Goal: Information Seeking & Learning: Learn about a topic

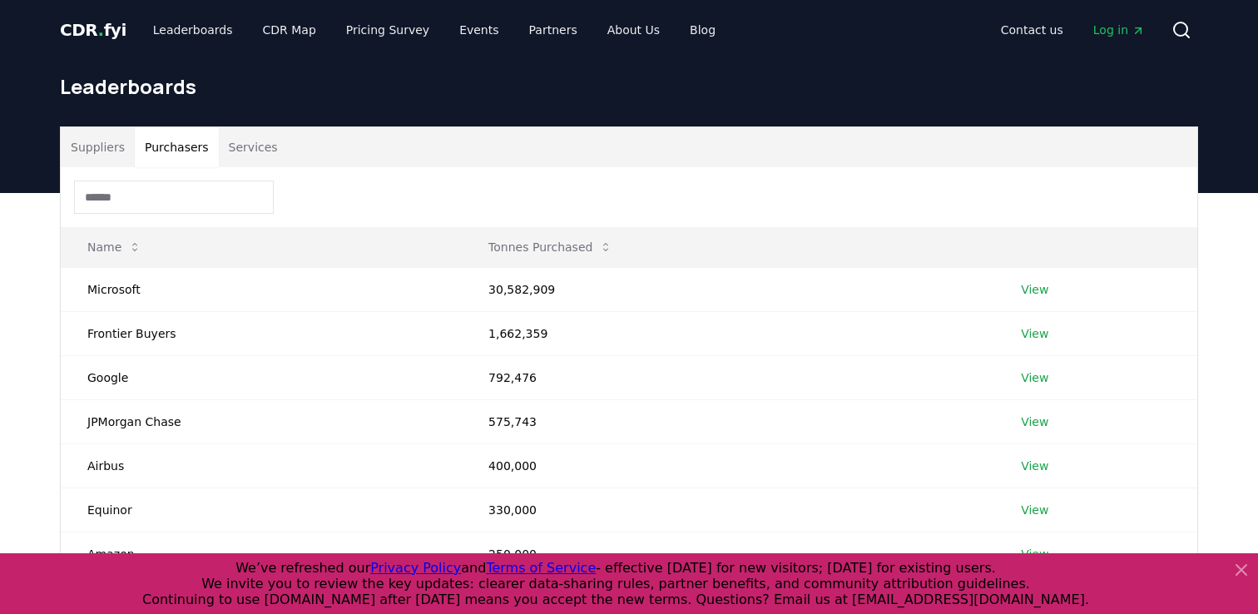
click at [171, 147] on button "Purchasers" at bounding box center [177, 147] width 84 height 40
click at [1038, 289] on link "View" at bounding box center [1034, 289] width 27 height 17
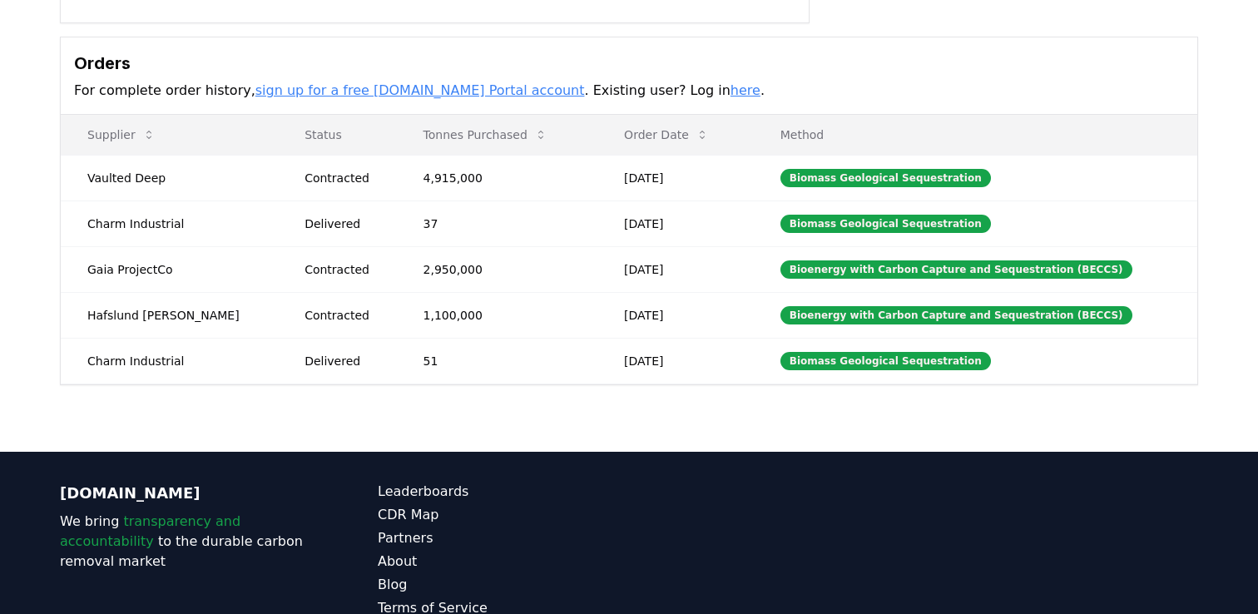
scroll to position [486, 0]
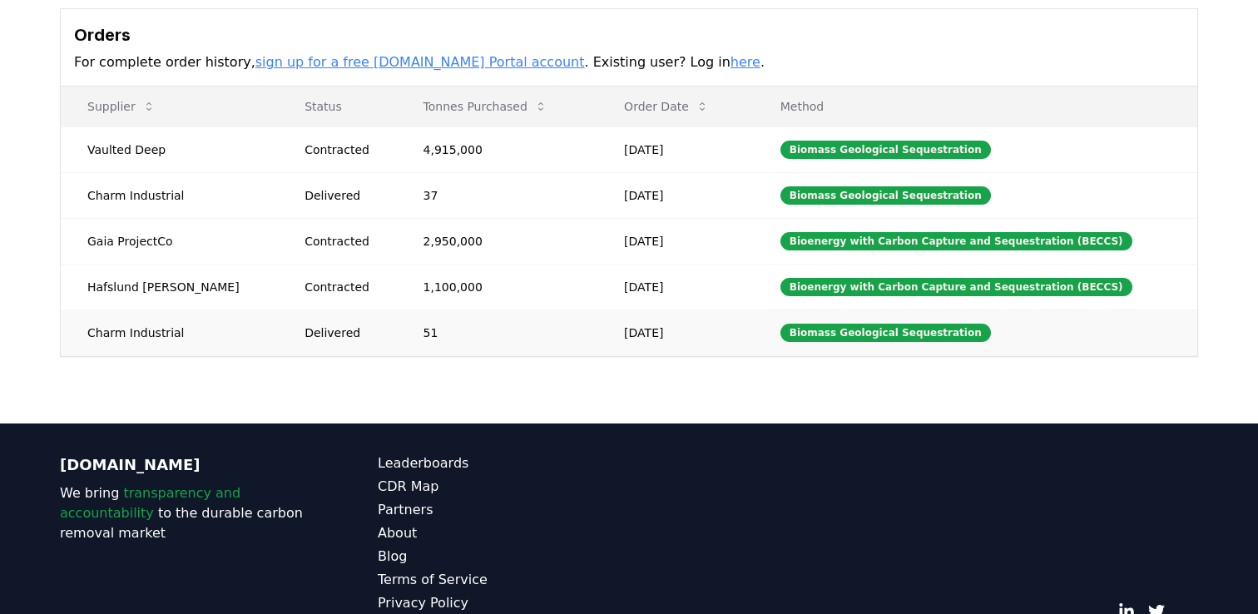
drag, startPoint x: 91, startPoint y: 151, endPoint x: 1017, endPoint y: 336, distance: 944.6
click at [1019, 337] on tbody "Vaulted Deep Contracted 4,915,000 Jul 17, 2025 Biomass Geological Sequestration…" at bounding box center [629, 240] width 1137 height 229
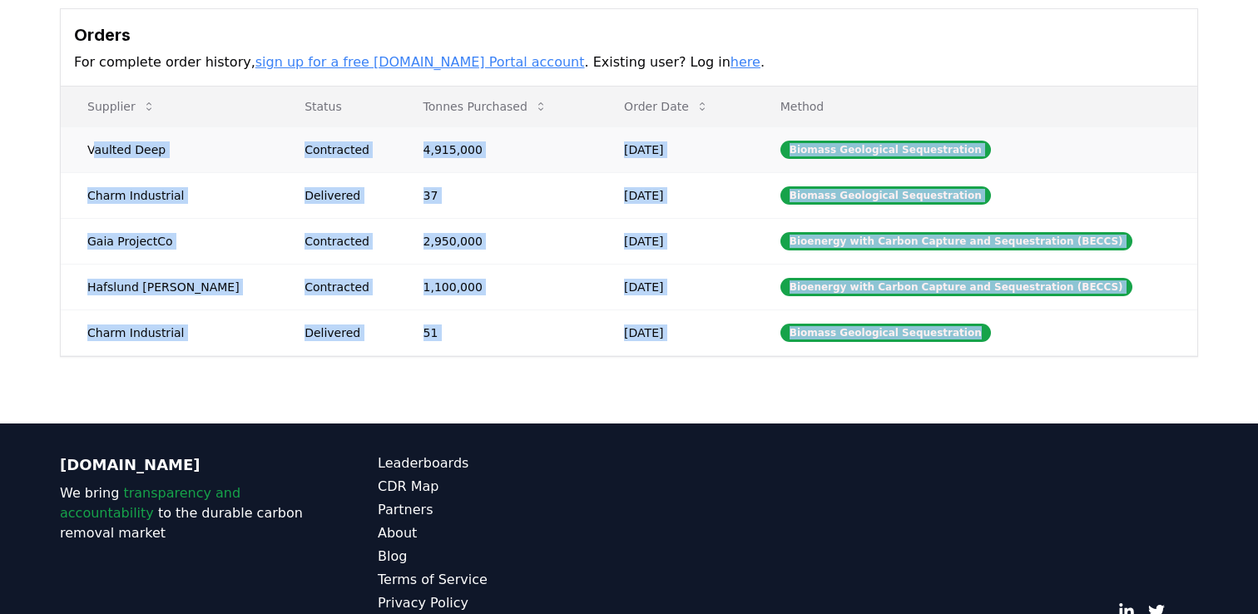
drag, startPoint x: 978, startPoint y: 339, endPoint x: 93, endPoint y: 150, distance: 904.5
click at [93, 150] on tbody "Vaulted Deep Contracted 4,915,000 Jul 17, 2025 Biomass Geological Sequestration…" at bounding box center [629, 240] width 1137 height 229
copy tbody "aulted Deep Contracted 4,915,000 Jul 17, 2025 Biomass Geological Sequestration …"
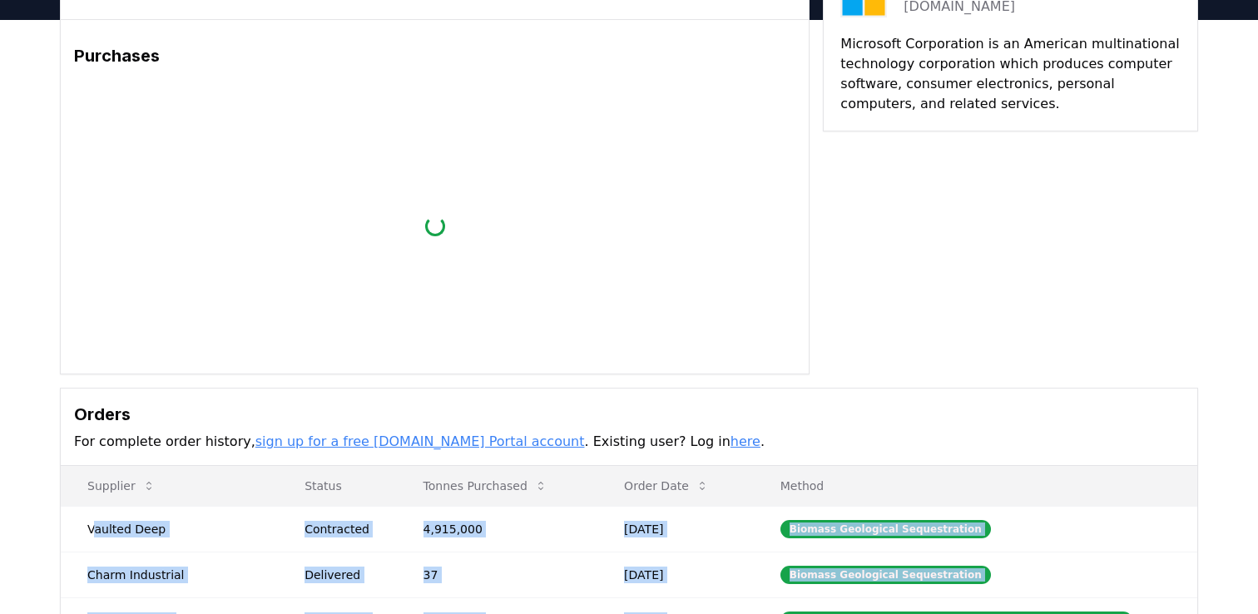
scroll to position [102, 0]
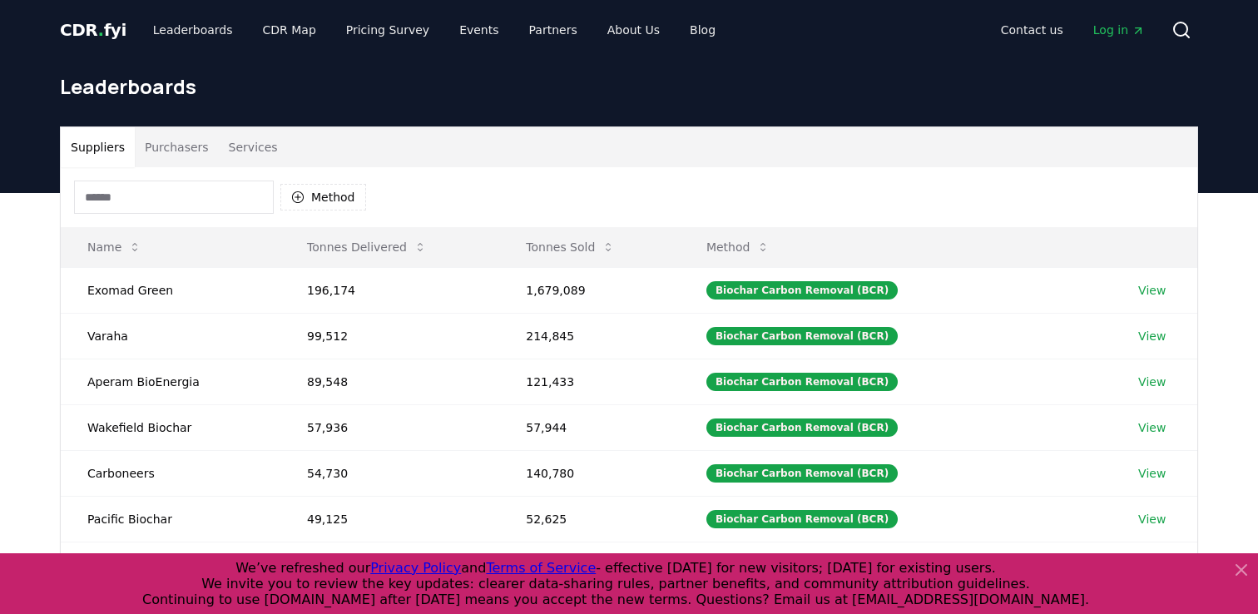
click at [167, 145] on button "Purchasers" at bounding box center [177, 147] width 84 height 40
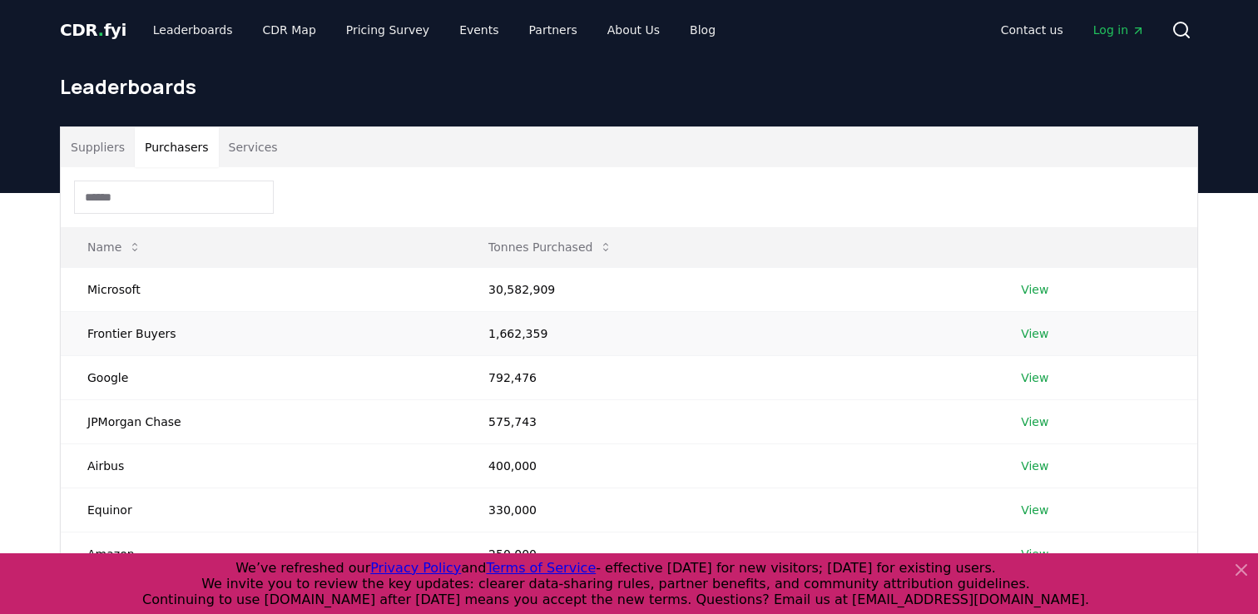
click at [1037, 330] on link "View" at bounding box center [1034, 333] width 27 height 17
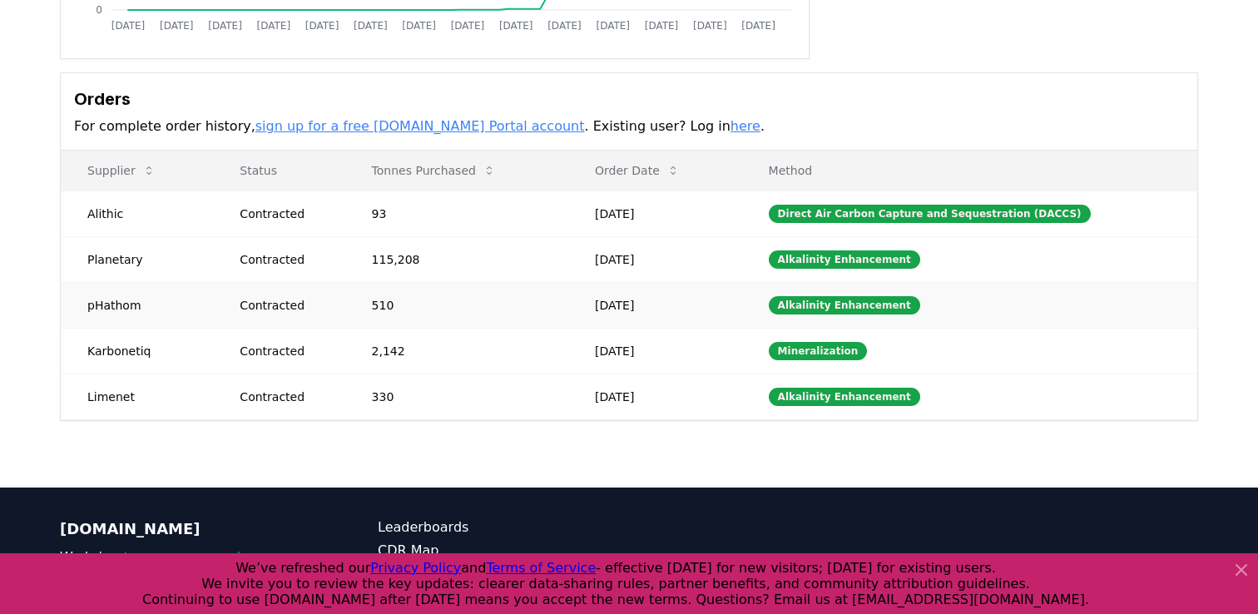
scroll to position [426, 0]
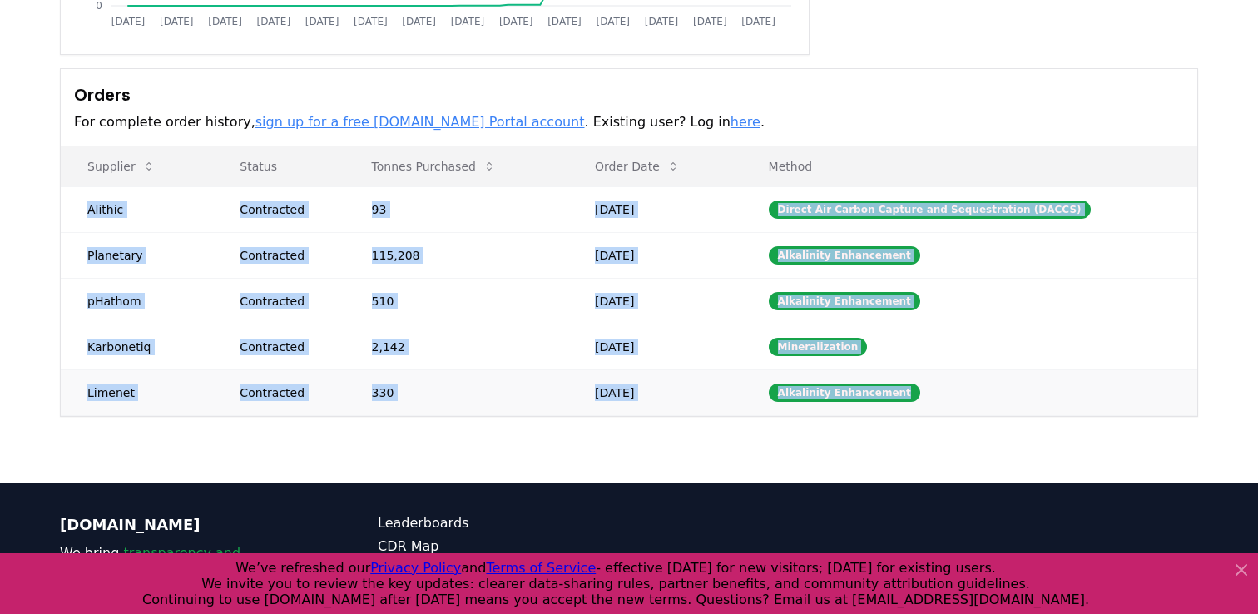
drag, startPoint x: 91, startPoint y: 207, endPoint x: 1177, endPoint y: 394, distance: 1101.9
click at [1177, 394] on tbody "Alithic Contracted 93 Sep 02, 2025 Direct Air Carbon Capture and Sequestration …" at bounding box center [629, 300] width 1137 height 229
copy tbody "Alithic Contracted 93 Sep 02, 2025 Direct Air Carbon Capture and Sequestration …"
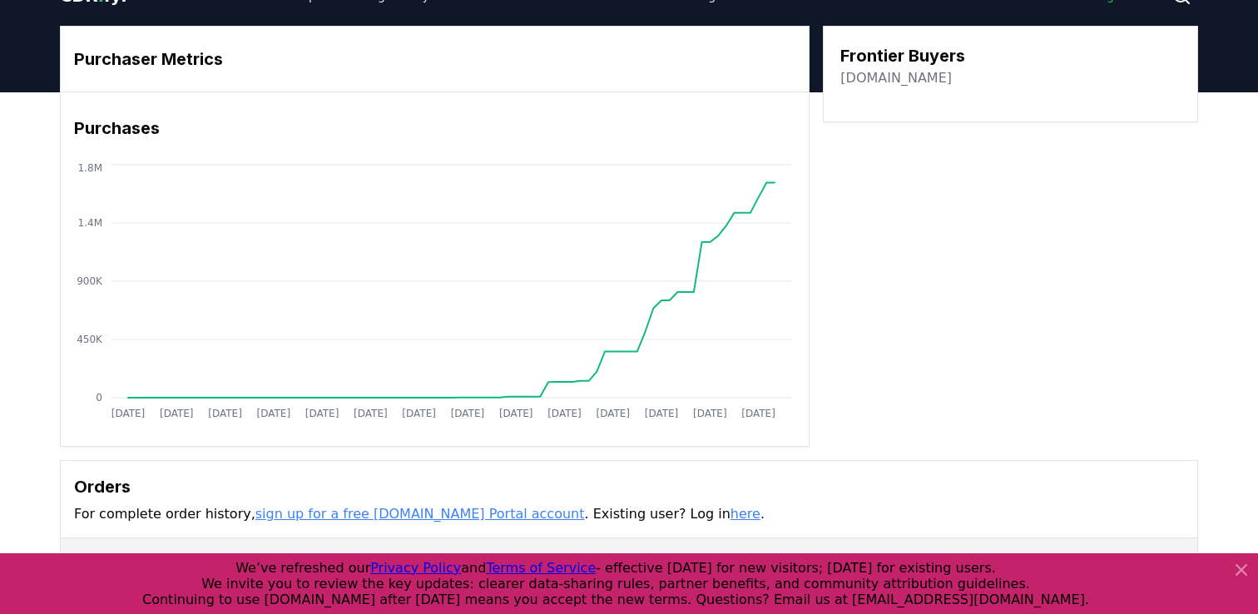
scroll to position [0, 0]
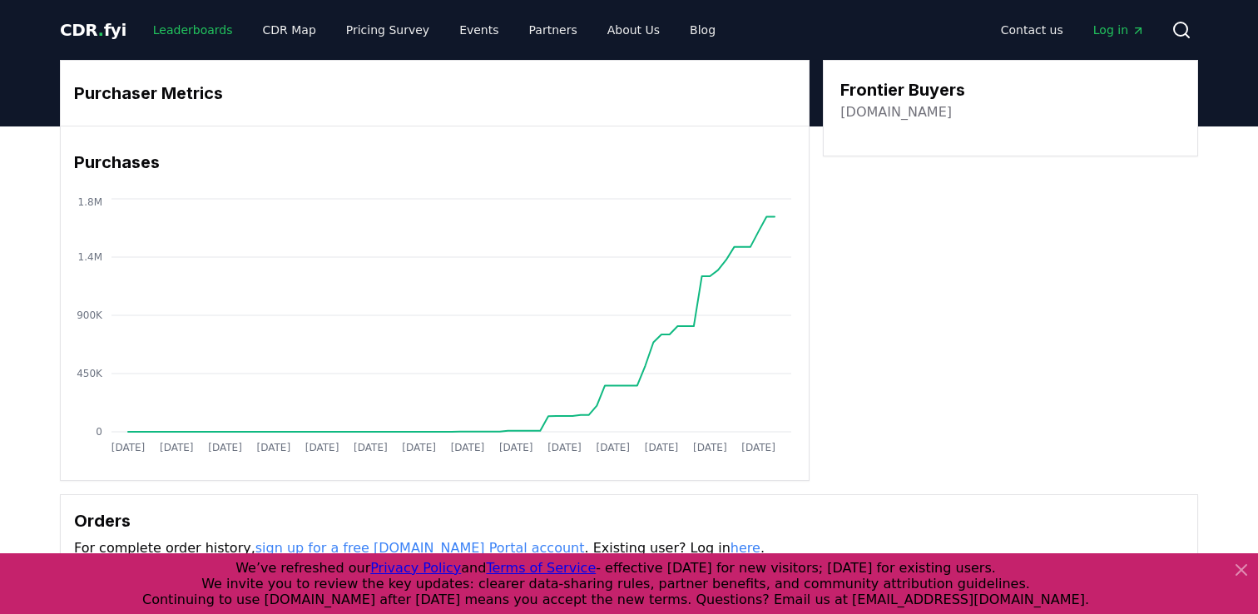
click at [182, 32] on link "Leaderboards" at bounding box center [193, 30] width 107 height 30
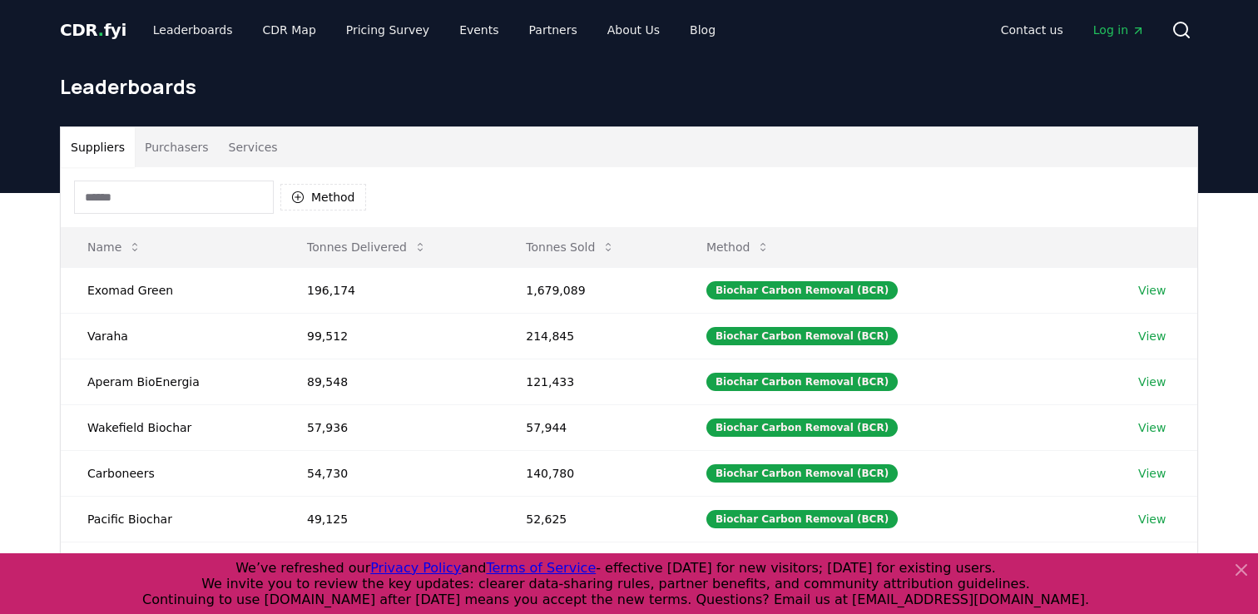
click at [186, 150] on button "Purchasers" at bounding box center [177, 147] width 84 height 40
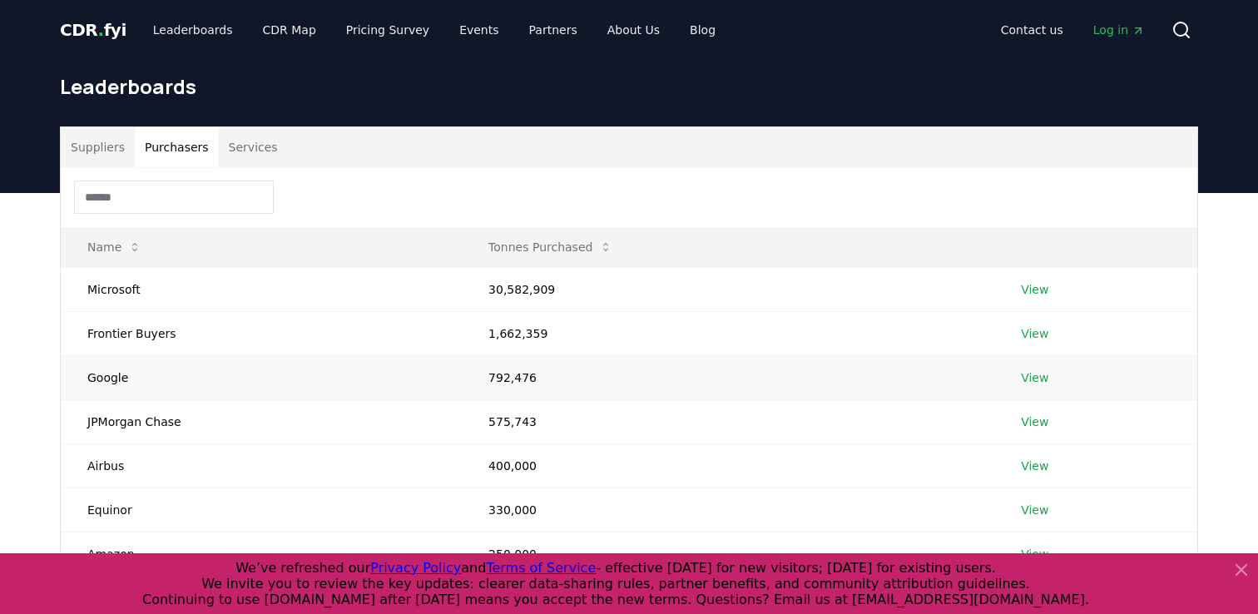
click at [1037, 381] on link "View" at bounding box center [1034, 377] width 27 height 17
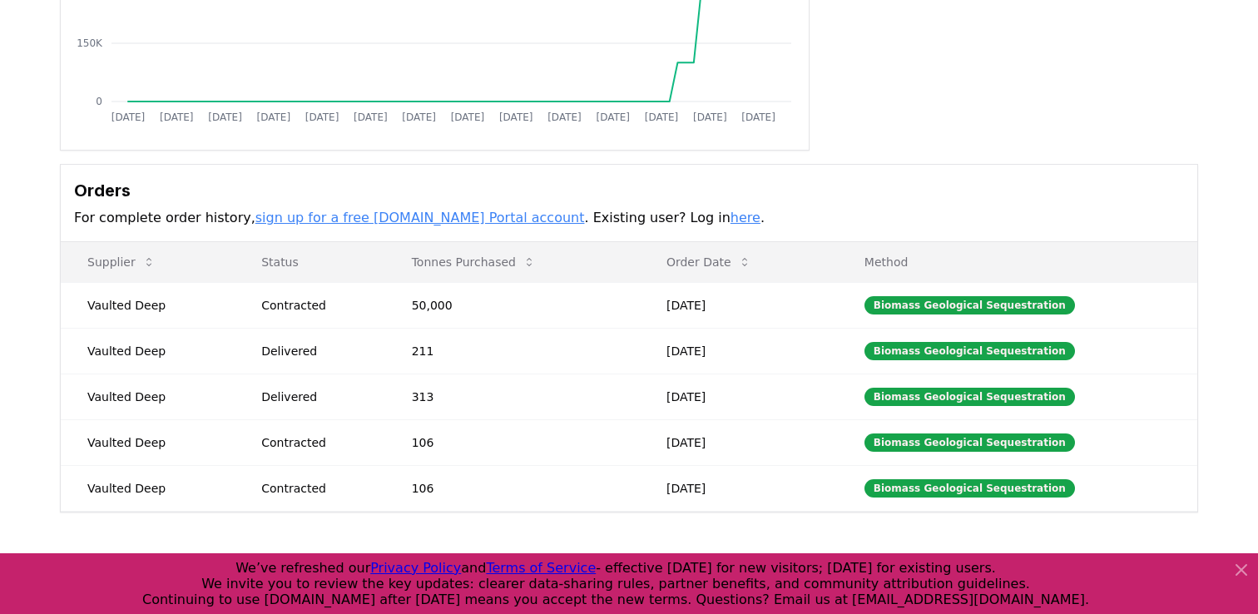
scroll to position [380, 0]
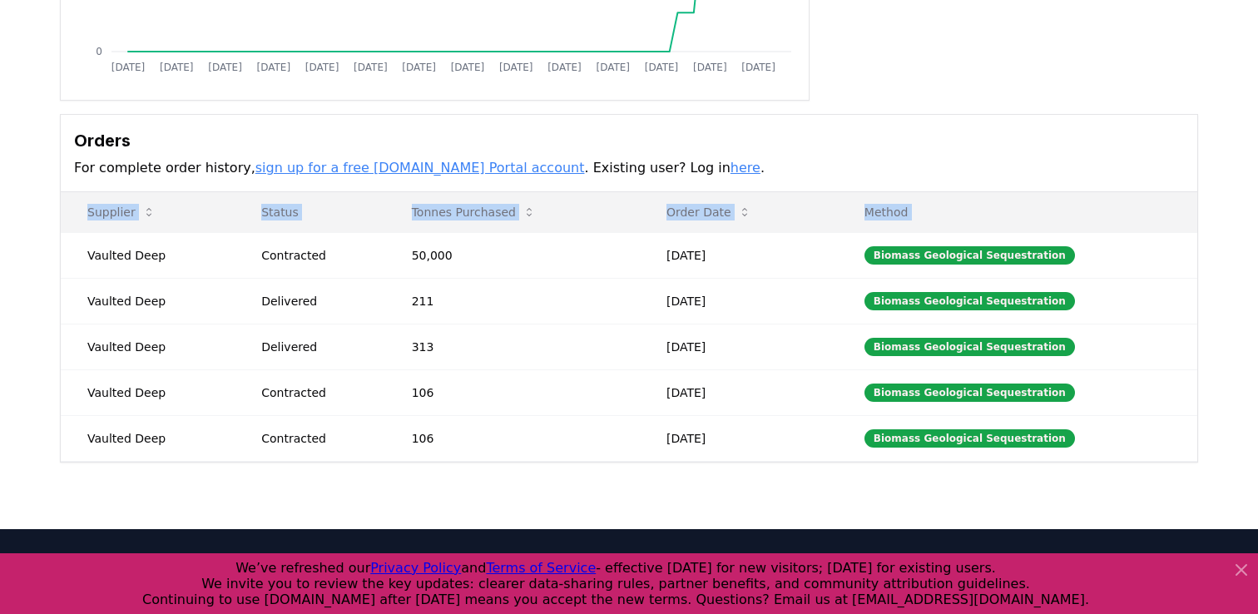
drag, startPoint x: 90, startPoint y: 255, endPoint x: 894, endPoint y: 473, distance: 832.9
click at [894, 473] on div "Purchaser Metrics Purchases [DATE] [DATE] [DATE] [DATE] [DATE] [DATE] [DATE] [D…" at bounding box center [629, 137] width 1258 height 783
copy thead "Supplier Status Tonnes Purchased Order Date Method"
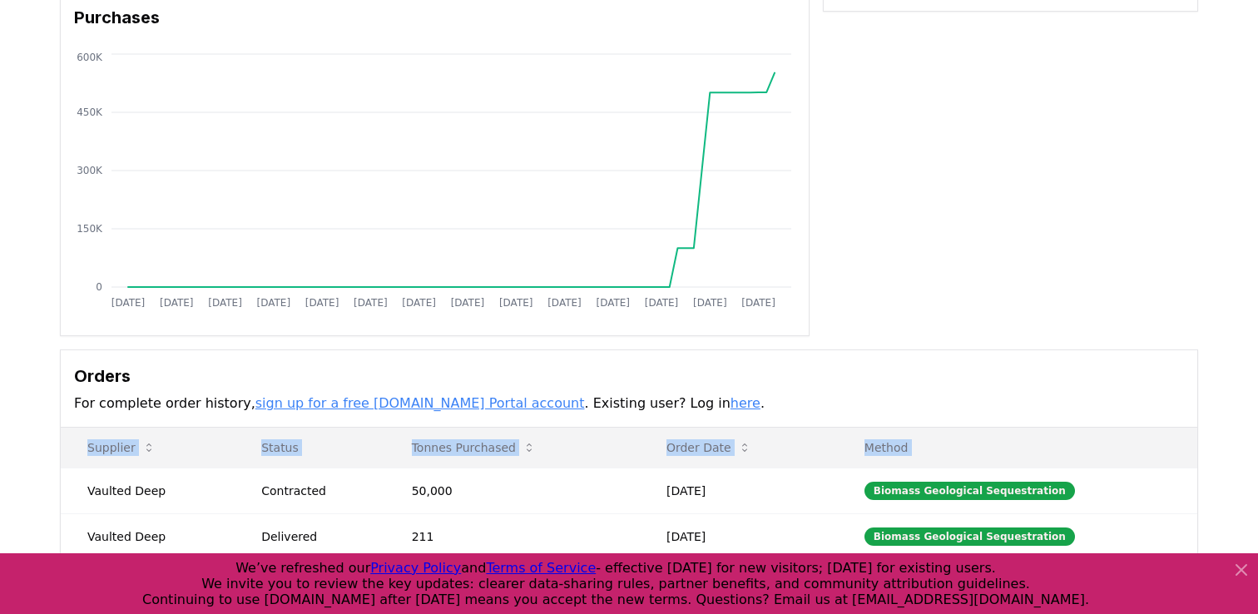
scroll to position [0, 0]
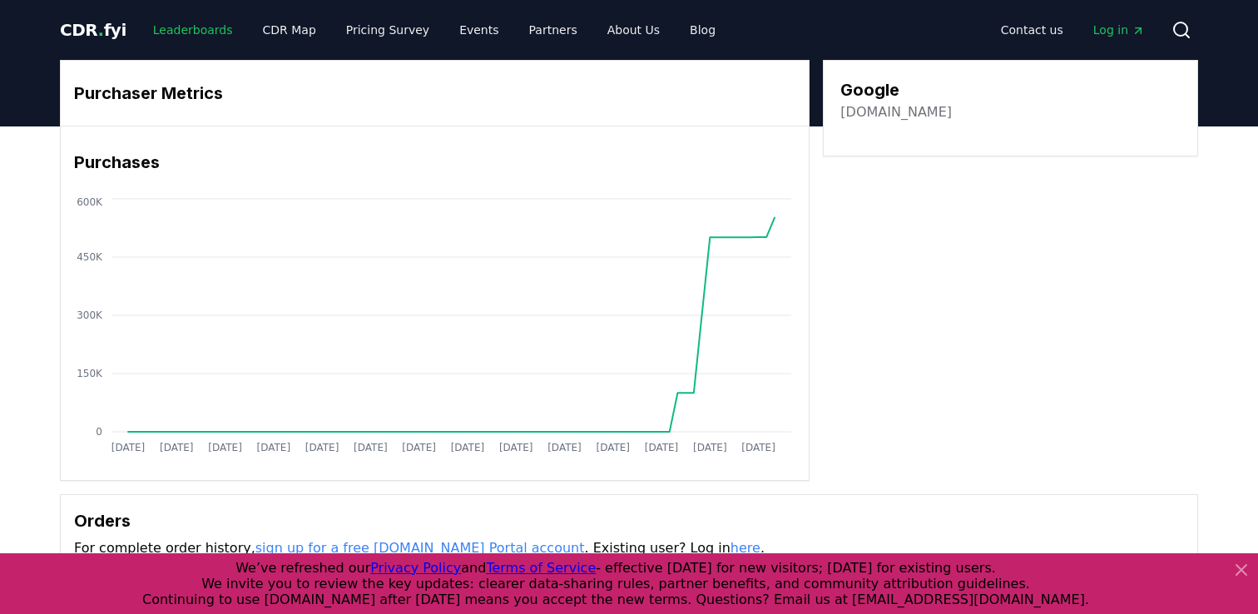
click at [199, 35] on link "Leaderboards" at bounding box center [193, 30] width 107 height 30
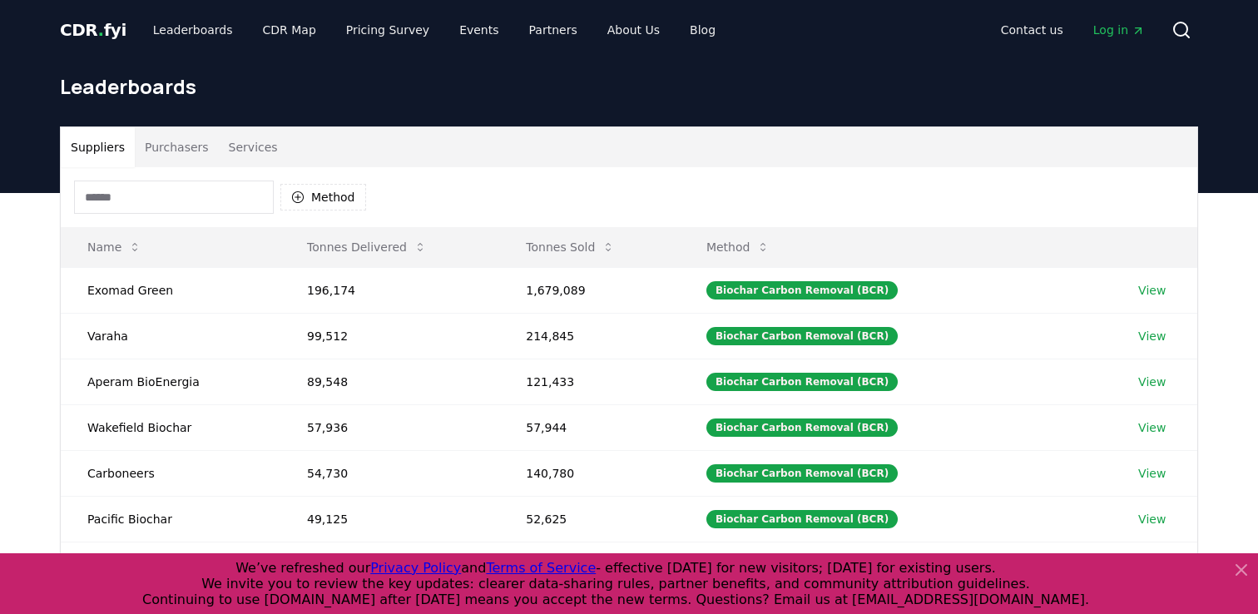
click at [189, 141] on button "Purchasers" at bounding box center [177, 147] width 84 height 40
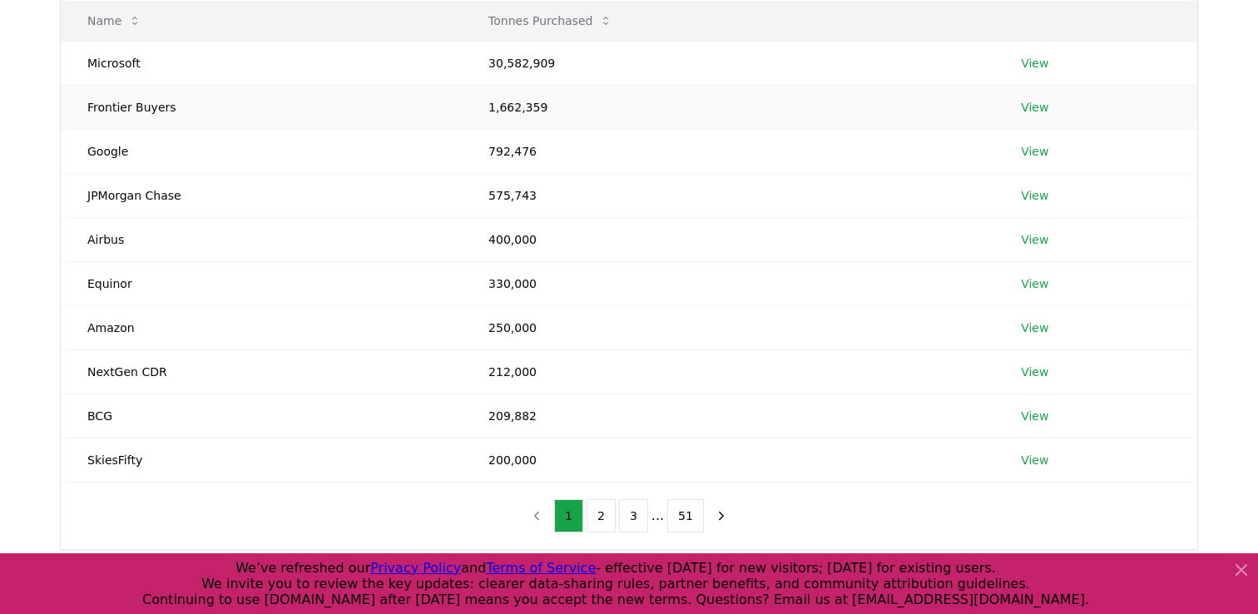
scroll to position [222, 0]
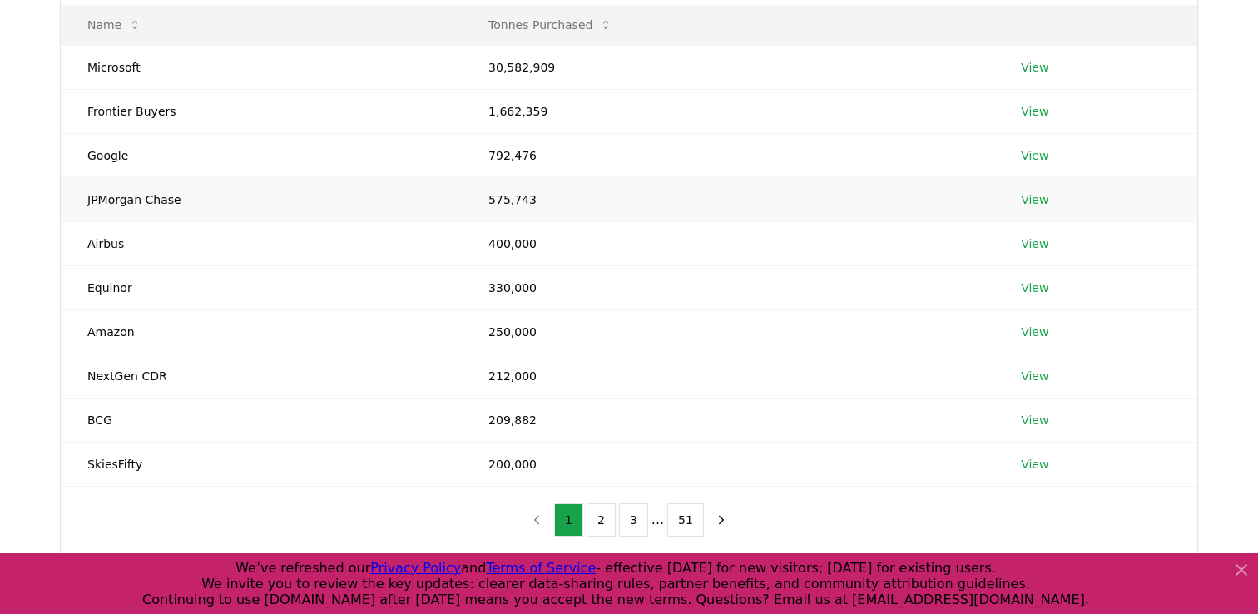
click at [1030, 194] on link "View" at bounding box center [1034, 199] width 27 height 17
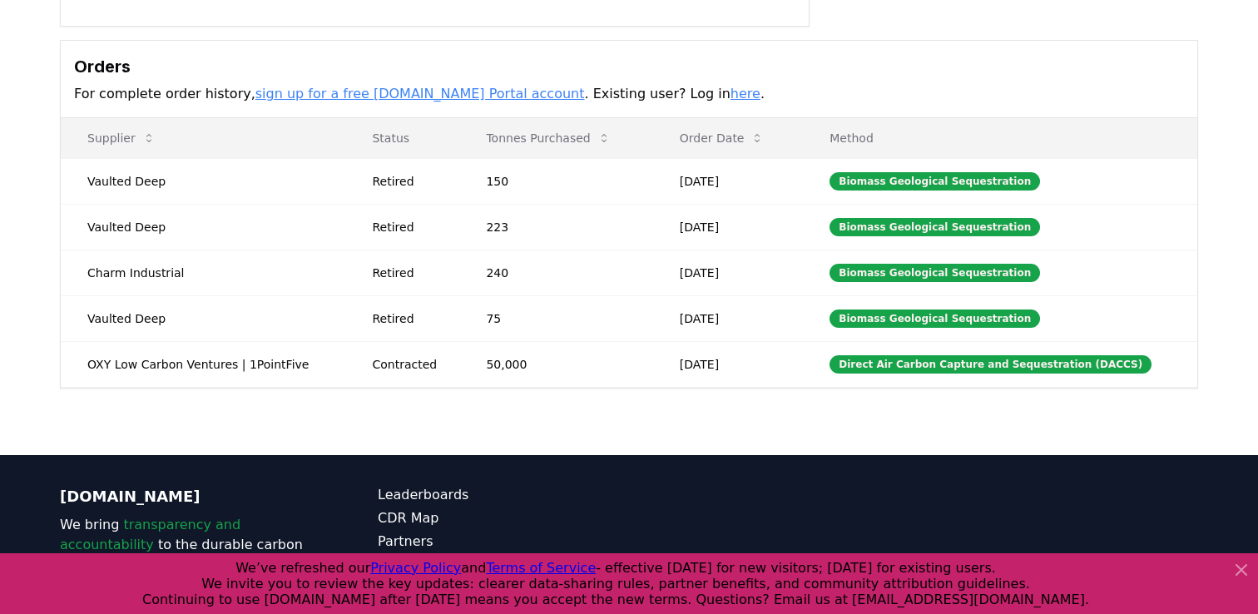
scroll to position [526, 0]
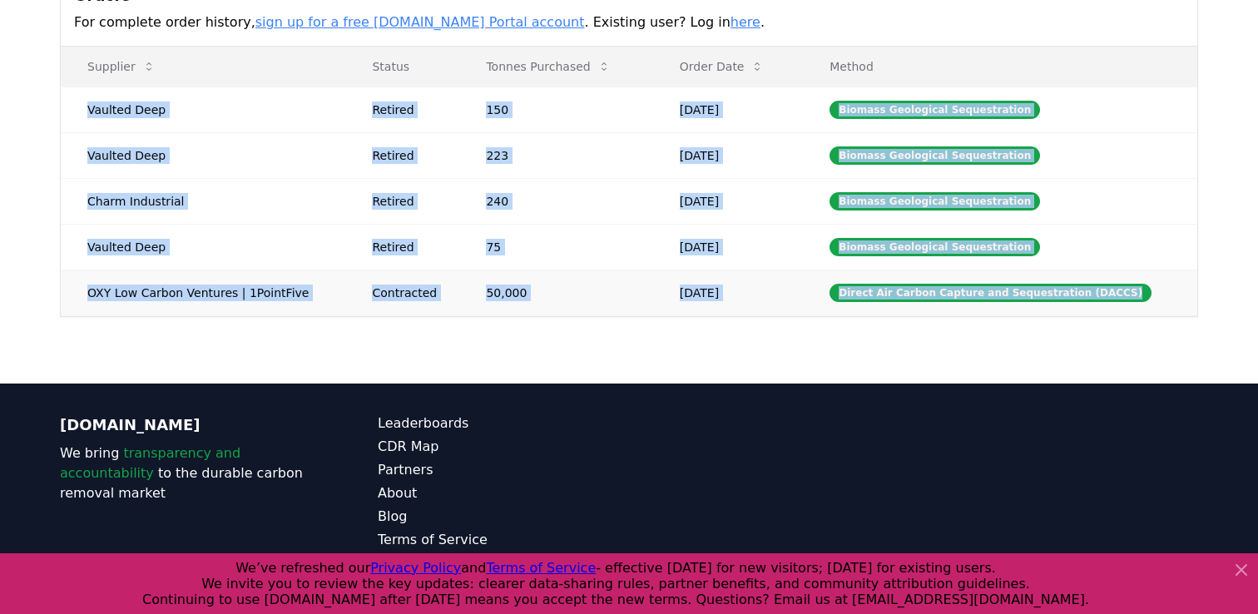
drag, startPoint x: 88, startPoint y: 107, endPoint x: 934, endPoint y: 308, distance: 869.1
click at [934, 308] on tbody "Vaulted Deep Retired 150 Aug 31, 2025 Biomass Geological Sequestration Vaulted …" at bounding box center [629, 201] width 1137 height 229
copy tbody "Vaulted Deep Retired 150 Aug 31, 2025 Biomass Geological Sequestration Vaulted …"
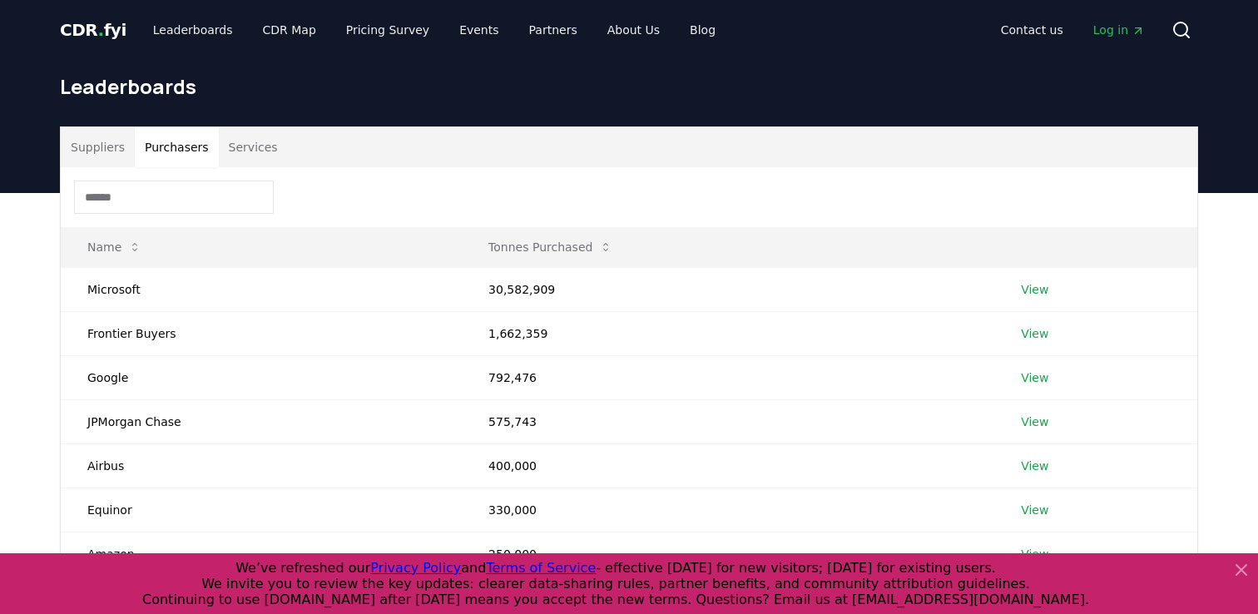
click at [181, 140] on button "Purchasers" at bounding box center [177, 147] width 84 height 40
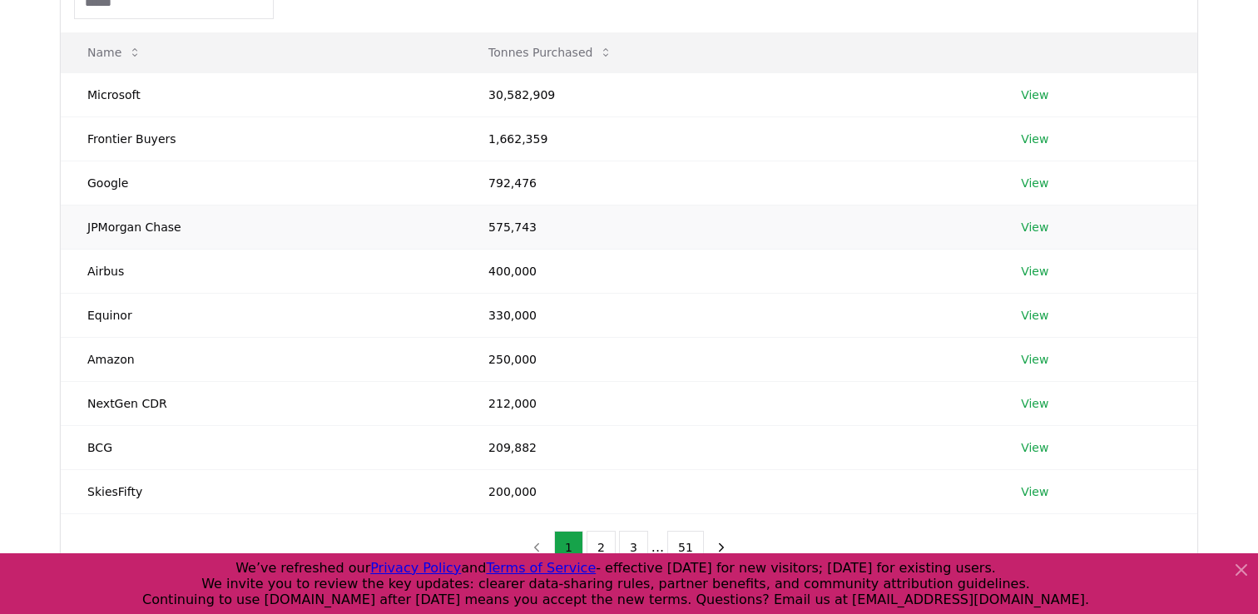
scroll to position [172, 0]
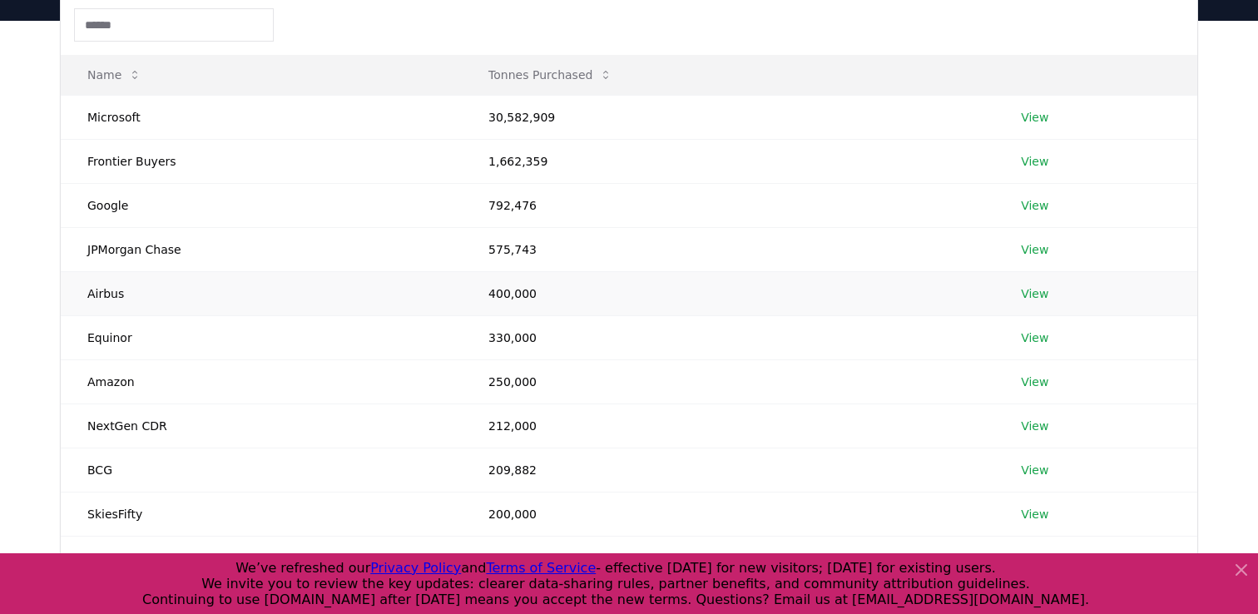
click at [1033, 296] on link "View" at bounding box center [1034, 293] width 27 height 17
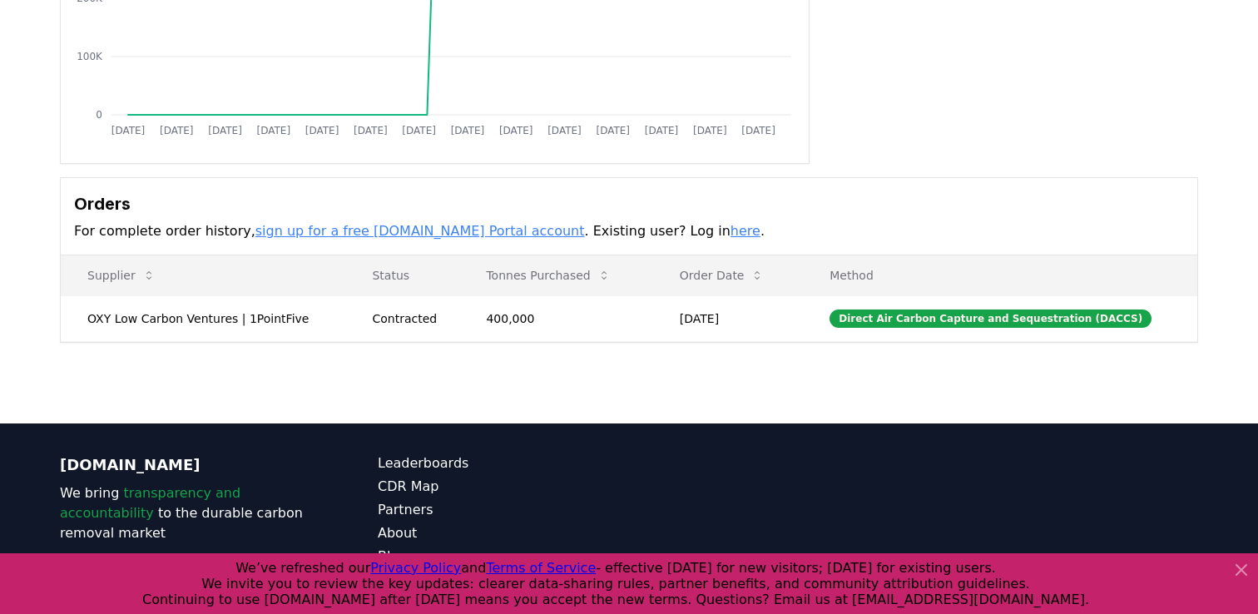
scroll to position [320, 0]
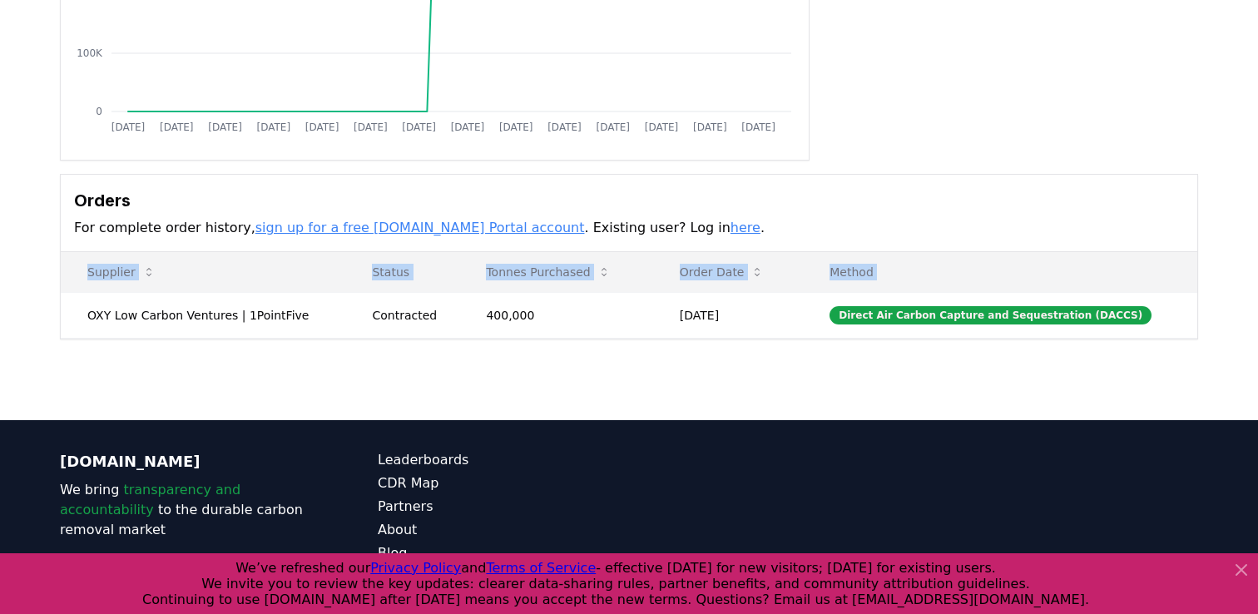
drag, startPoint x: 87, startPoint y: 313, endPoint x: 1116, endPoint y: 340, distance: 1029.7
click at [1116, 340] on div "Purchaser Metrics Purchases [DATE] [DATE] [DATE] [DATE] [DATE] [DATE] [DATE] [D…" at bounding box center [629, 106] width 1258 height 600
copy thead "Supplier Status Tonnes Purchased Order Date Method"
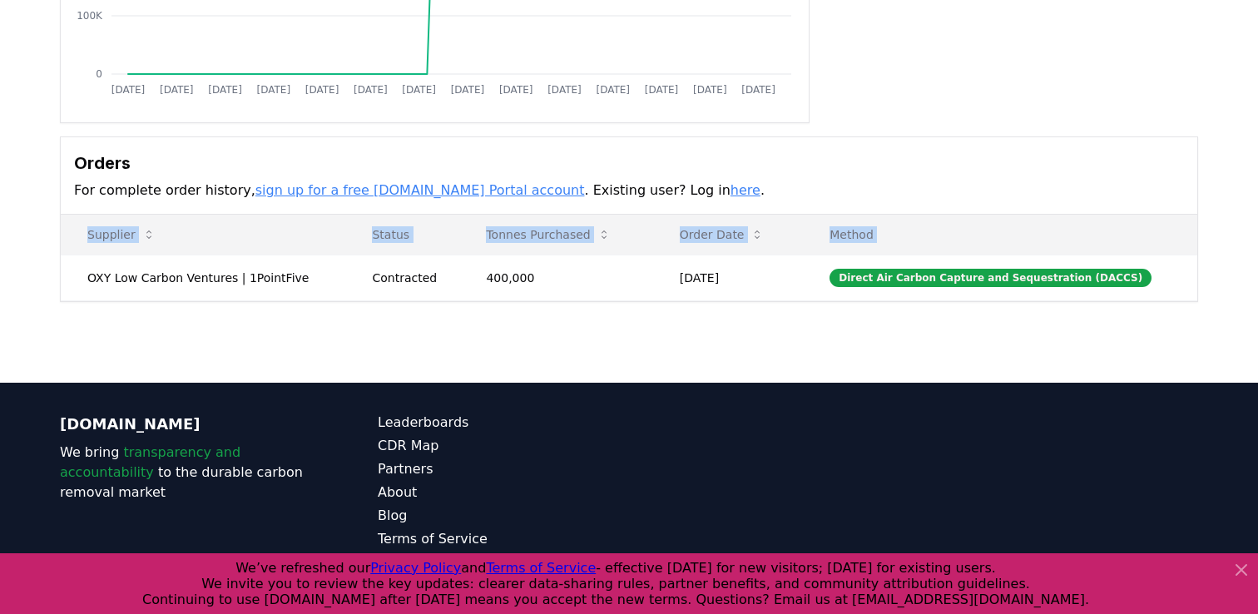
scroll to position [0, 0]
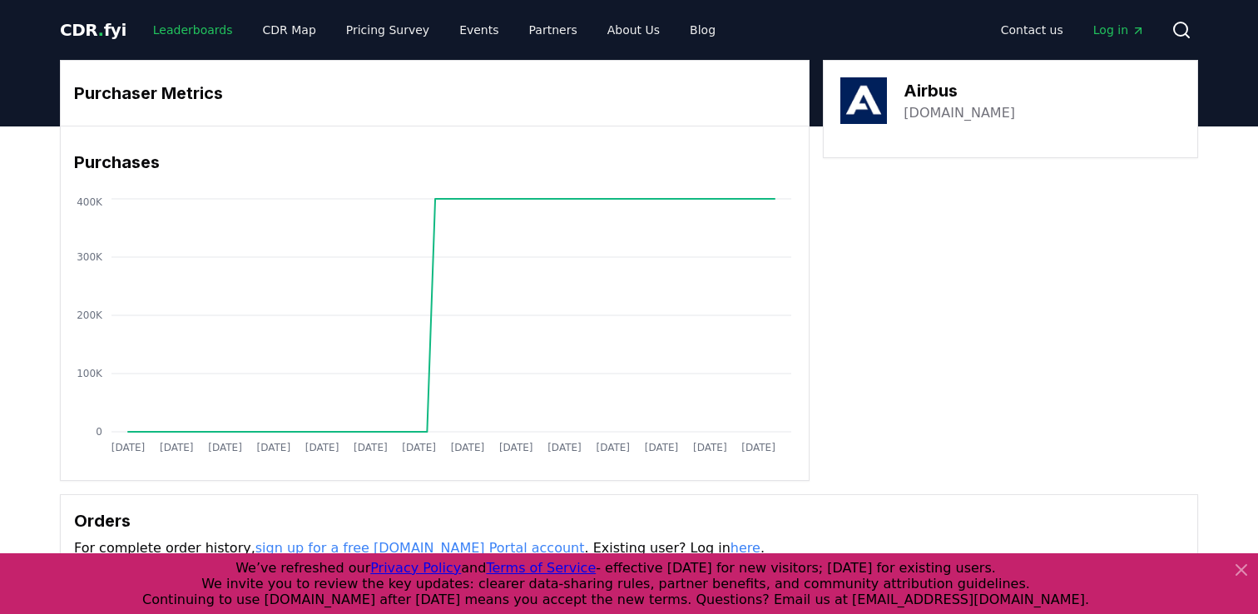
click at [176, 32] on link "Leaderboards" at bounding box center [193, 30] width 107 height 30
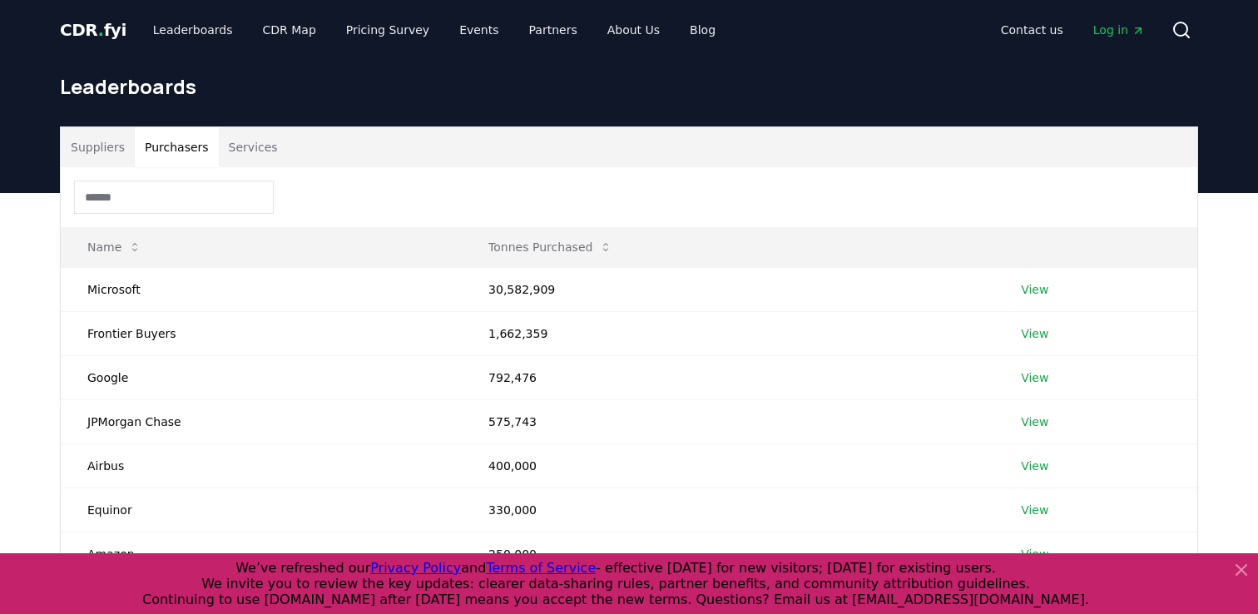
click at [163, 142] on button "Purchasers" at bounding box center [177, 147] width 84 height 40
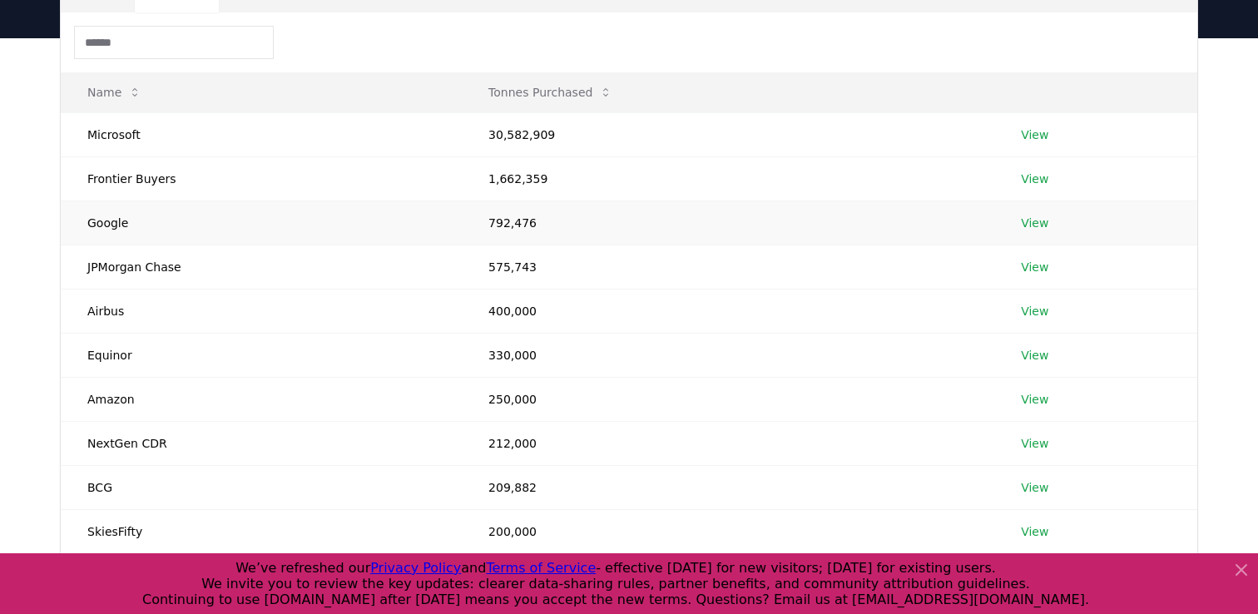
scroll to position [157, 0]
click at [1035, 260] on link "View" at bounding box center [1034, 264] width 27 height 17
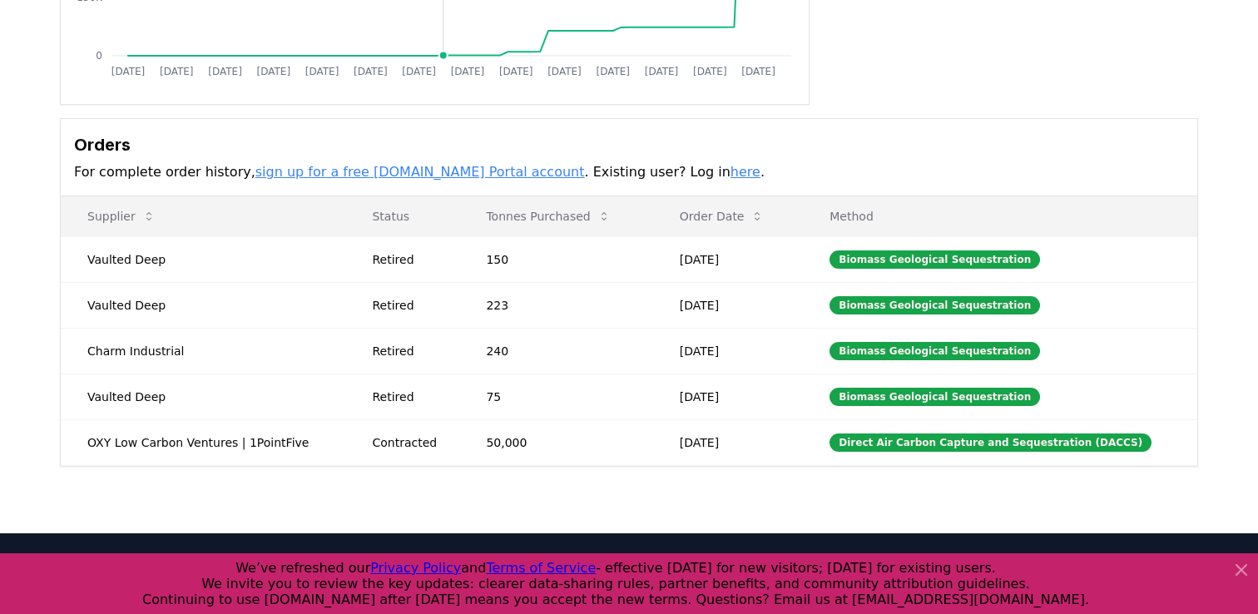
scroll to position [401, 0]
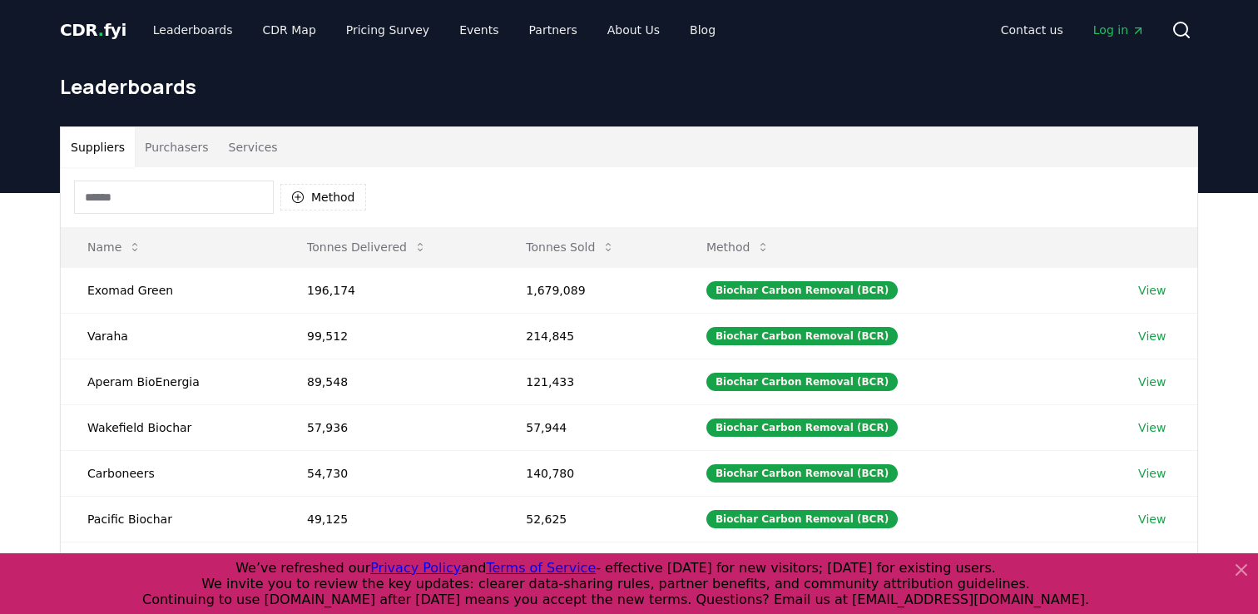
click at [165, 140] on button "Purchasers" at bounding box center [177, 147] width 84 height 40
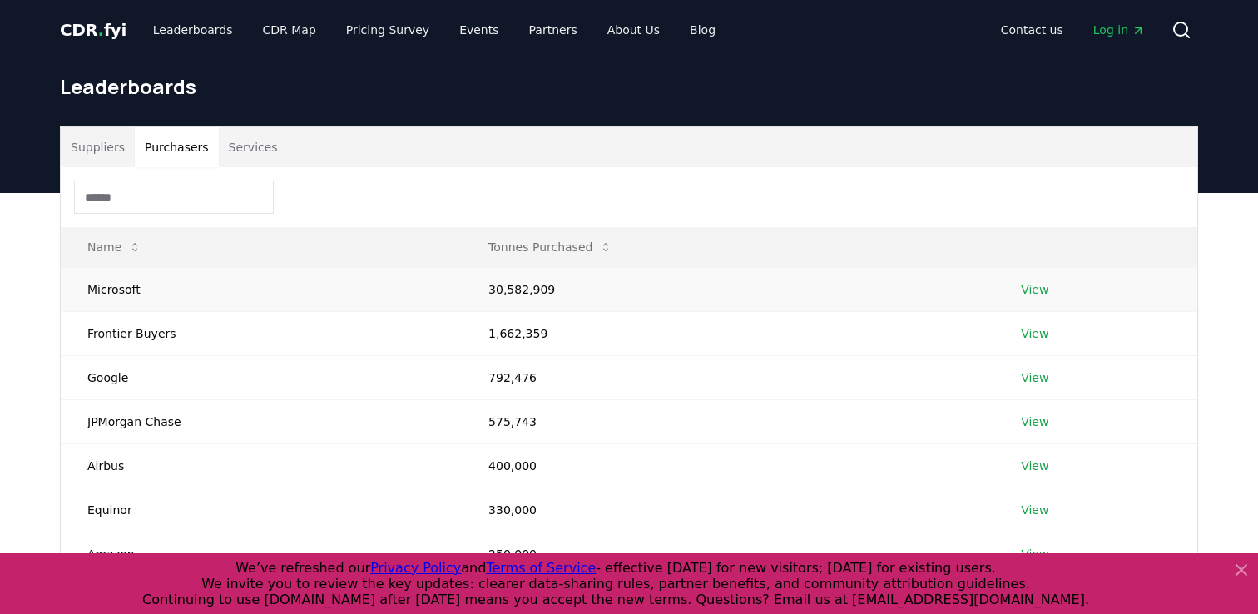
click at [1044, 292] on link "View" at bounding box center [1034, 289] width 27 height 17
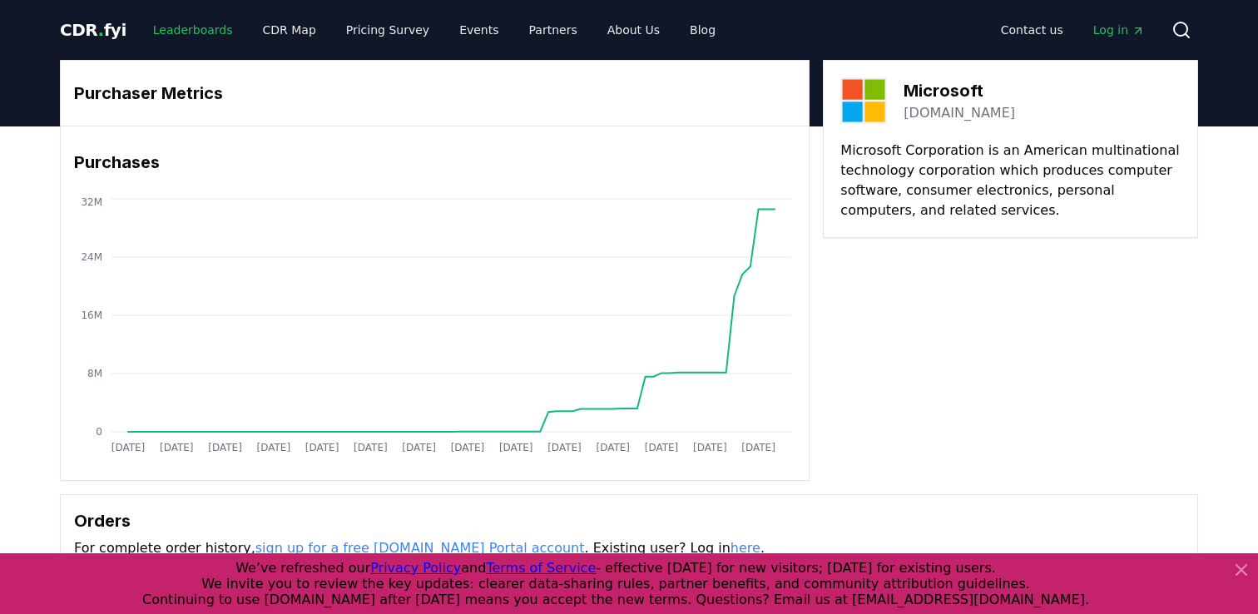
click at [177, 27] on link "Leaderboards" at bounding box center [193, 30] width 107 height 30
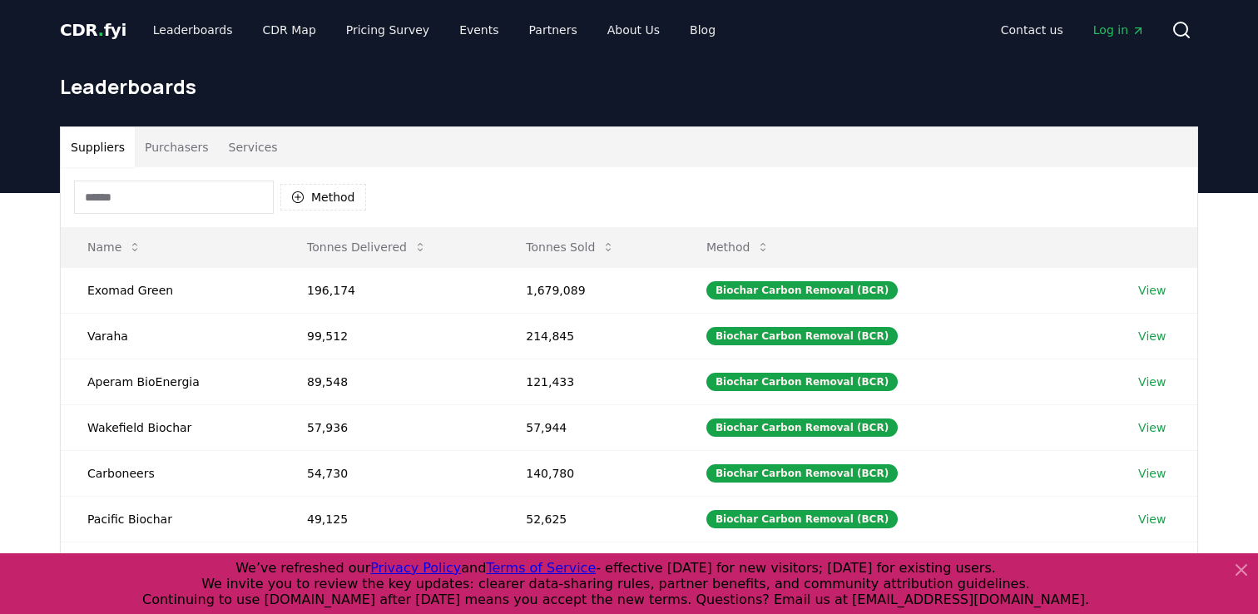
click at [171, 151] on button "Purchasers" at bounding box center [177, 147] width 84 height 40
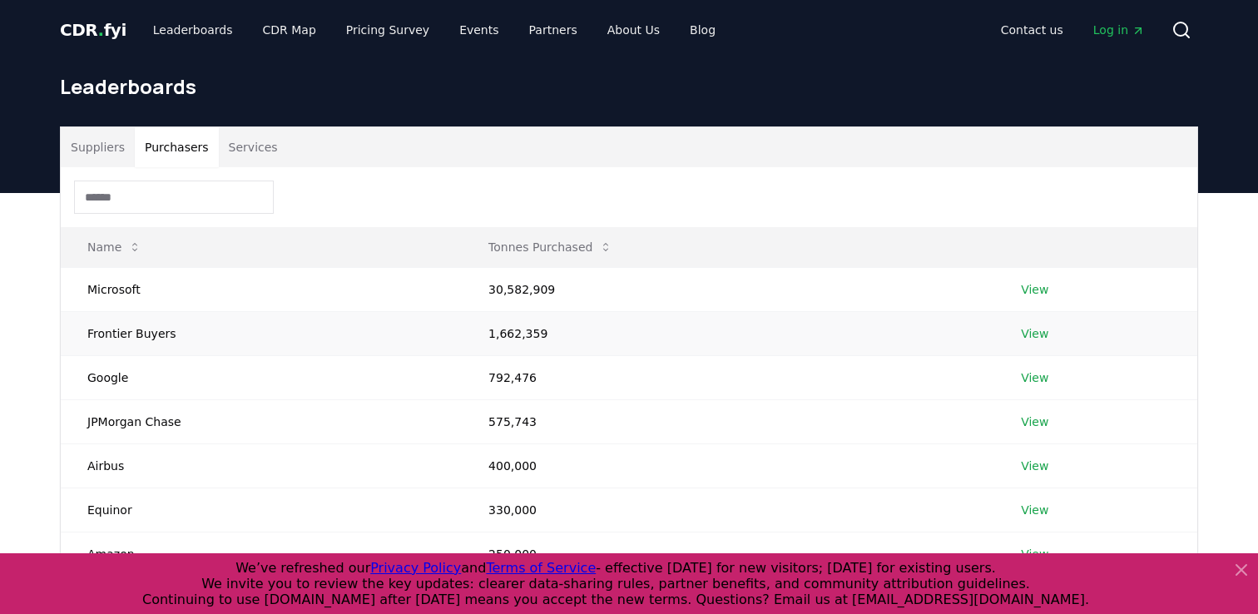
click at [1038, 336] on link "View" at bounding box center [1034, 333] width 27 height 17
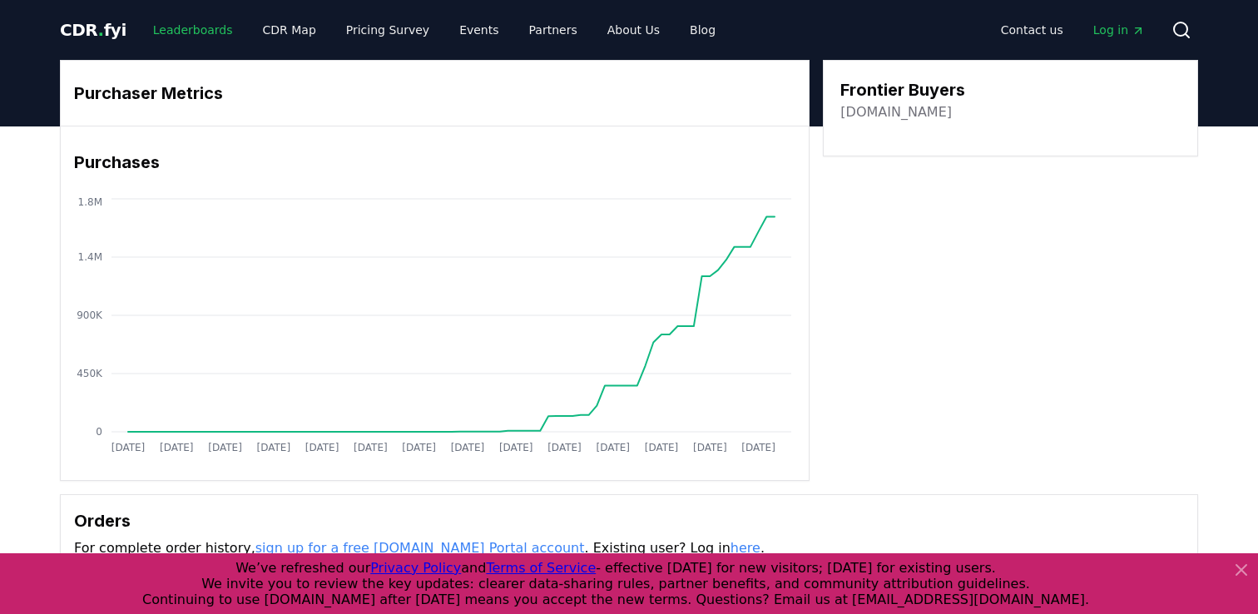
click at [158, 27] on link "Leaderboards" at bounding box center [193, 30] width 107 height 30
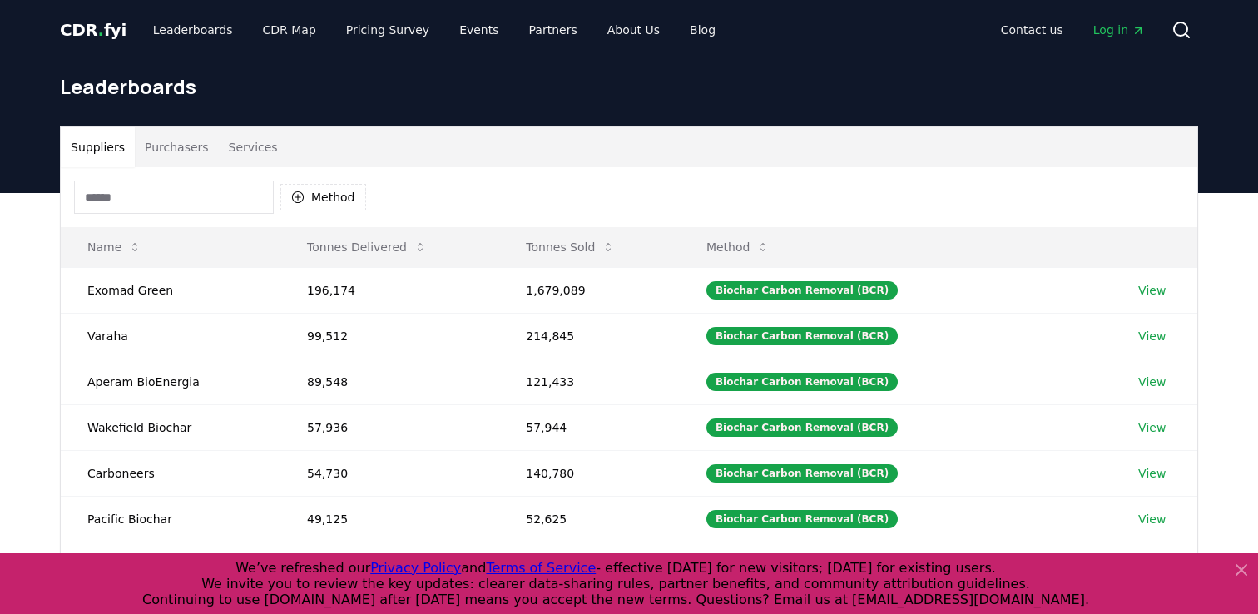
click at [181, 149] on button "Purchasers" at bounding box center [177, 147] width 84 height 40
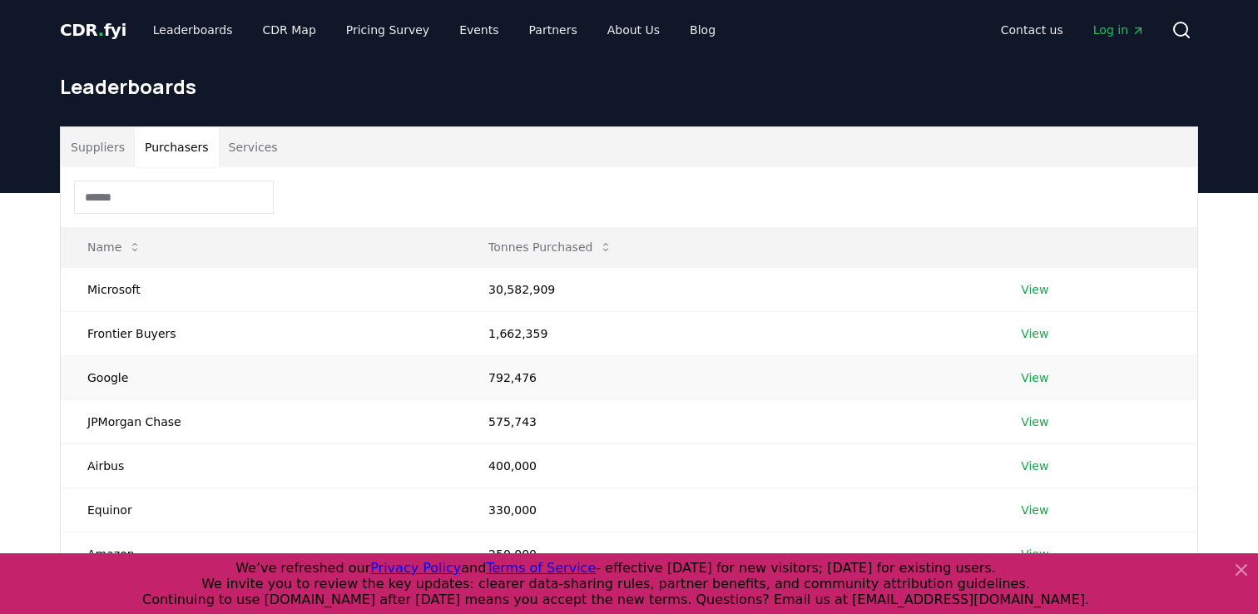
click at [1042, 378] on link "View" at bounding box center [1034, 377] width 27 height 17
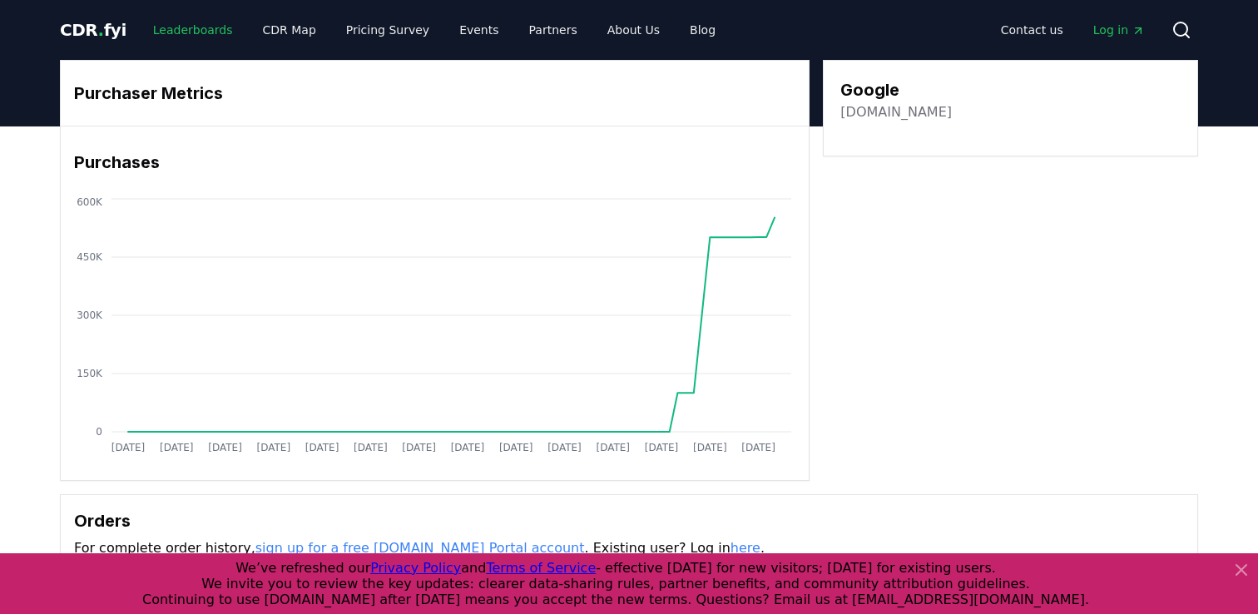
click at [171, 36] on link "Leaderboards" at bounding box center [193, 30] width 107 height 30
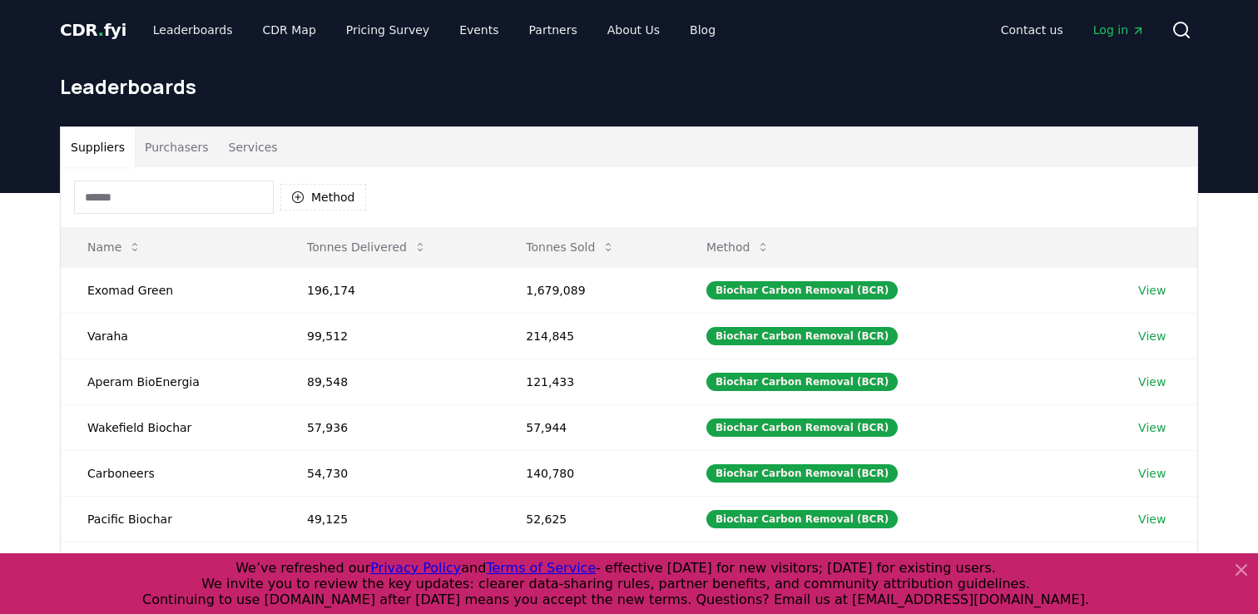
click at [182, 150] on button "Purchasers" at bounding box center [177, 147] width 84 height 40
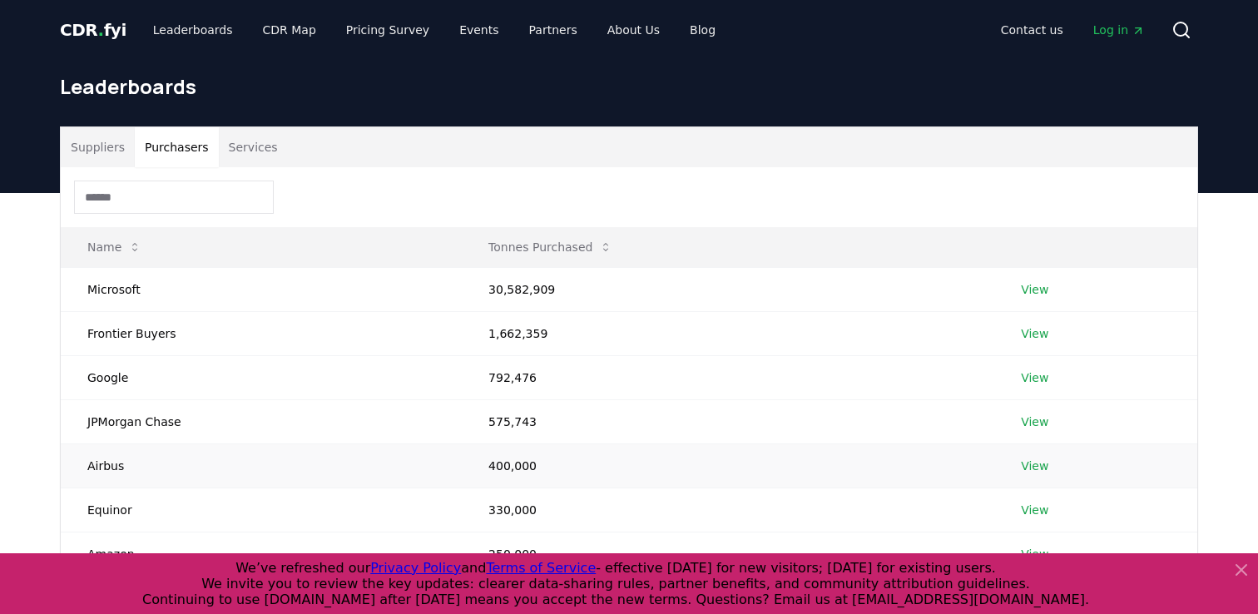
click at [1033, 463] on link "View" at bounding box center [1034, 466] width 27 height 17
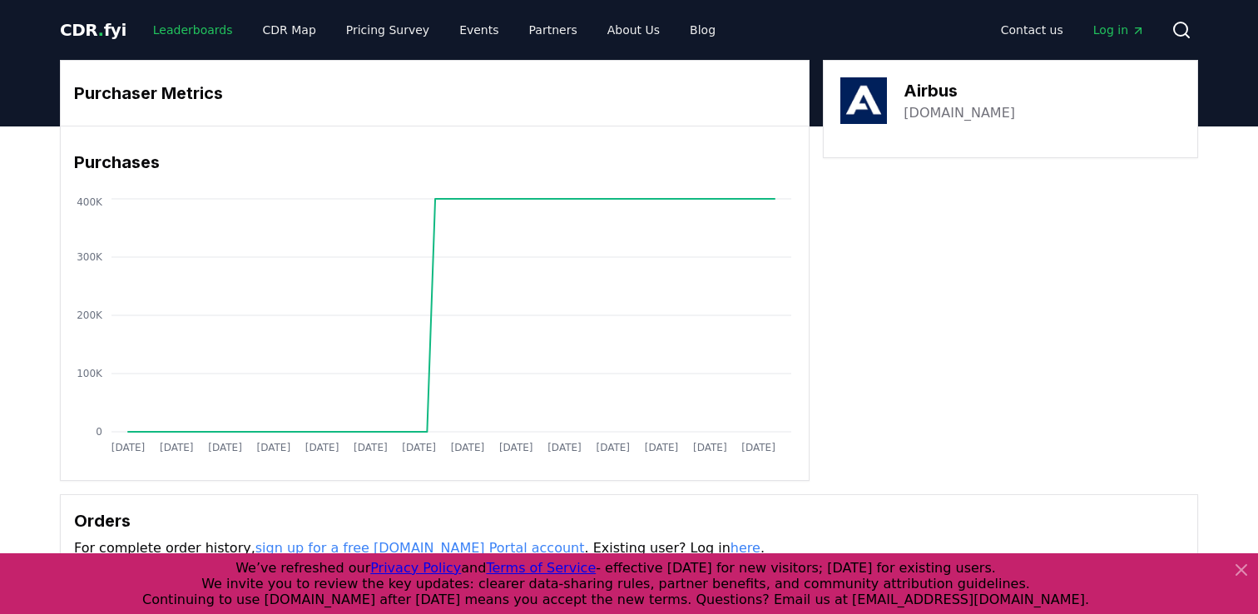
click at [196, 32] on link "Leaderboards" at bounding box center [193, 30] width 107 height 30
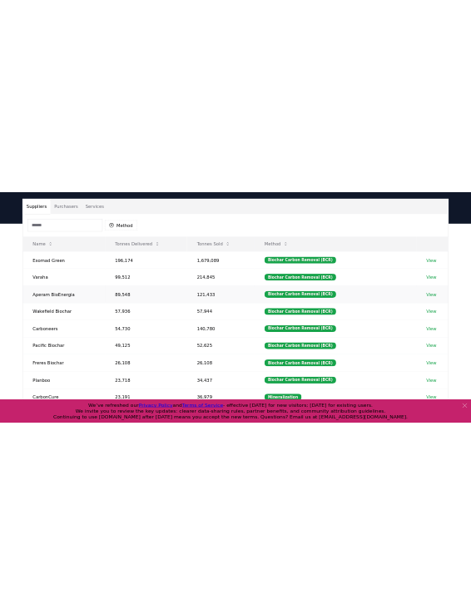
scroll to position [106, 0]
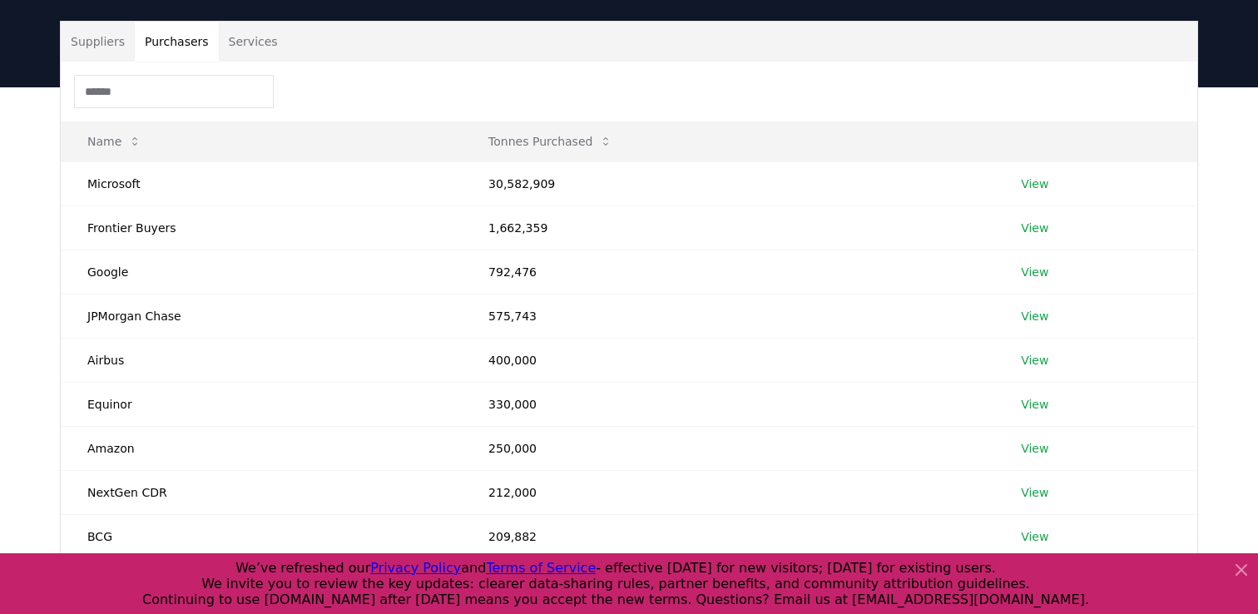
click at [176, 45] on button "Purchasers" at bounding box center [177, 42] width 84 height 40
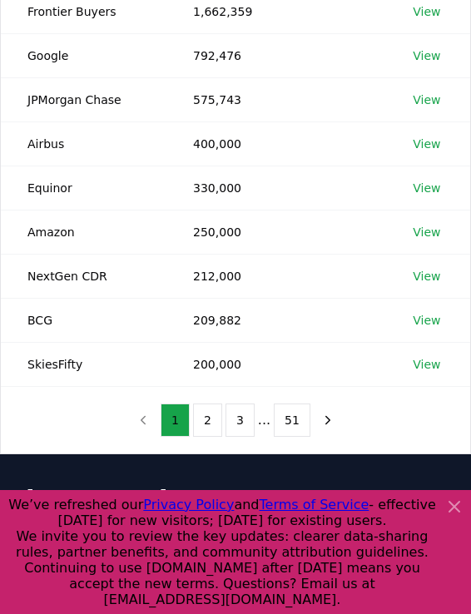
scroll to position [315, 0]
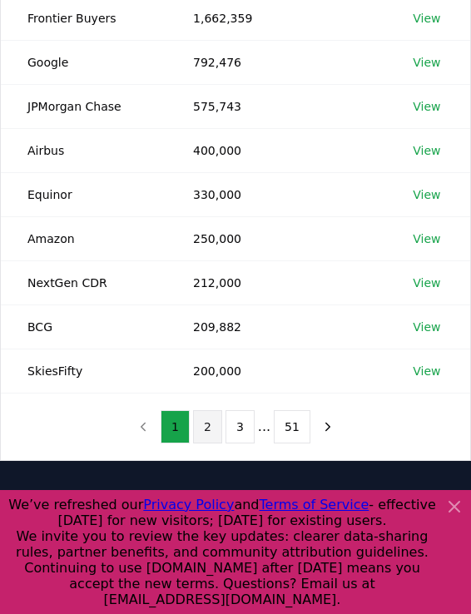
click at [204, 425] on button "2" at bounding box center [207, 426] width 29 height 33
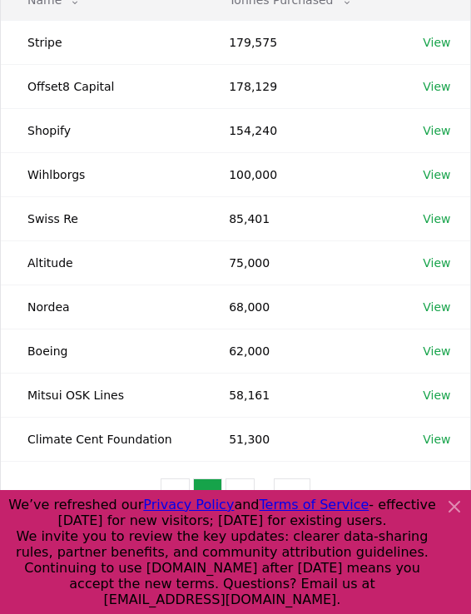
scroll to position [267, 0]
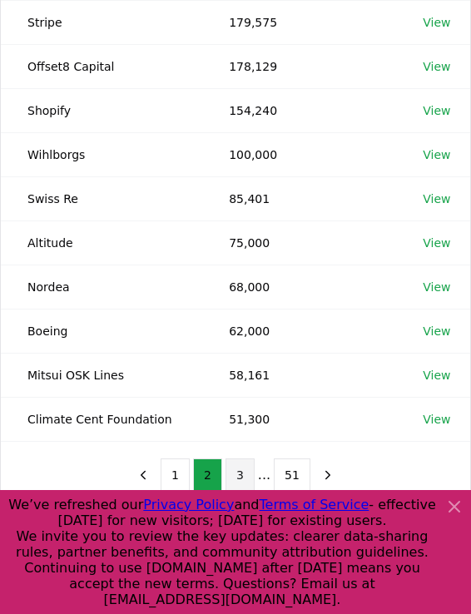
click at [240, 476] on button "3" at bounding box center [240, 474] width 29 height 33
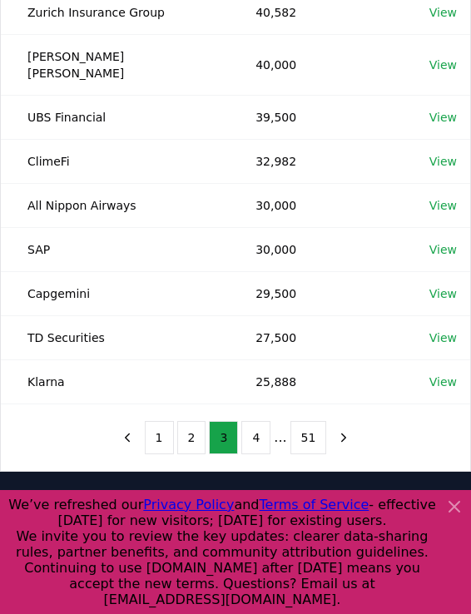
scroll to position [354, 0]
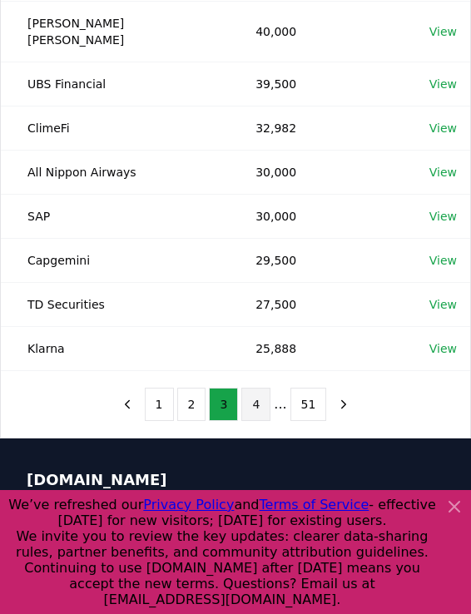
click at [260, 388] on button "4" at bounding box center [255, 404] width 29 height 33
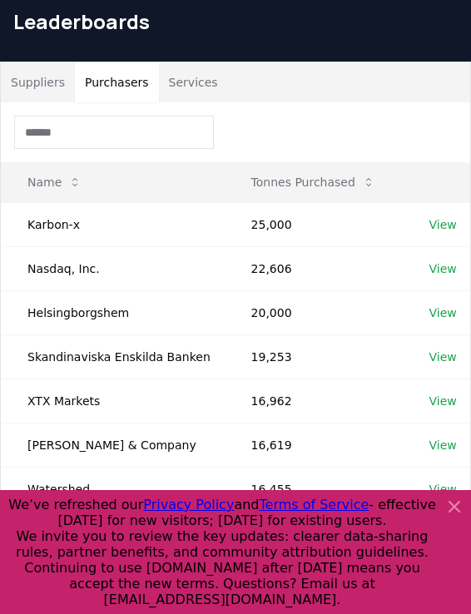
scroll to position [49, 0]
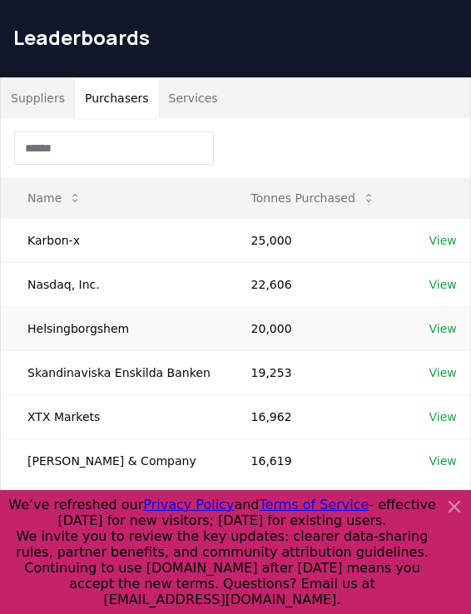
click at [442, 326] on link "View" at bounding box center [442, 328] width 27 height 17
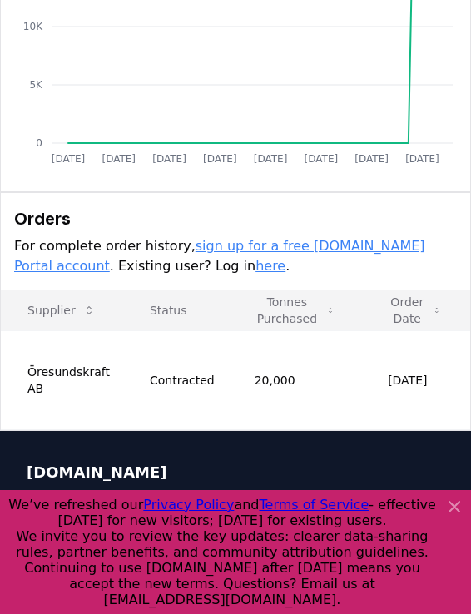
scroll to position [383, 0]
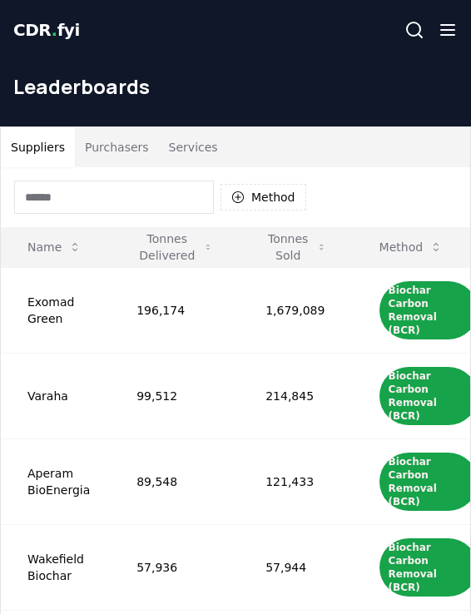
scroll to position [49, 0]
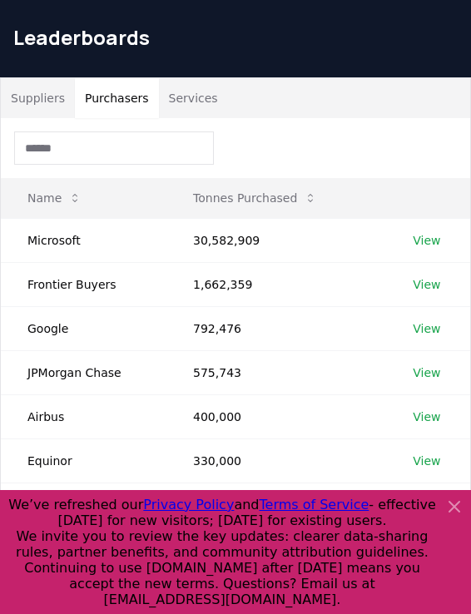
click at [116, 94] on button "Purchasers" at bounding box center [117, 98] width 84 height 40
click at [40, 97] on button "Suppliers" at bounding box center [38, 98] width 74 height 40
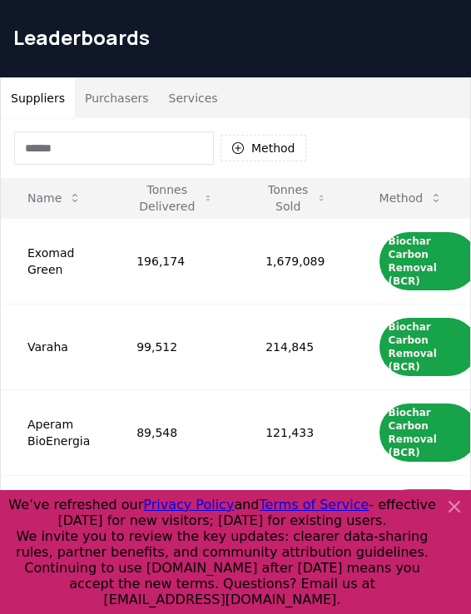
click at [64, 154] on input at bounding box center [114, 147] width 200 height 33
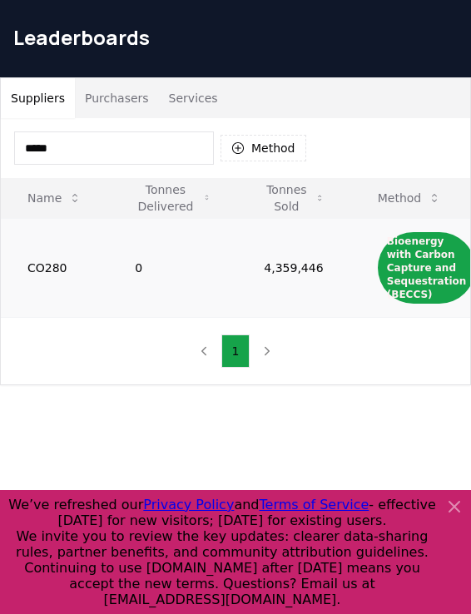
type input "*****"
drag, startPoint x: 260, startPoint y: 266, endPoint x: 333, endPoint y: 273, distance: 73.5
click at [333, 273] on td "4,359,446" at bounding box center [293, 267] width 113 height 99
copy td "4,359,446"
click at [105, 98] on button "Purchasers" at bounding box center [117, 98] width 84 height 40
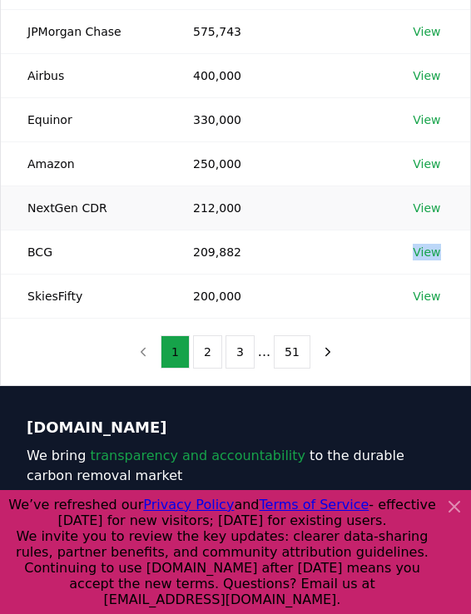
scroll to position [394, 0]
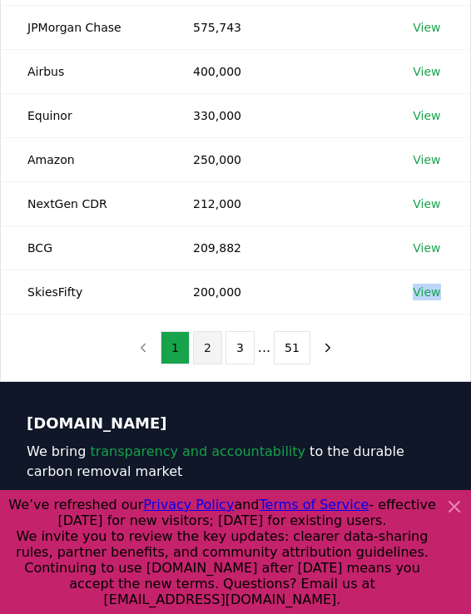
click at [207, 351] on button "2" at bounding box center [207, 347] width 29 height 33
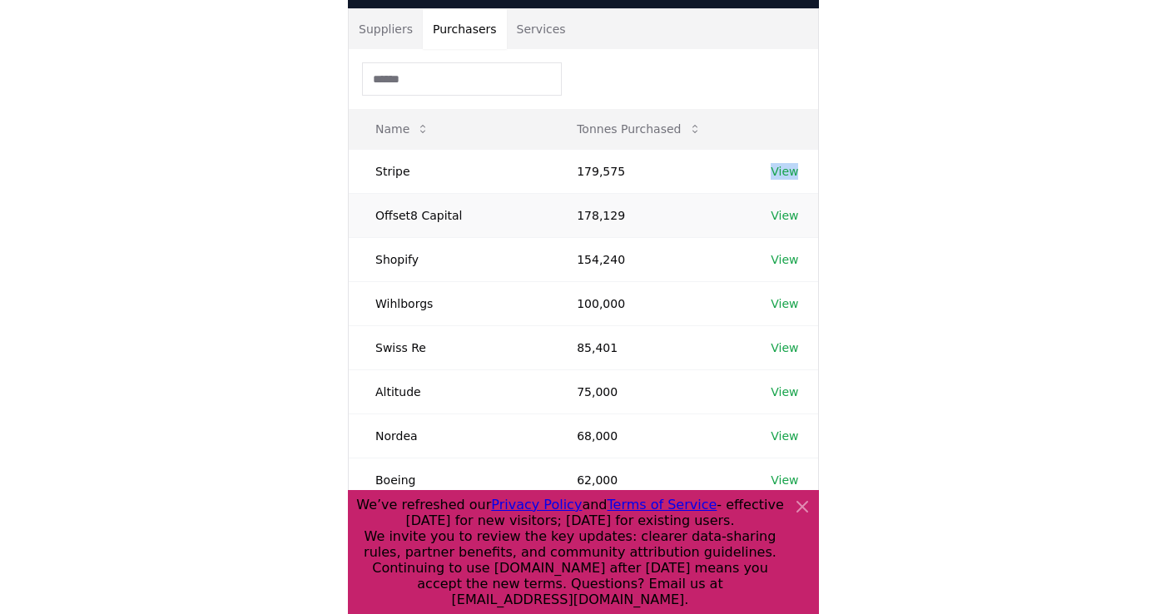
scroll to position [115, 0]
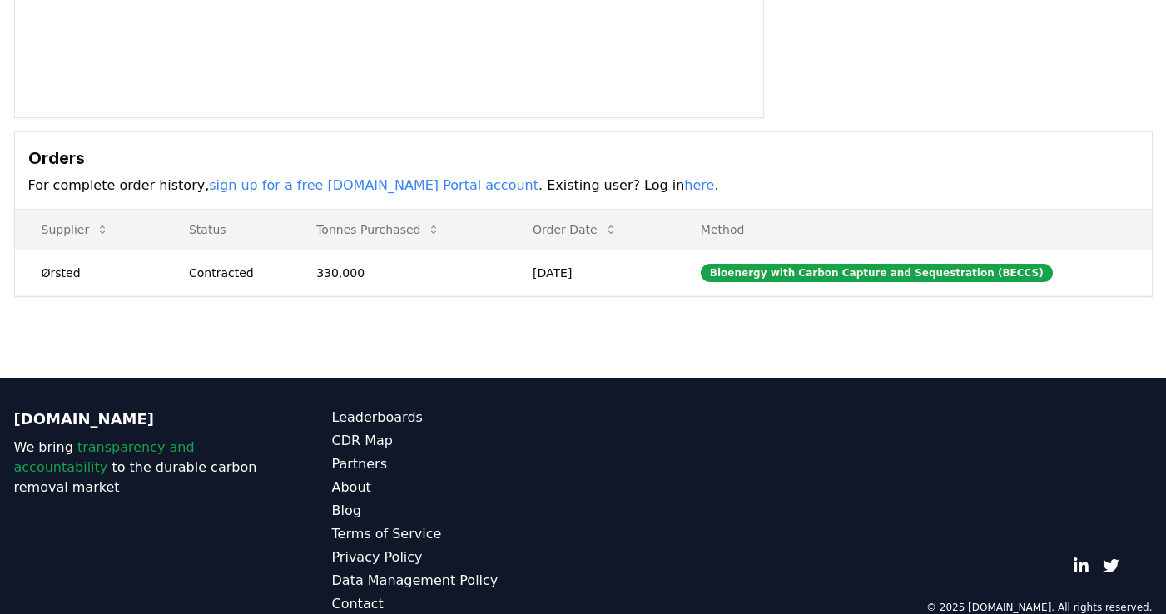
scroll to position [393, 0]
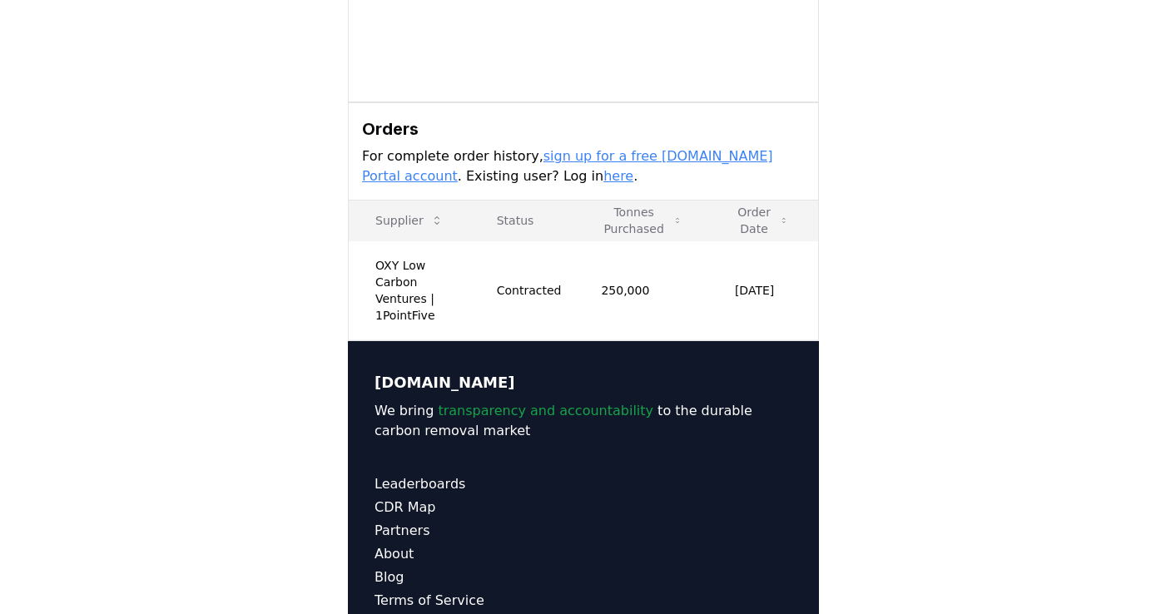
scroll to position [393, 0]
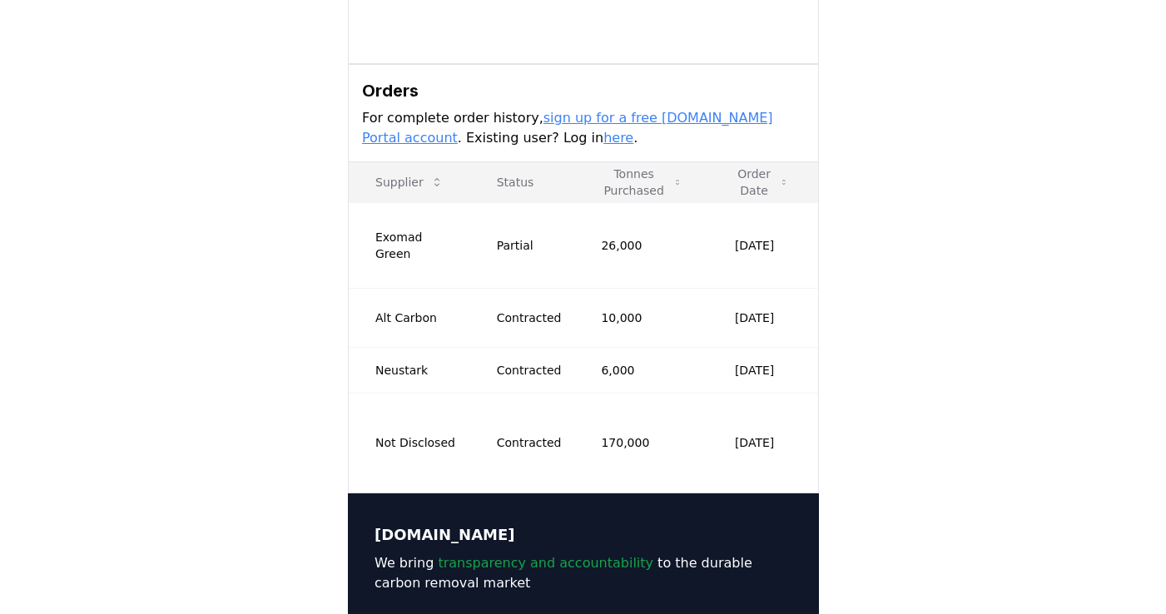
scroll to position [515, 0]
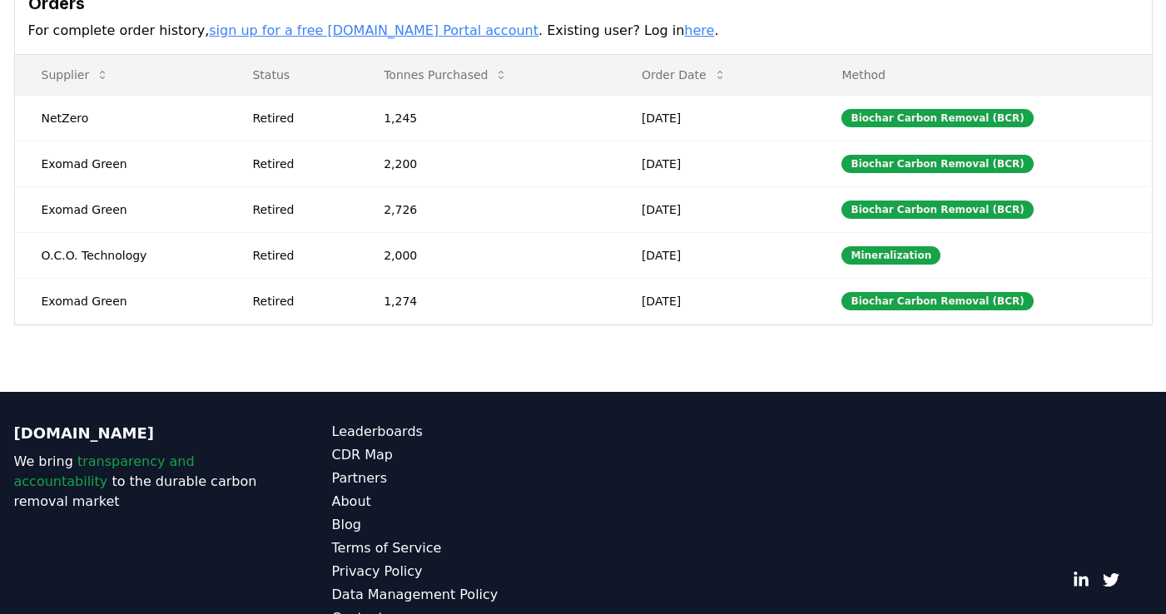
scroll to position [561, 0]
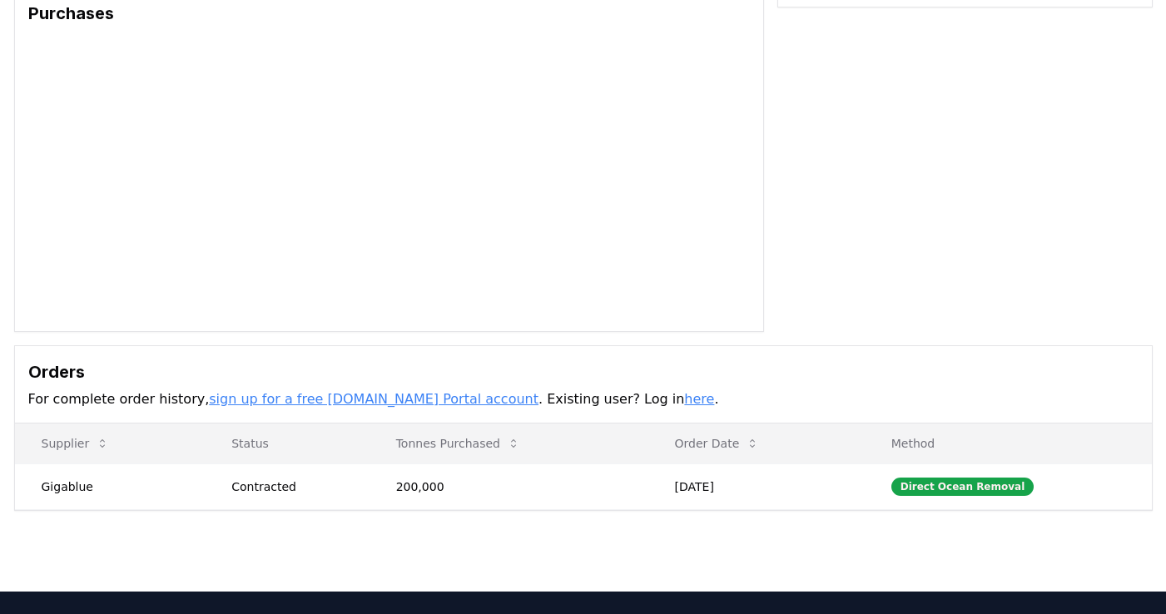
scroll to position [393, 0]
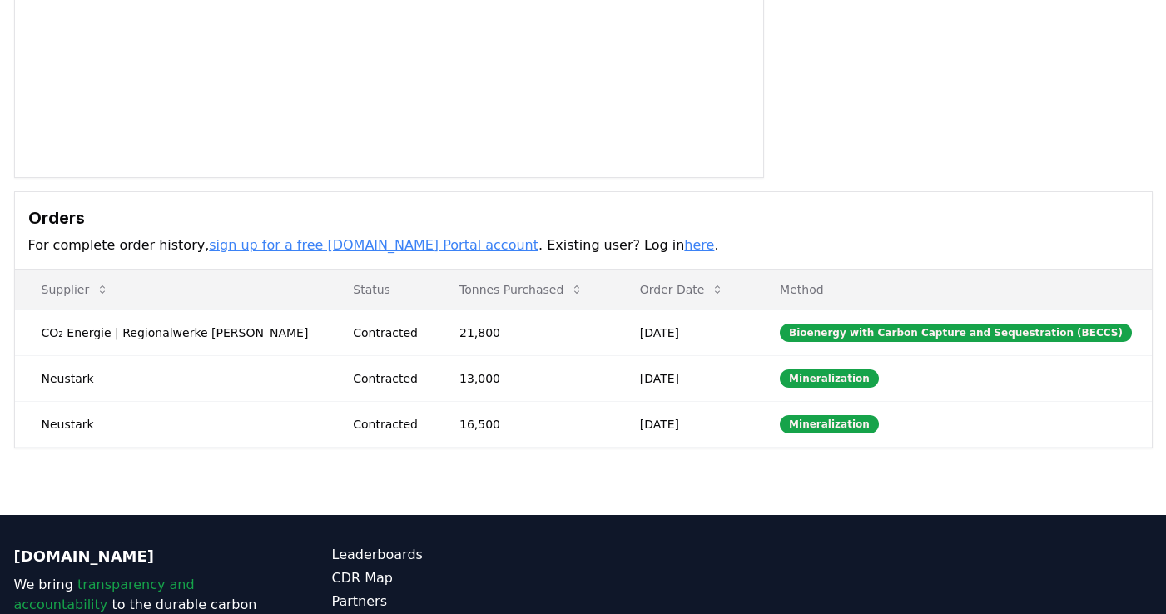
scroll to position [469, 0]
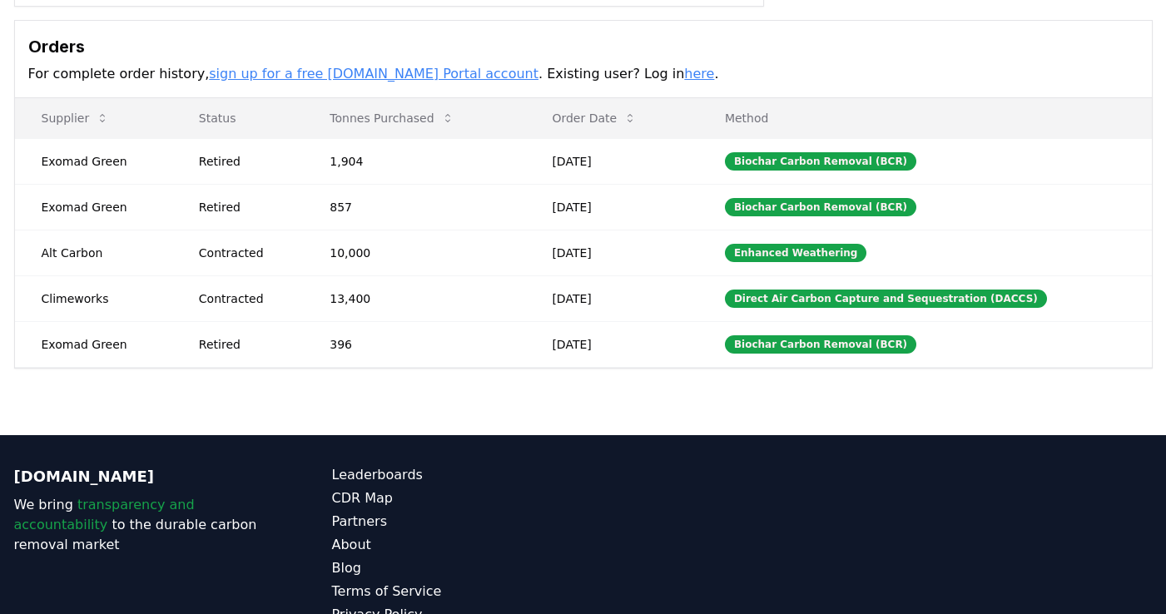
scroll to position [561, 0]
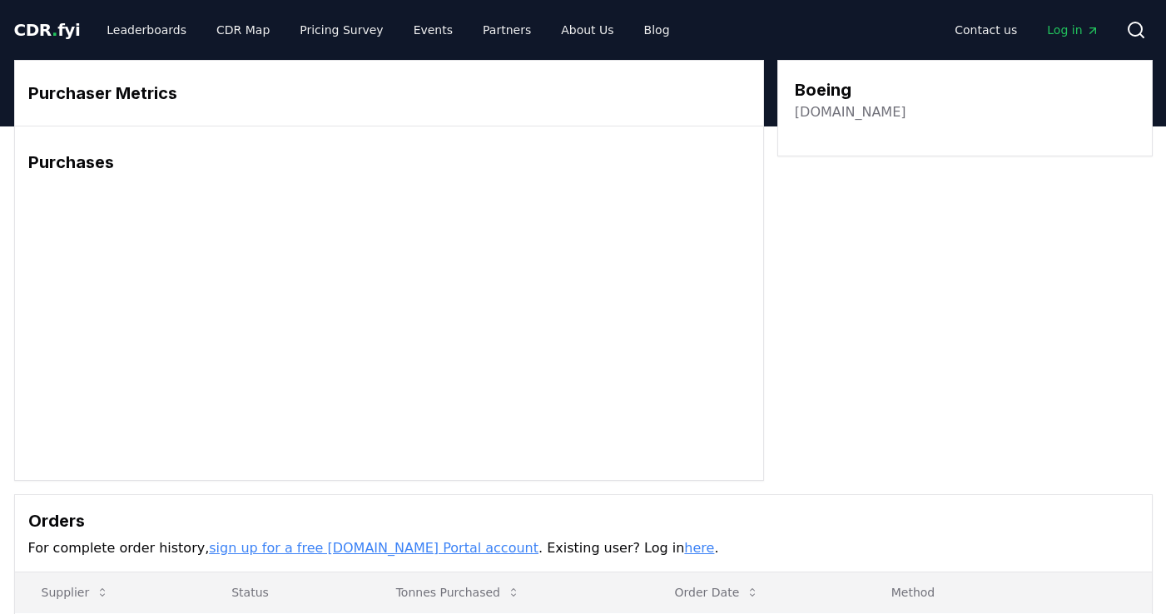
scroll to position [393, 0]
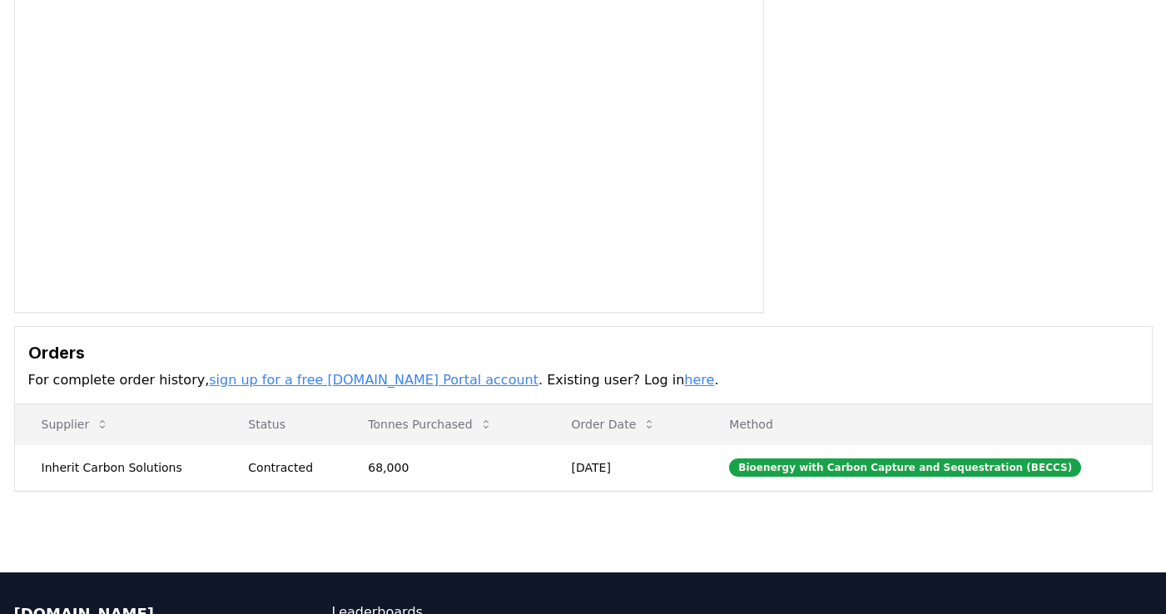
scroll to position [393, 0]
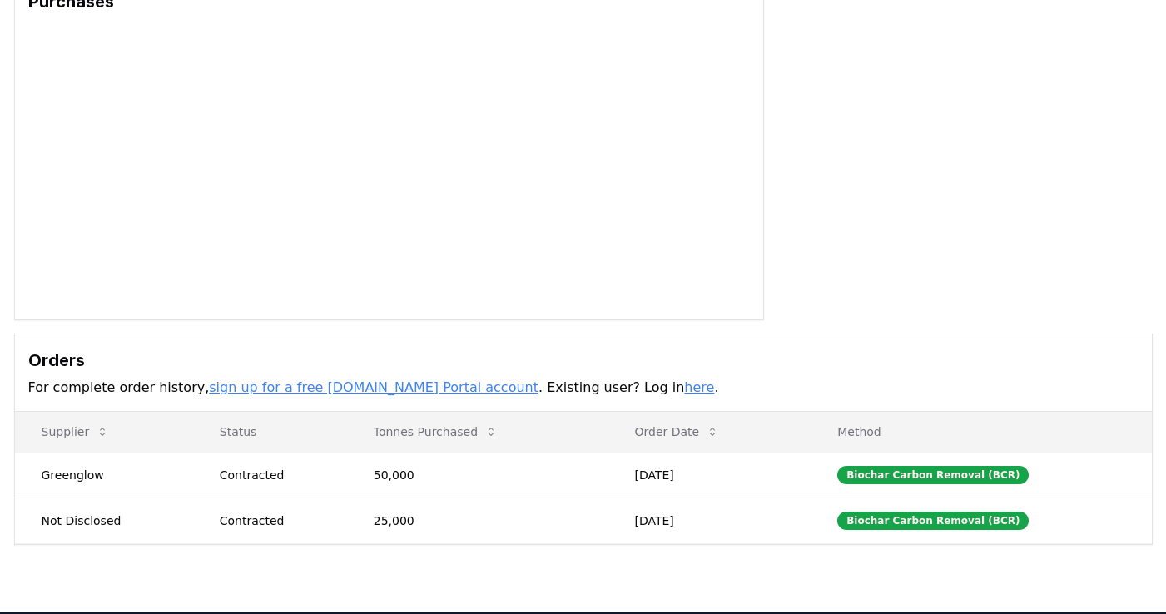
scroll to position [424, 0]
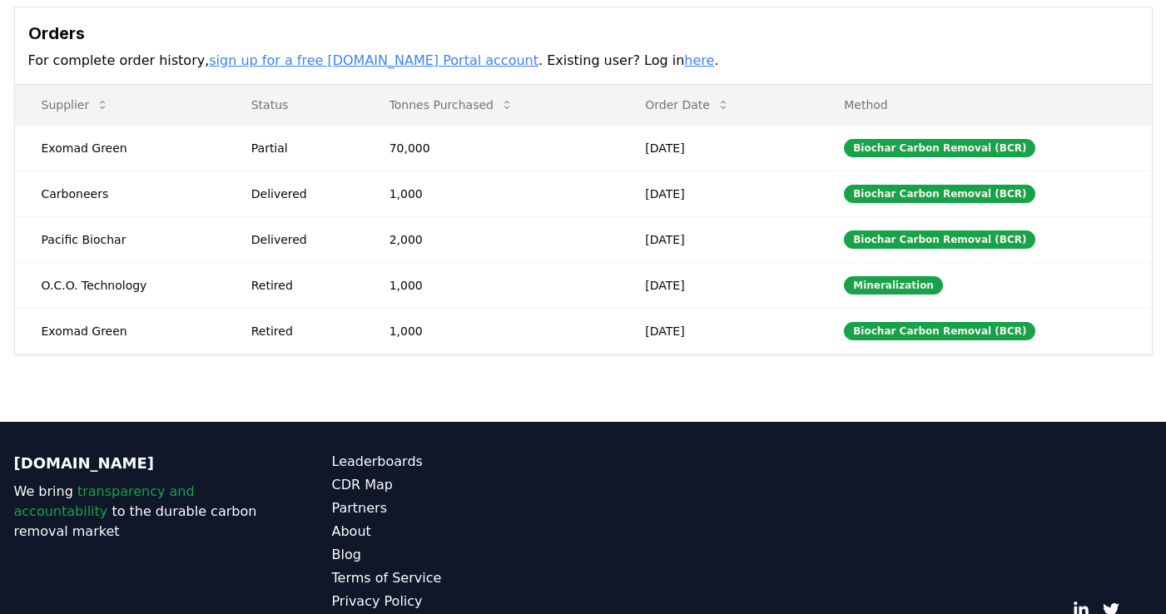
scroll to position [561, 0]
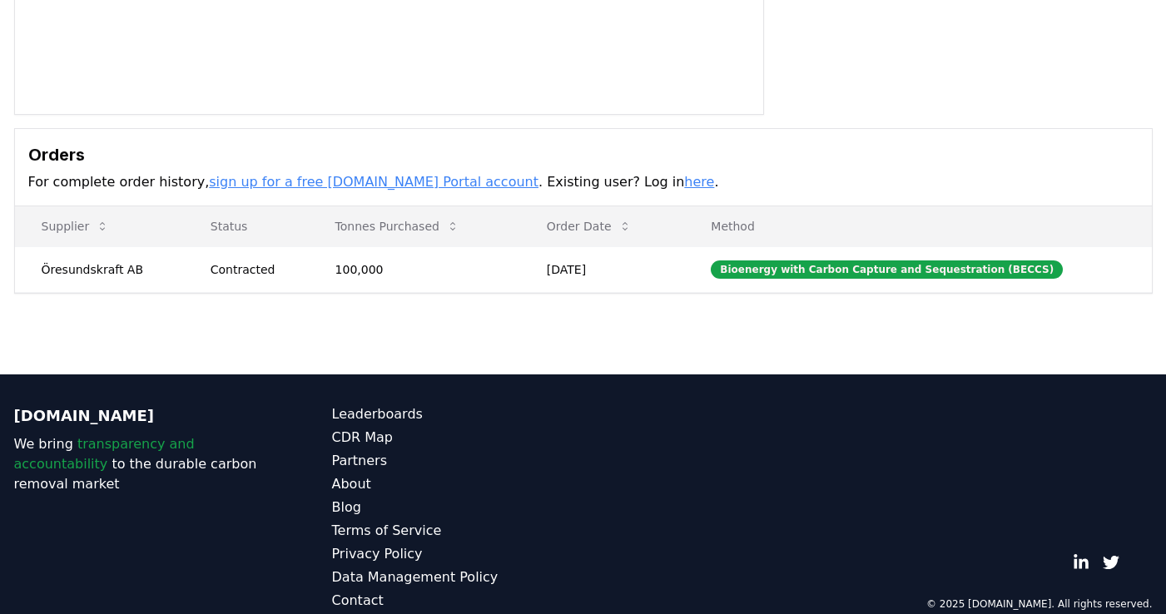
scroll to position [393, 0]
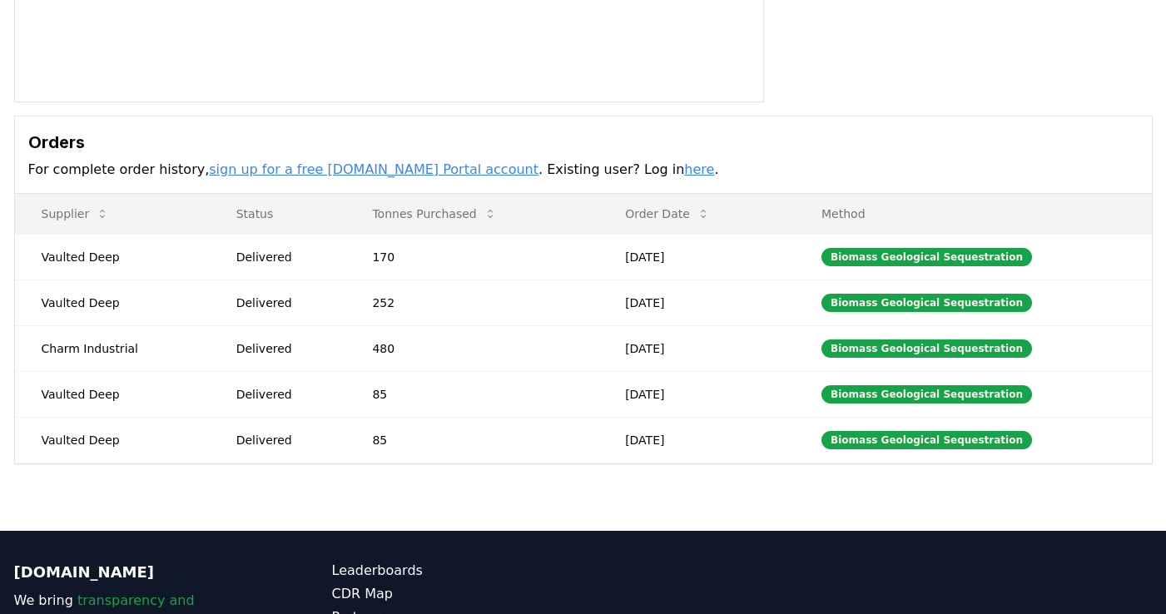
scroll to position [561, 0]
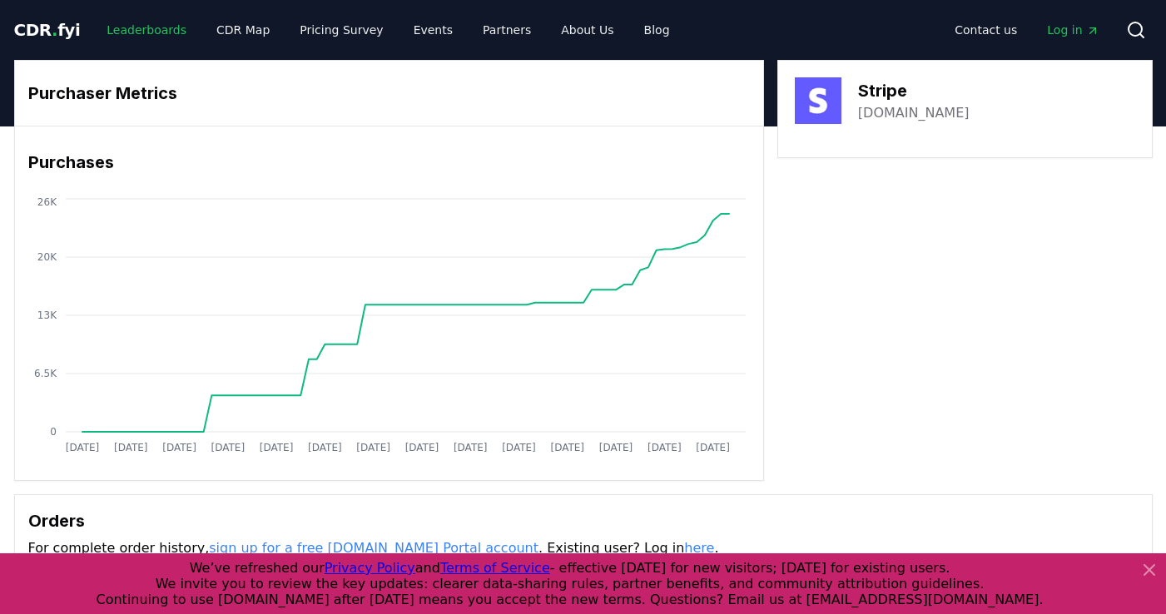
click at [141, 33] on link "Leaderboards" at bounding box center [146, 30] width 107 height 30
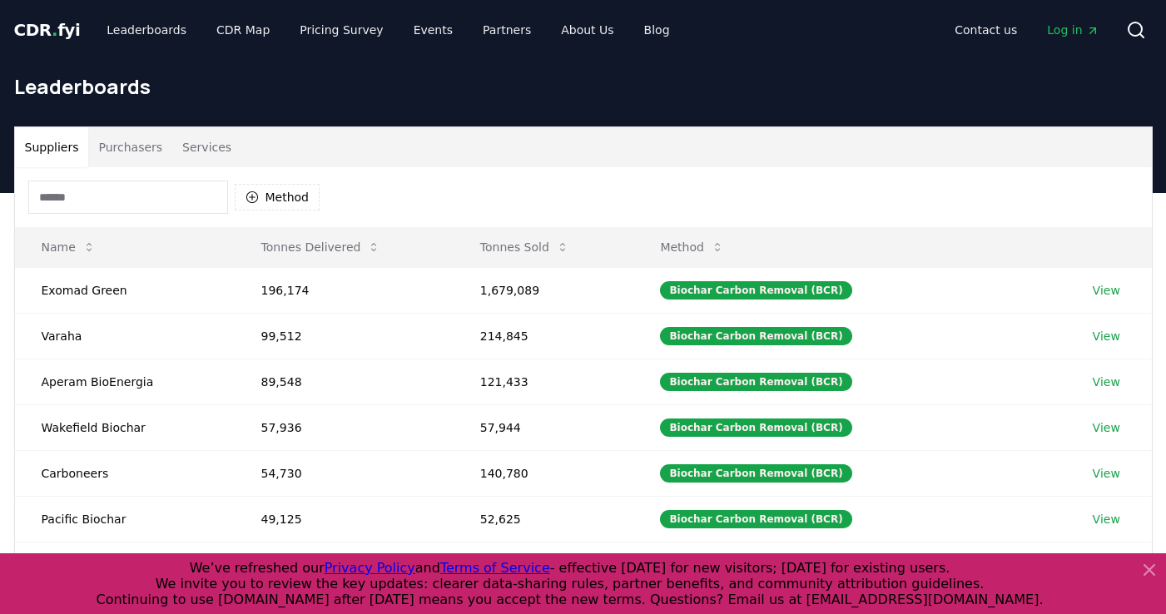
click at [138, 149] on button "Purchasers" at bounding box center [130, 147] width 84 height 40
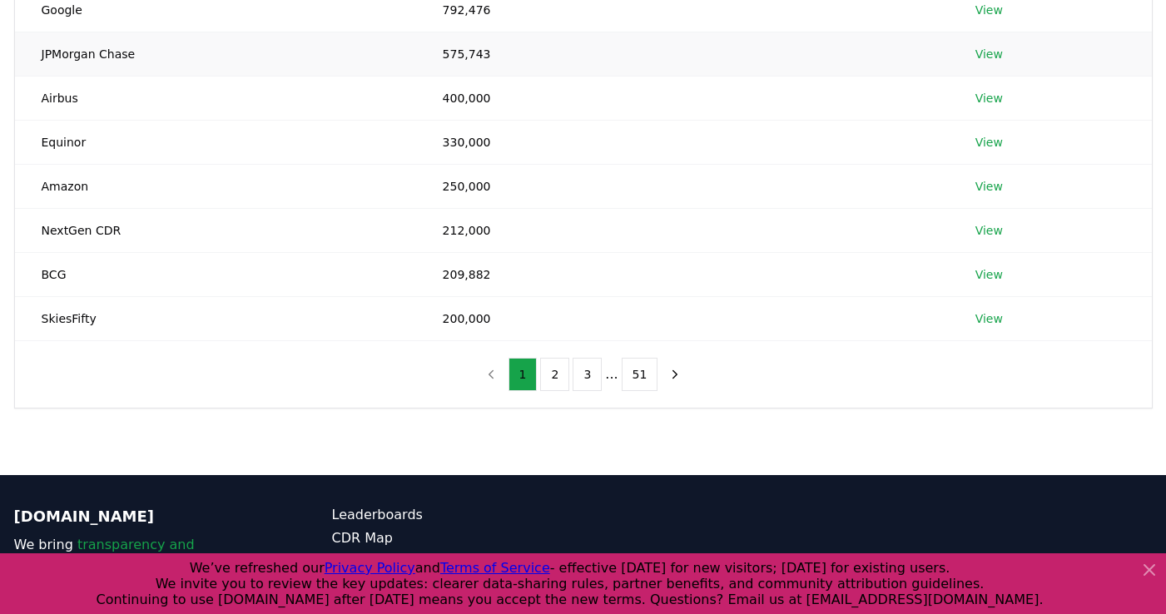
scroll to position [494, 0]
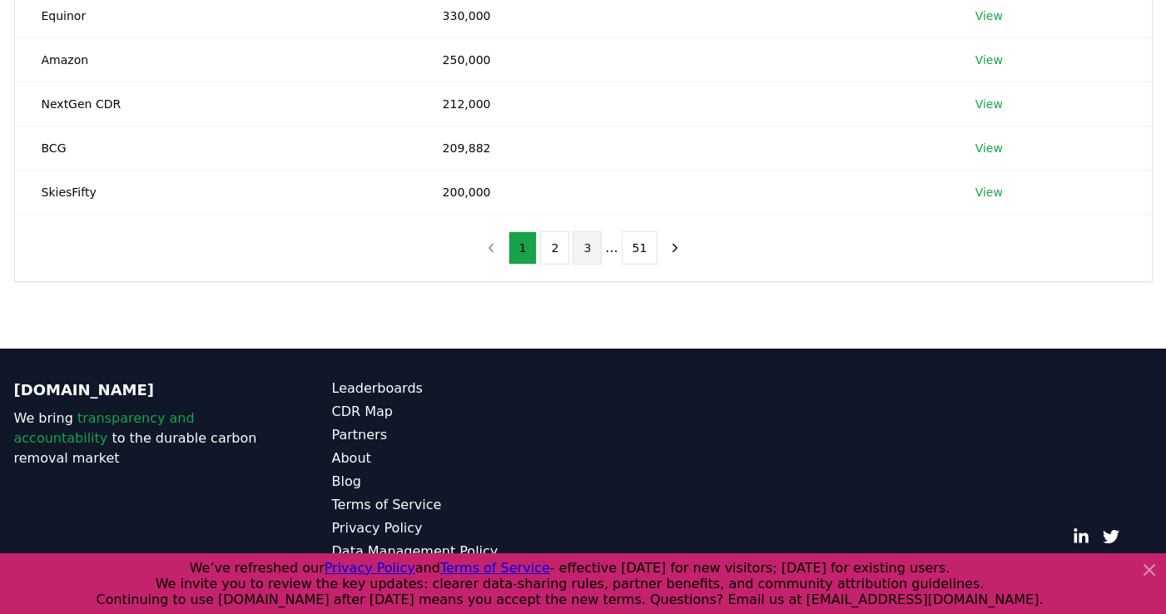
click at [470, 250] on button "3" at bounding box center [586, 247] width 29 height 33
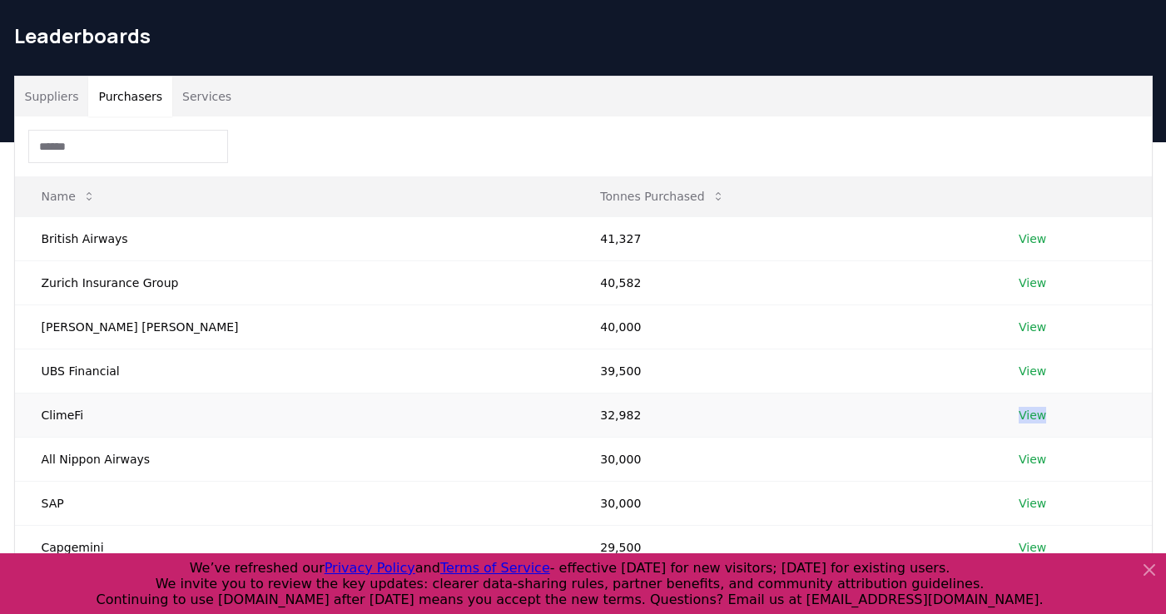
scroll to position [0, 0]
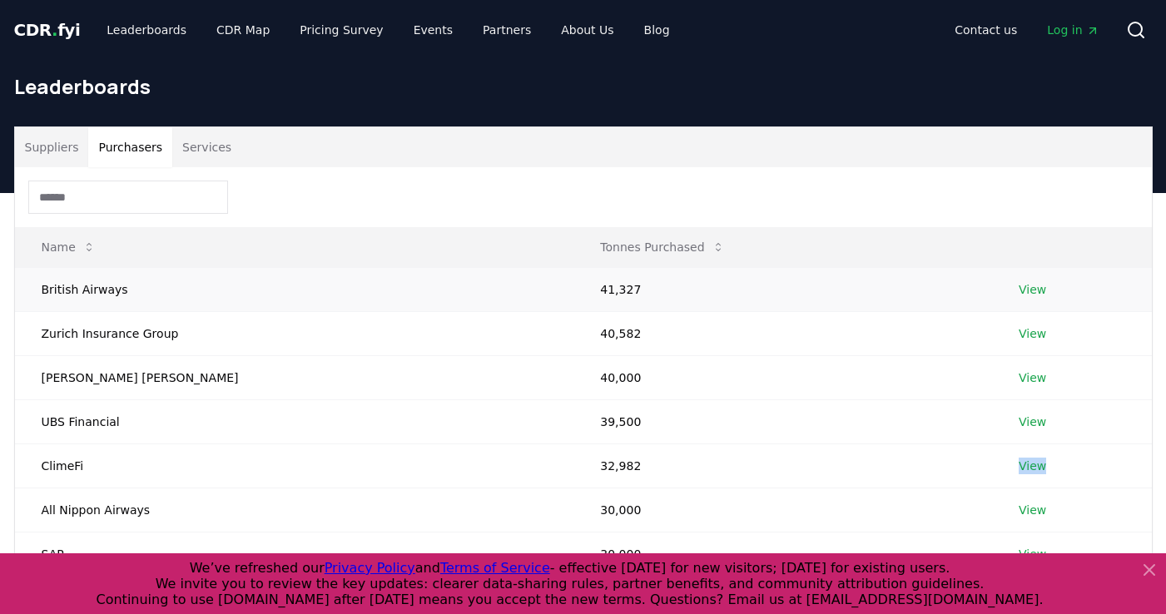
click at [470, 290] on link "View" at bounding box center [1032, 289] width 27 height 17
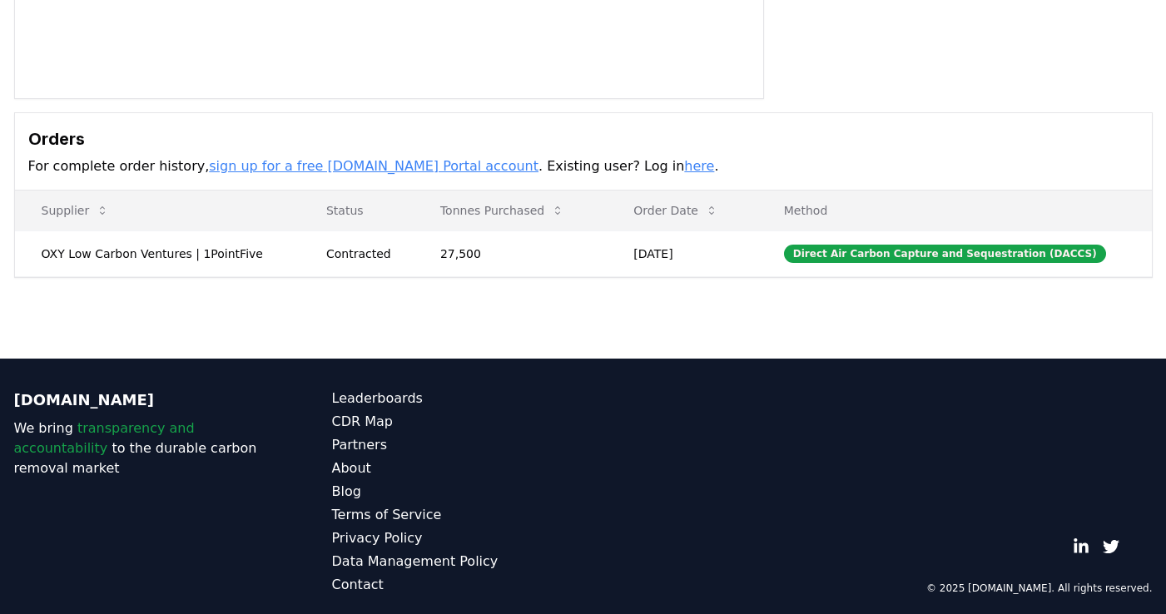
scroll to position [393, 0]
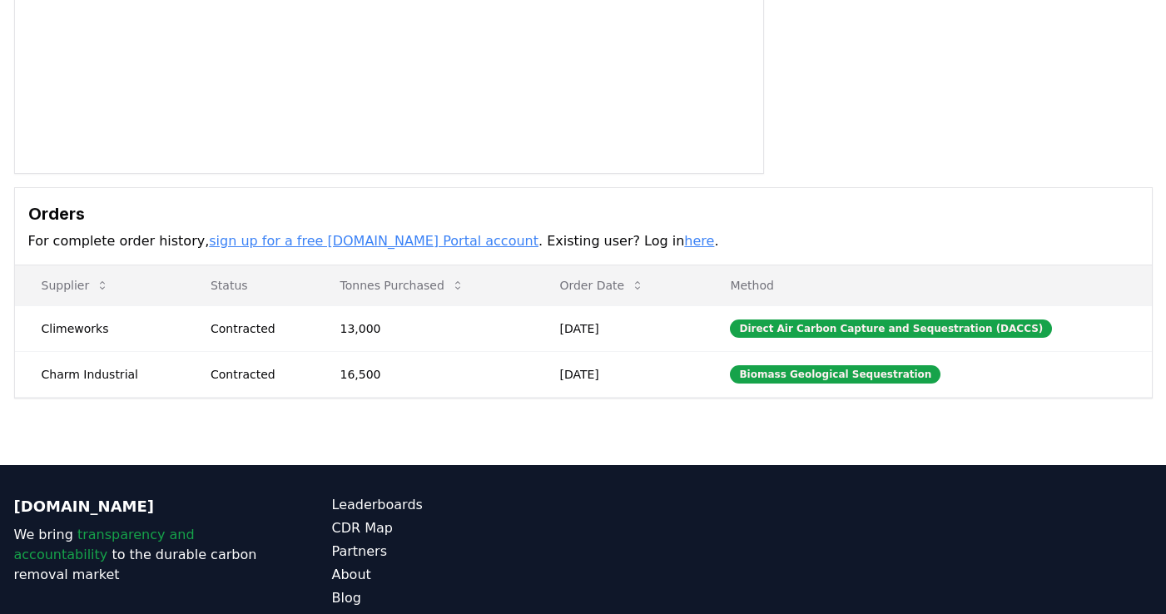
scroll to position [424, 0]
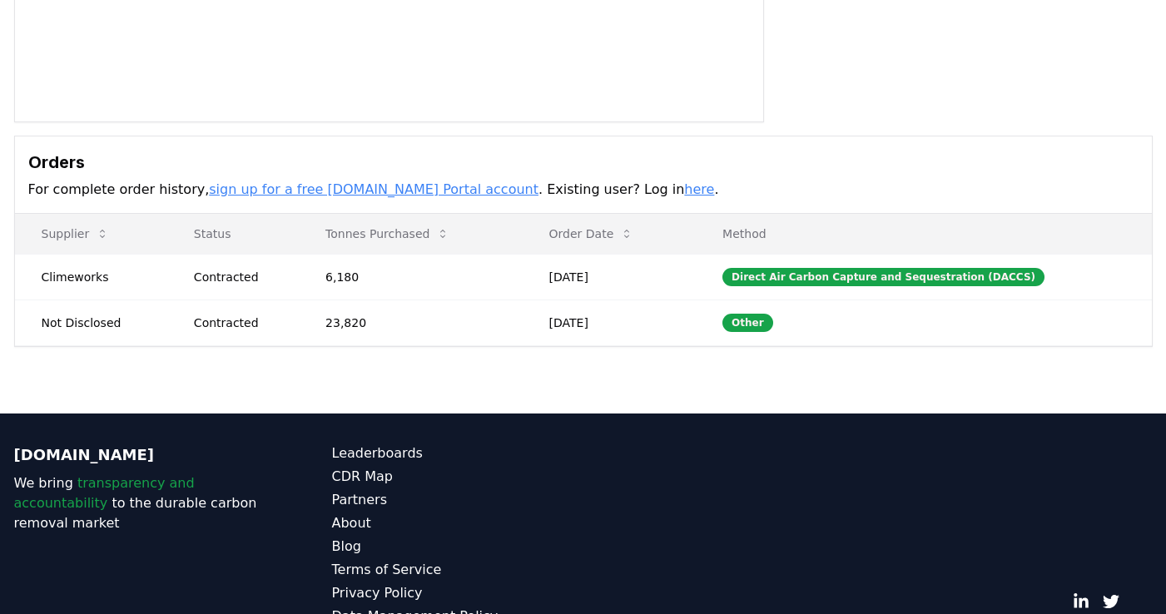
scroll to position [424, 0]
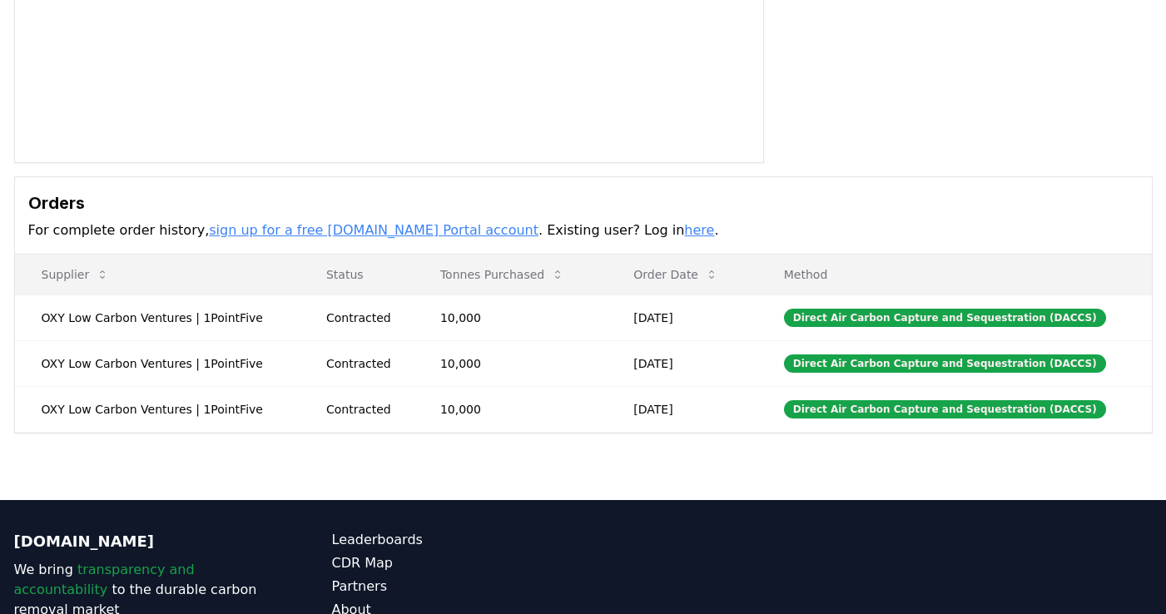
scroll to position [469, 0]
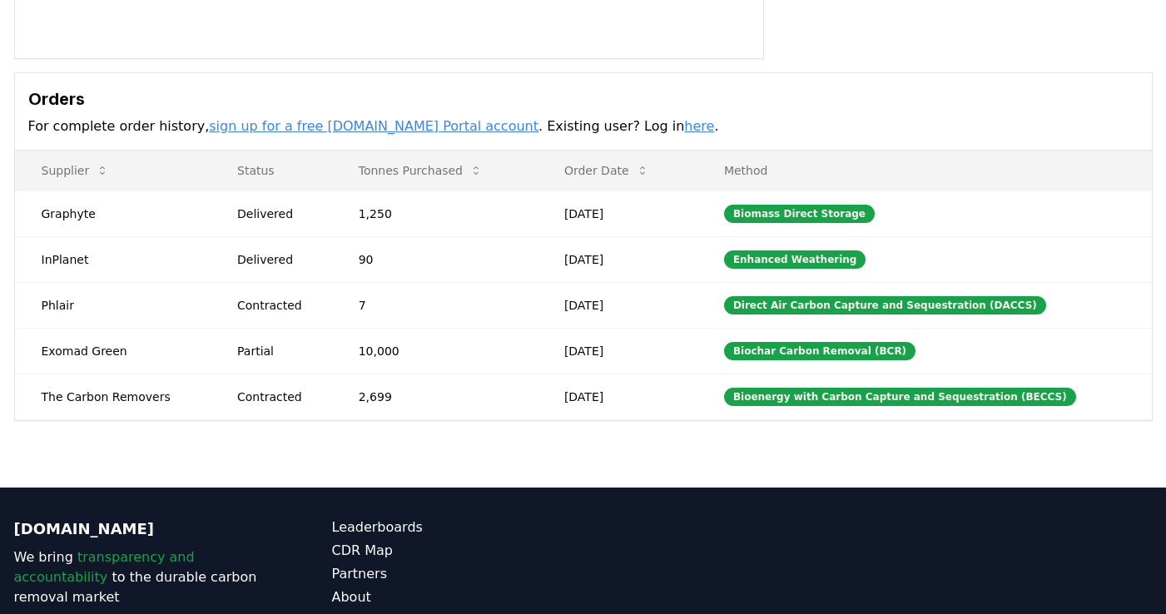
scroll to position [561, 0]
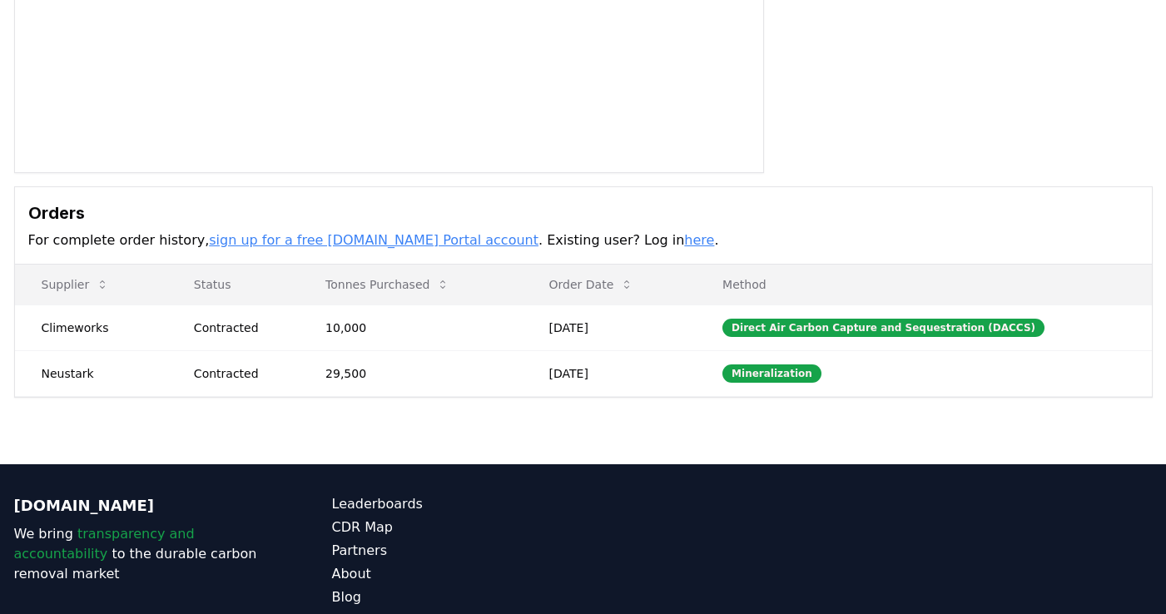
scroll to position [424, 0]
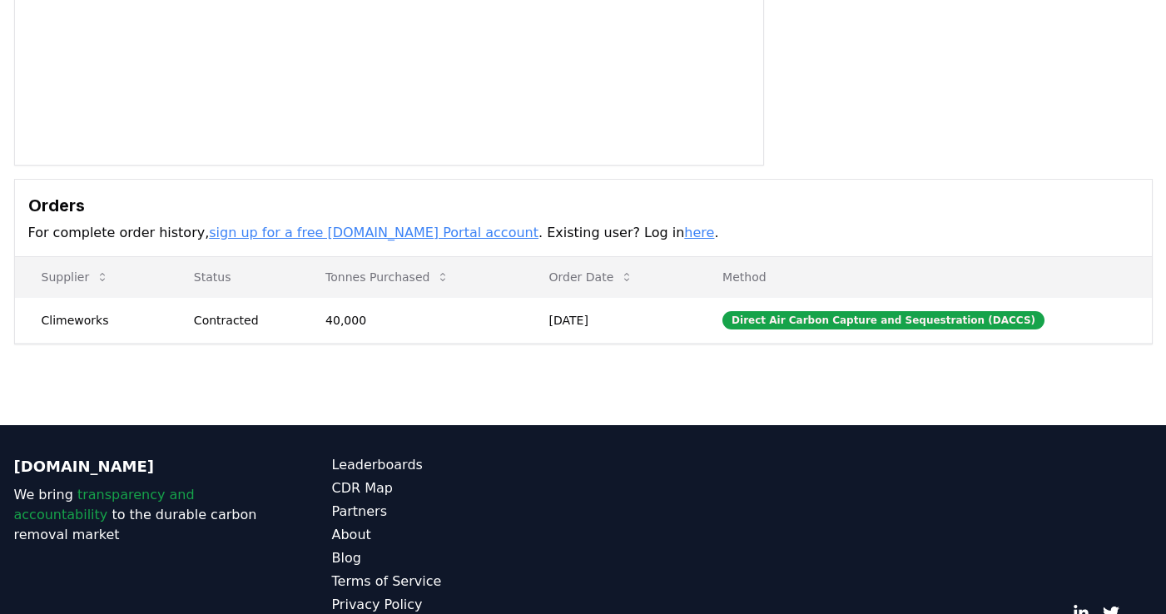
scroll to position [393, 0]
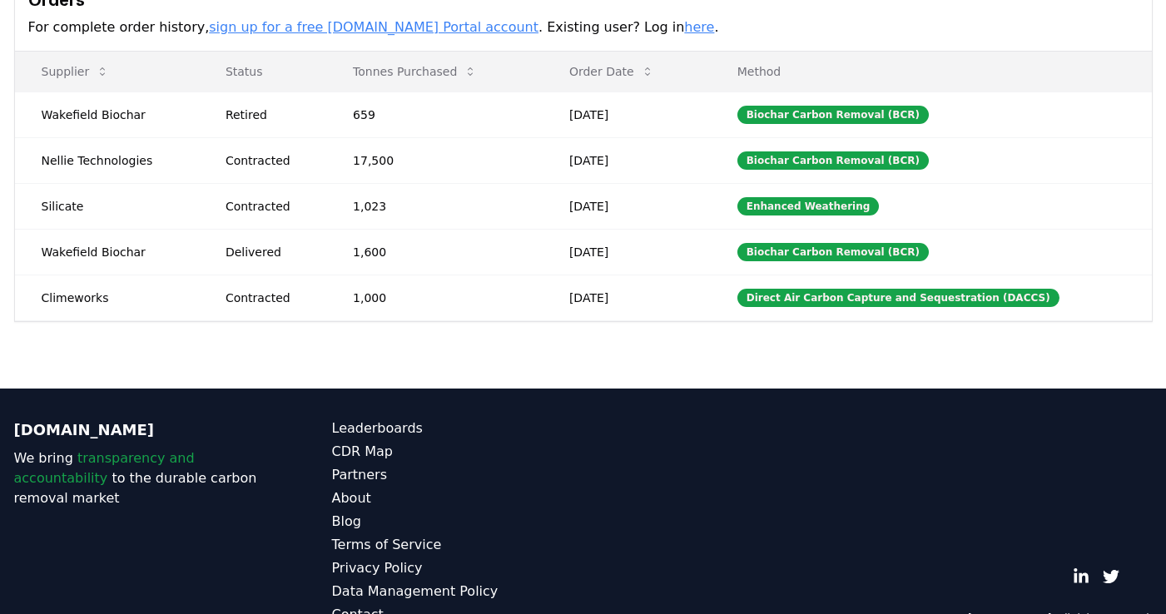
scroll to position [561, 0]
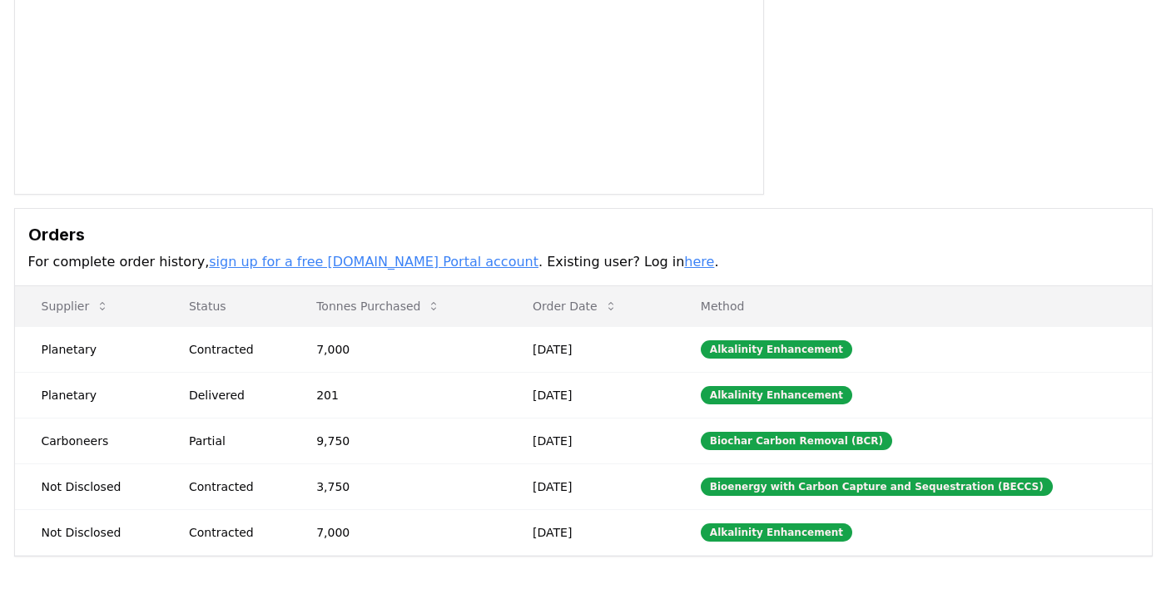
scroll to position [561, 0]
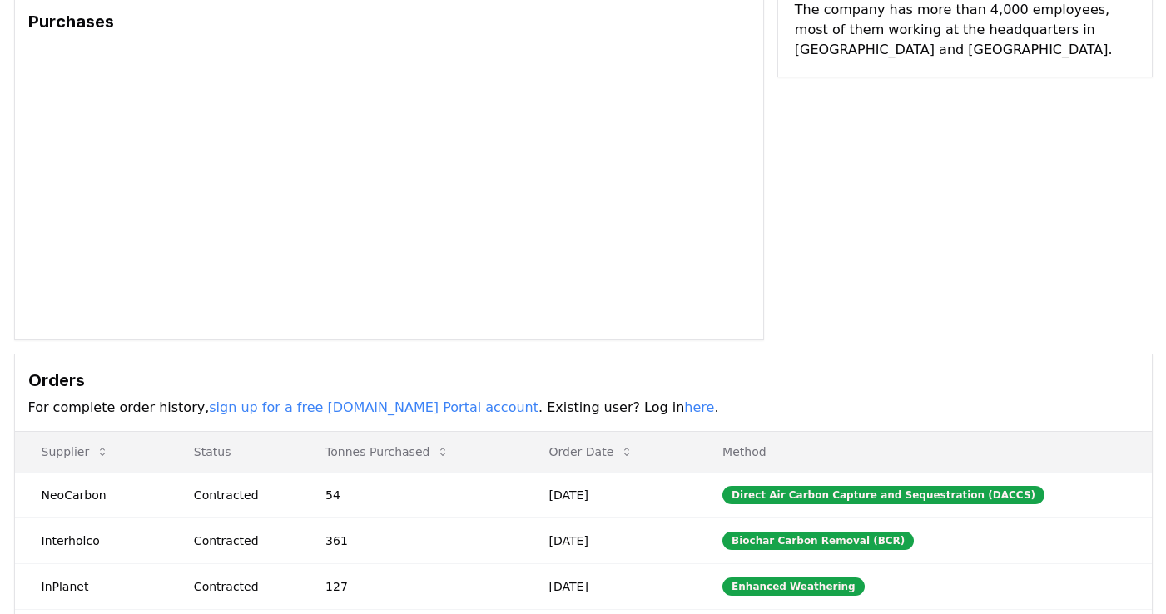
scroll to position [561, 0]
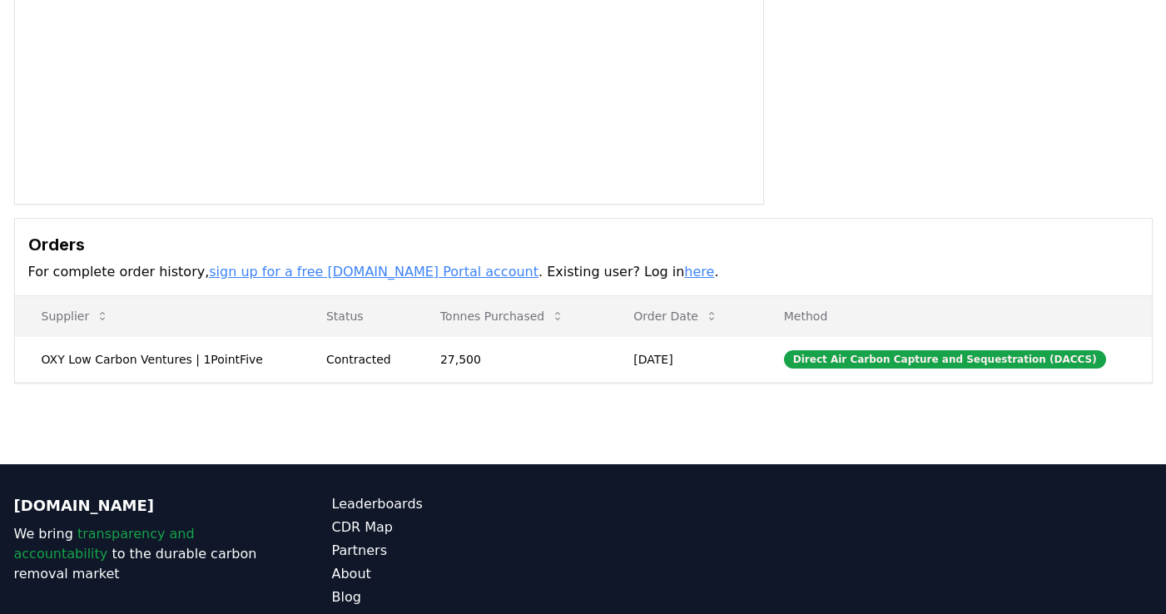
scroll to position [393, 0]
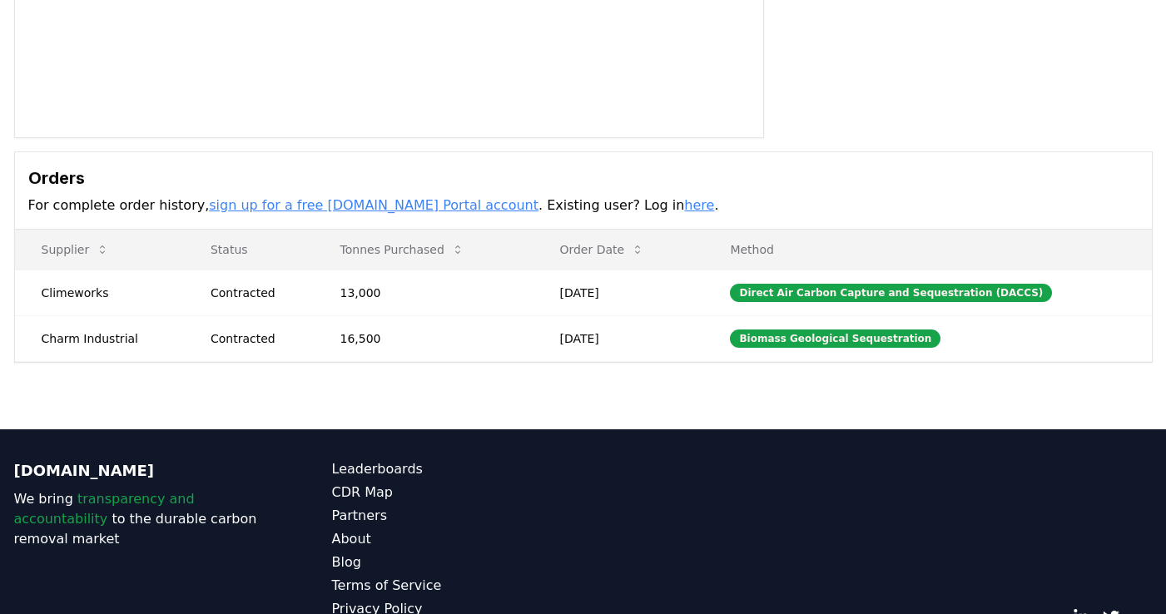
scroll to position [424, 0]
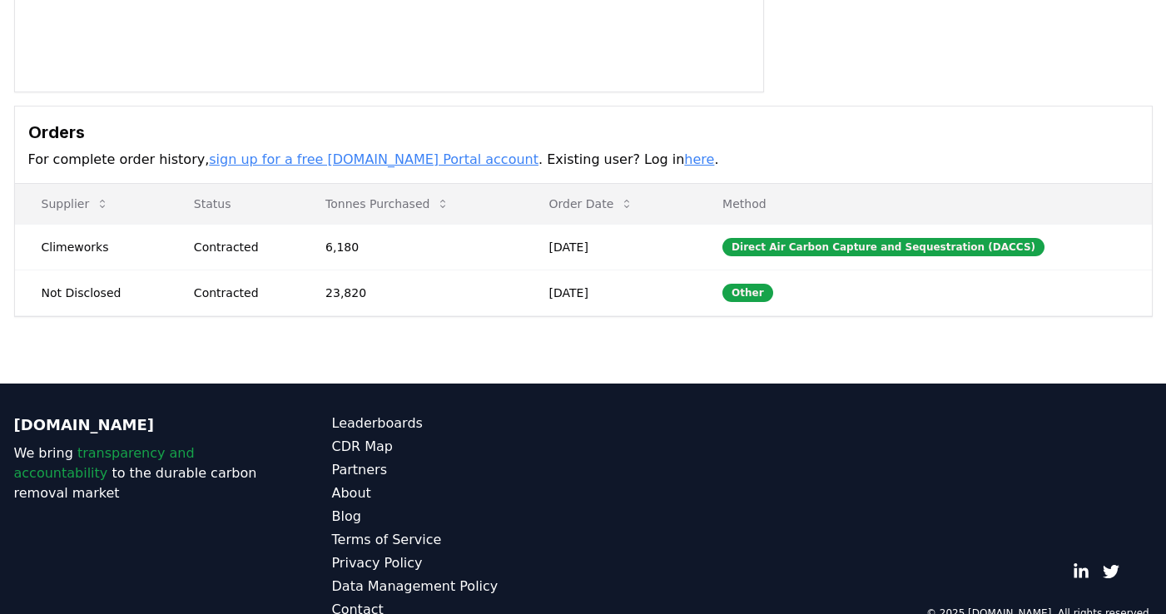
scroll to position [424, 0]
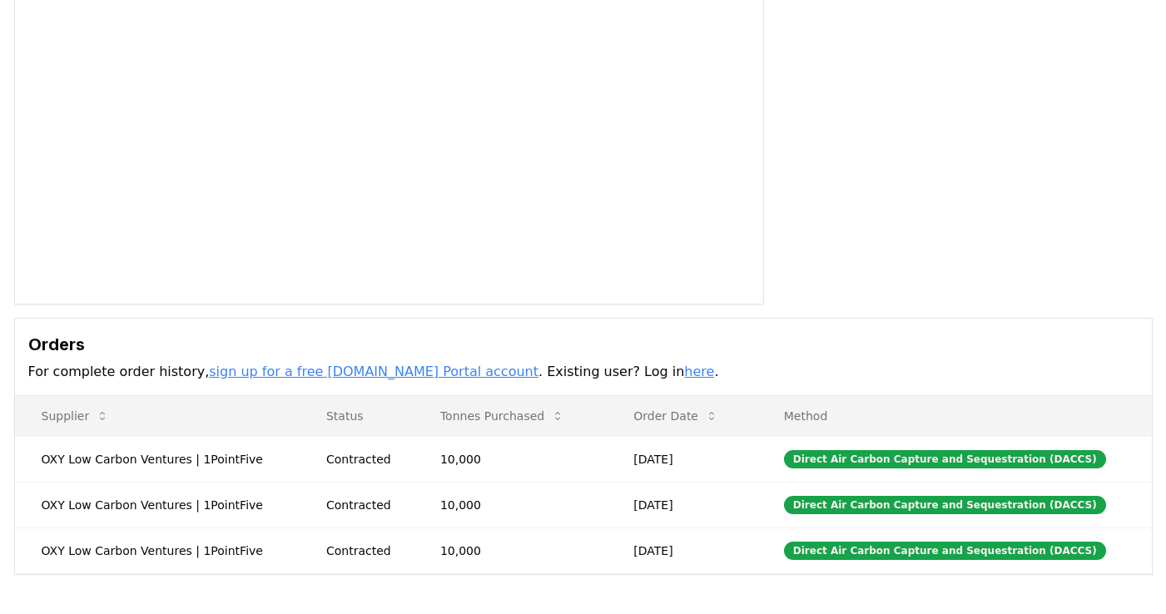
scroll to position [469, 0]
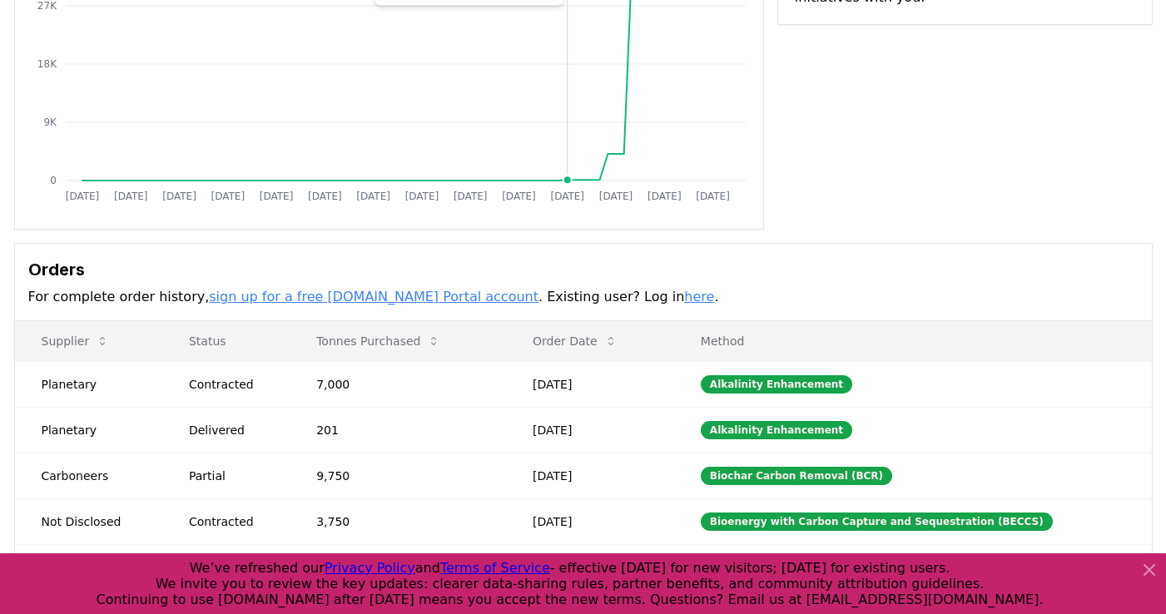
scroll to position [554, 0]
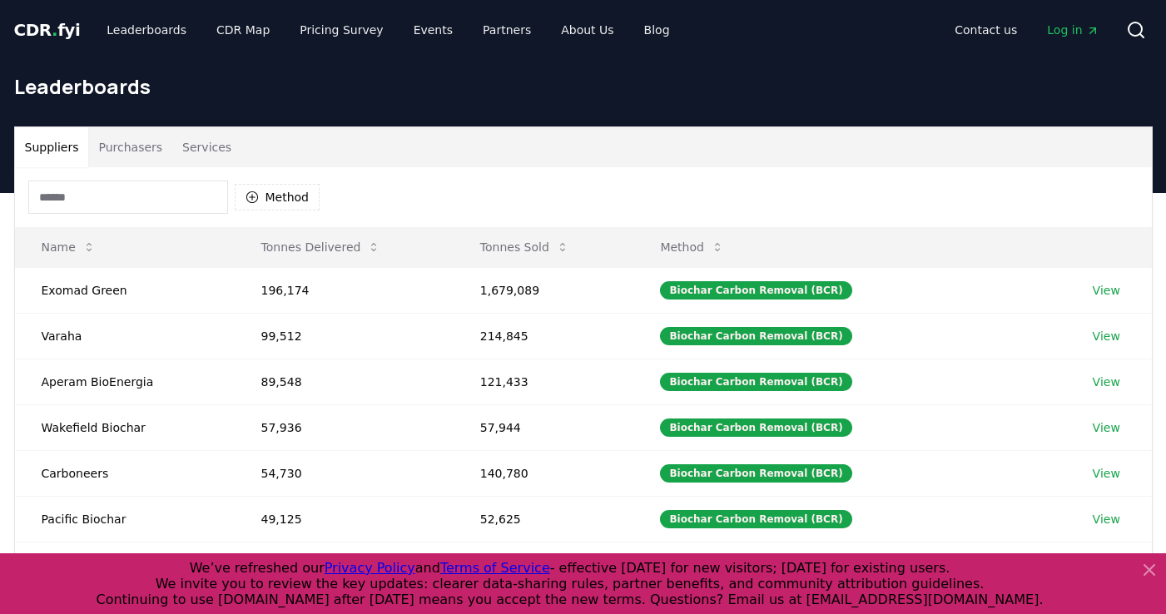
click at [136, 150] on button "Purchasers" at bounding box center [130, 147] width 84 height 40
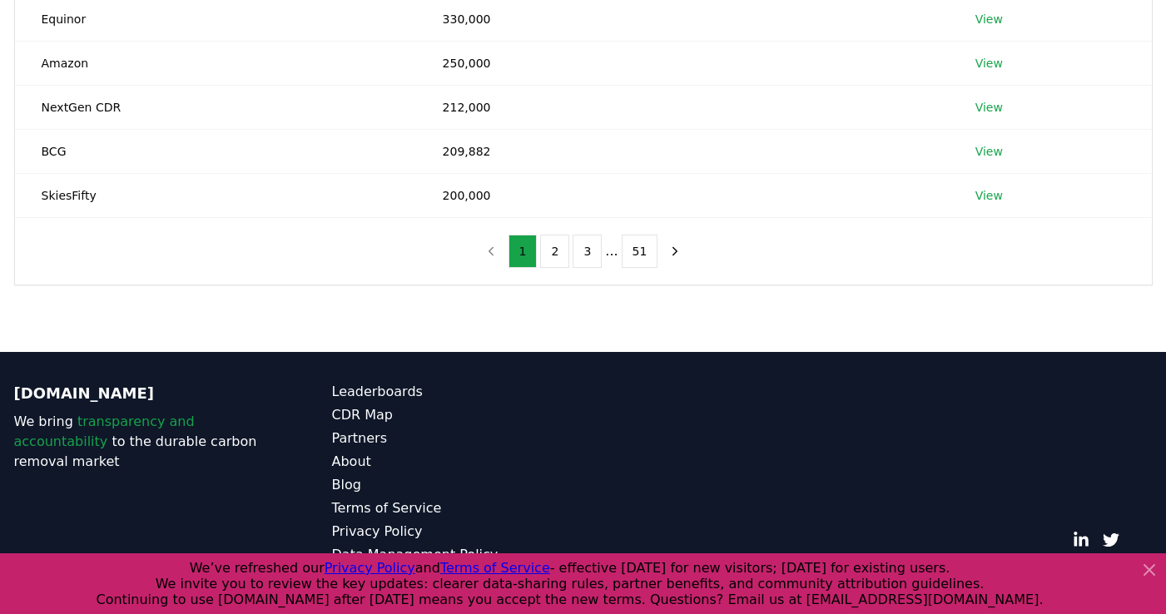
scroll to position [494, 0]
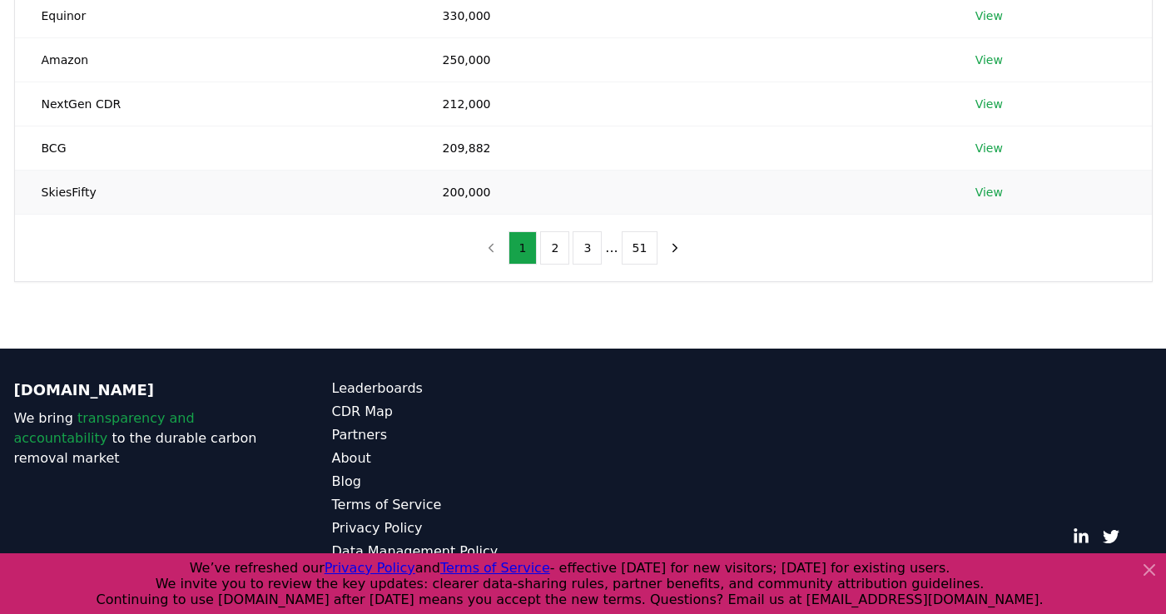
click at [989, 187] on link "View" at bounding box center [988, 192] width 27 height 17
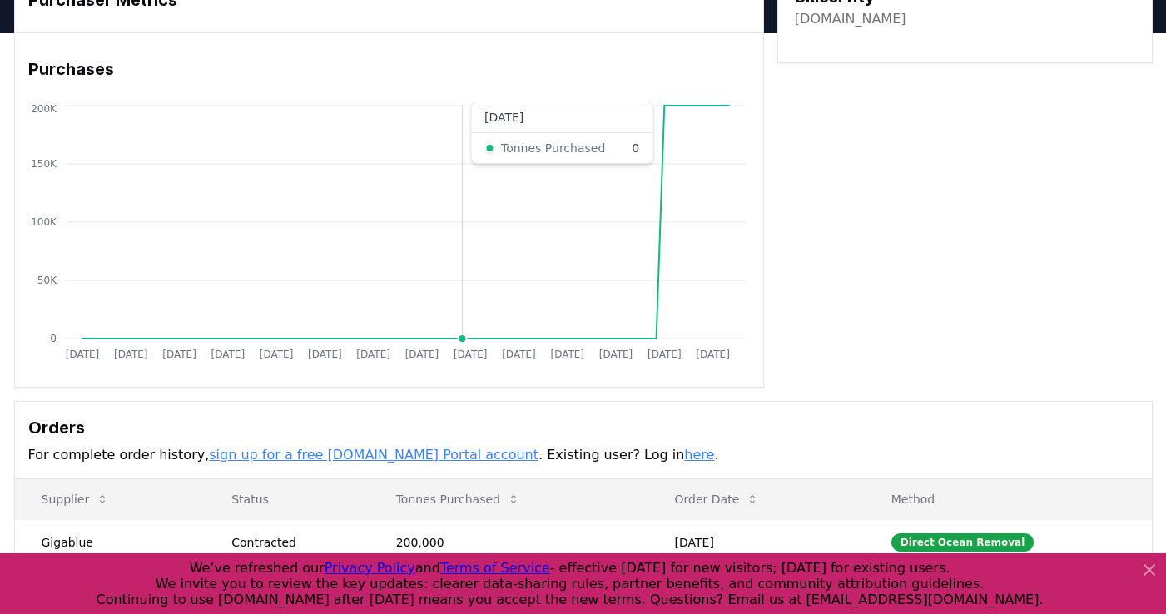
scroll to position [393, 0]
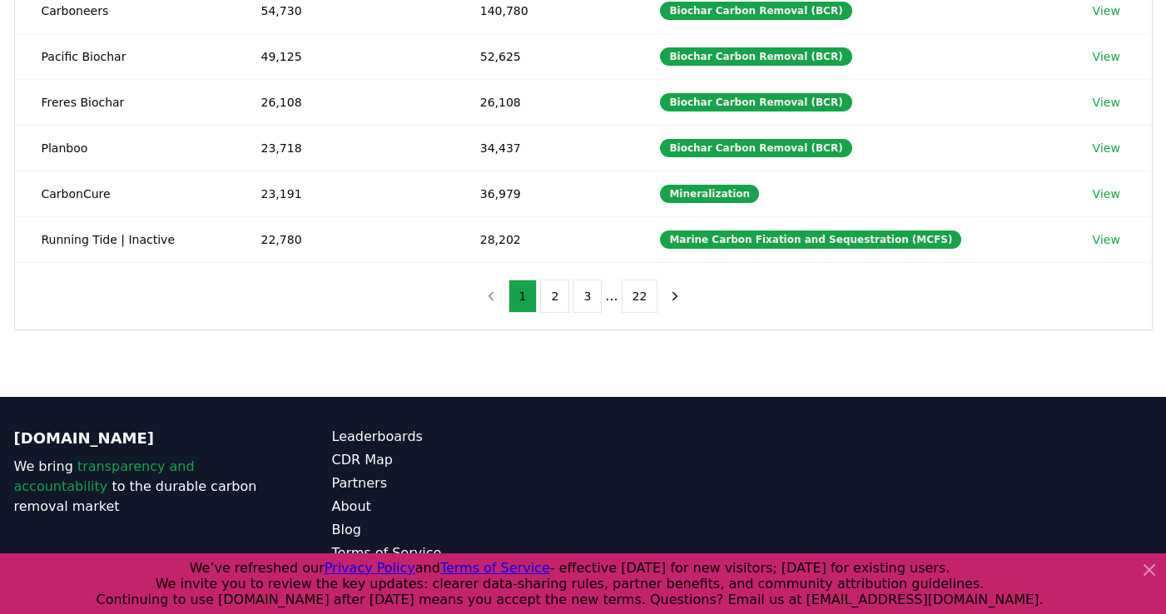
scroll to position [476, 0]
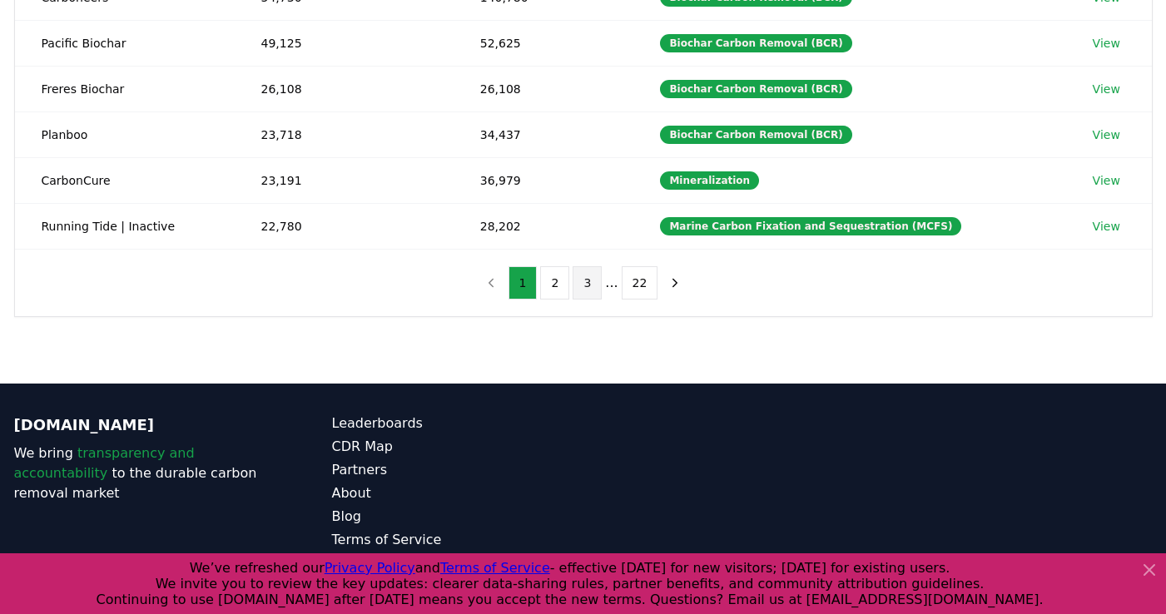
click at [587, 278] on button "3" at bounding box center [586, 282] width 29 height 33
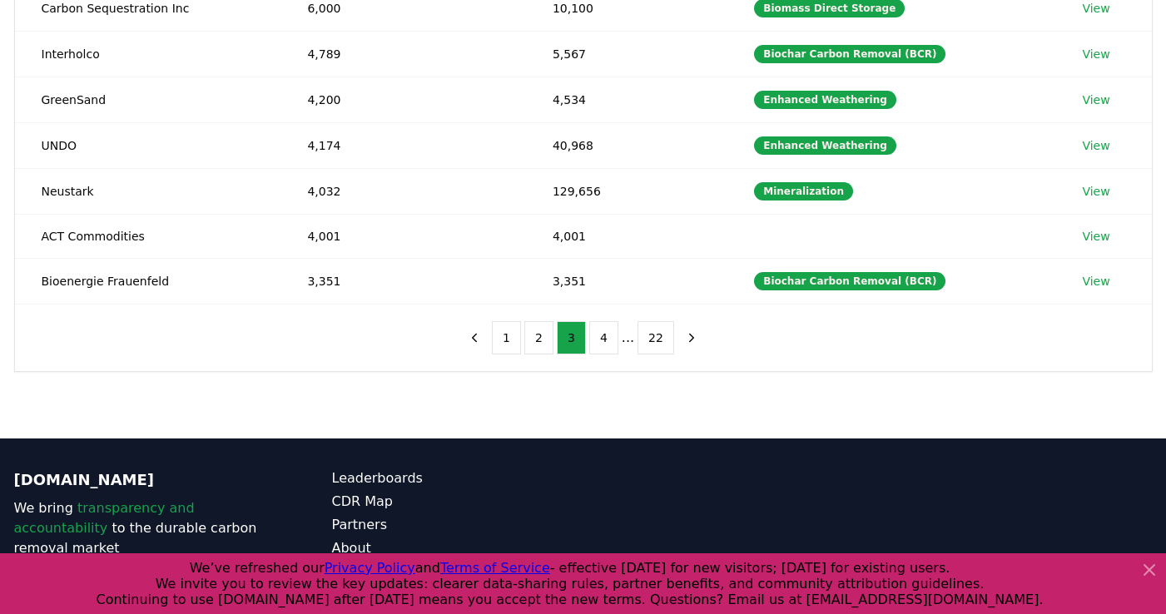
scroll to position [509, 0]
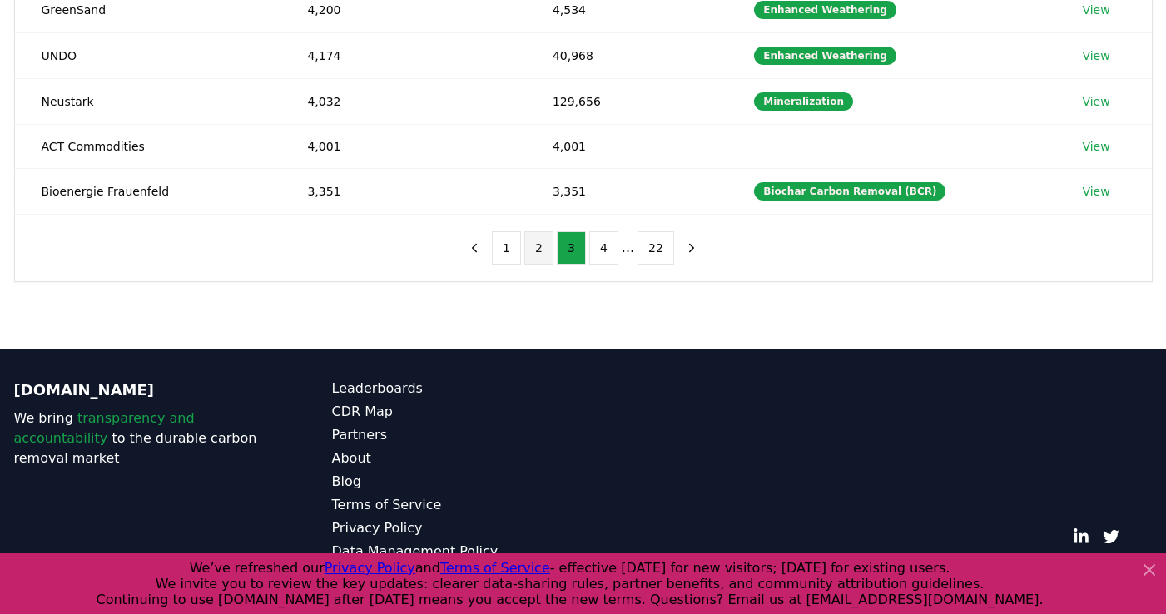
click at [539, 251] on button "2" at bounding box center [538, 247] width 29 height 33
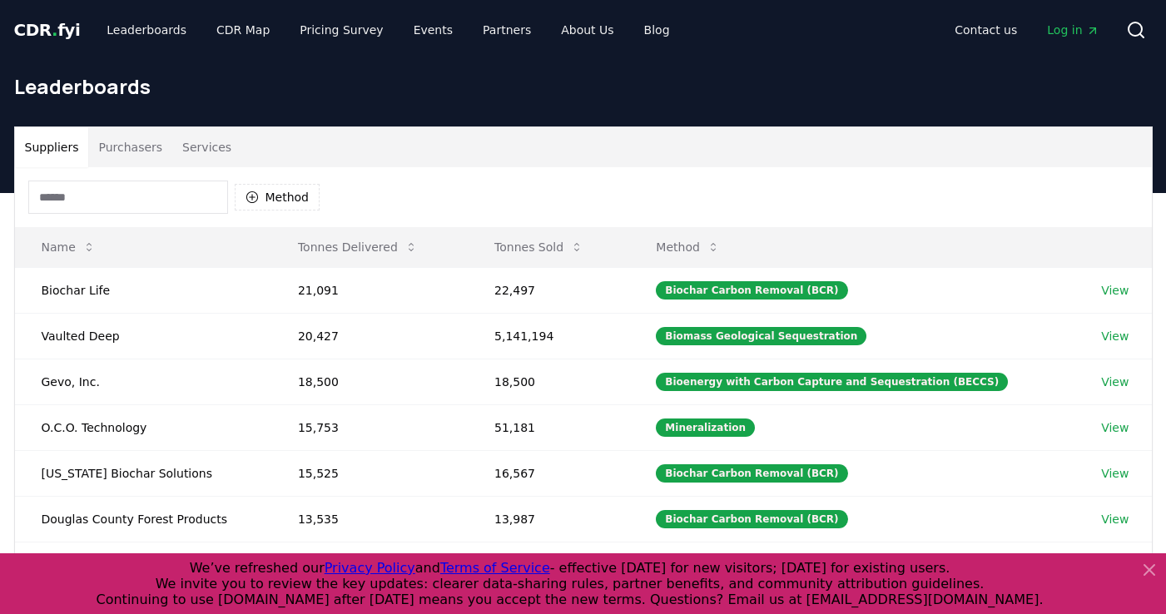
scroll to position [6, 0]
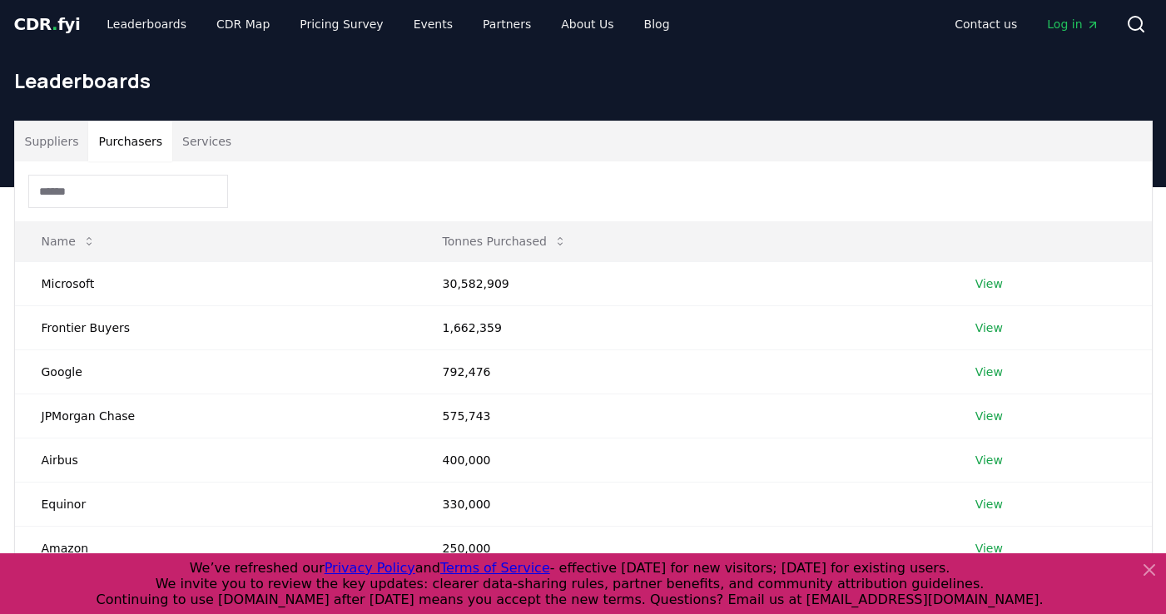
click at [112, 144] on button "Purchasers" at bounding box center [130, 141] width 84 height 40
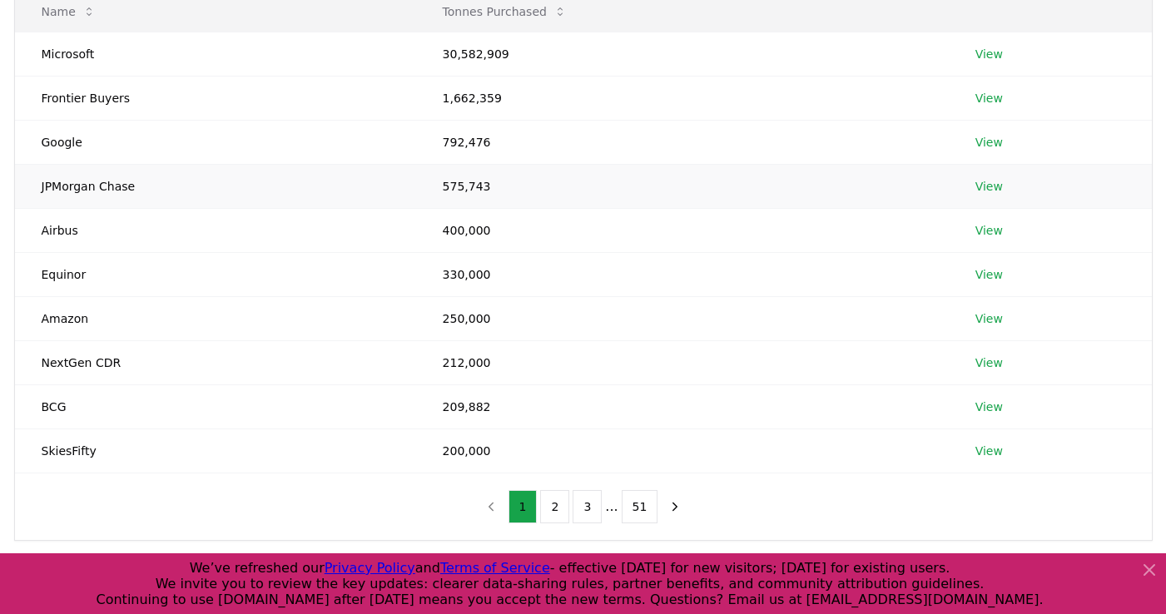
scroll to position [494, 0]
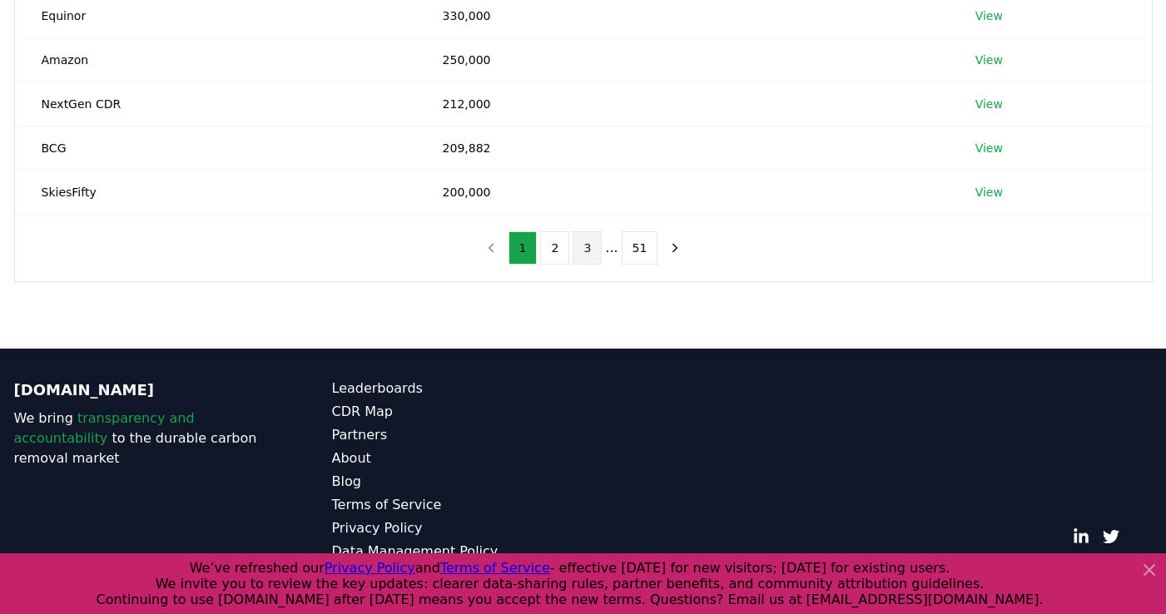
click at [587, 250] on button "3" at bounding box center [586, 247] width 29 height 33
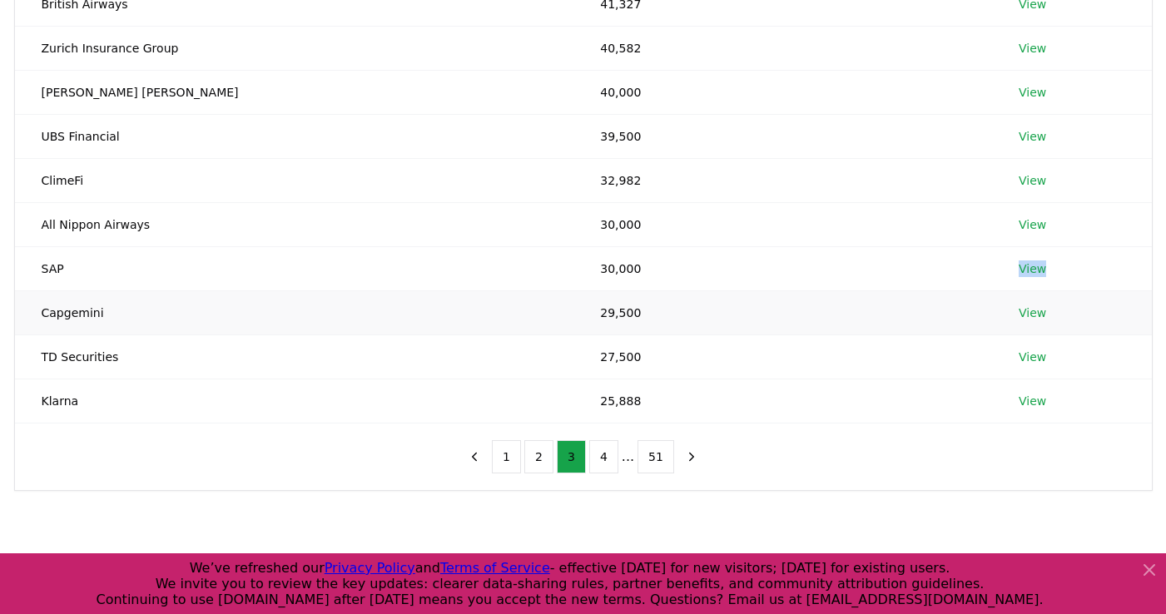
scroll to position [301, 0]
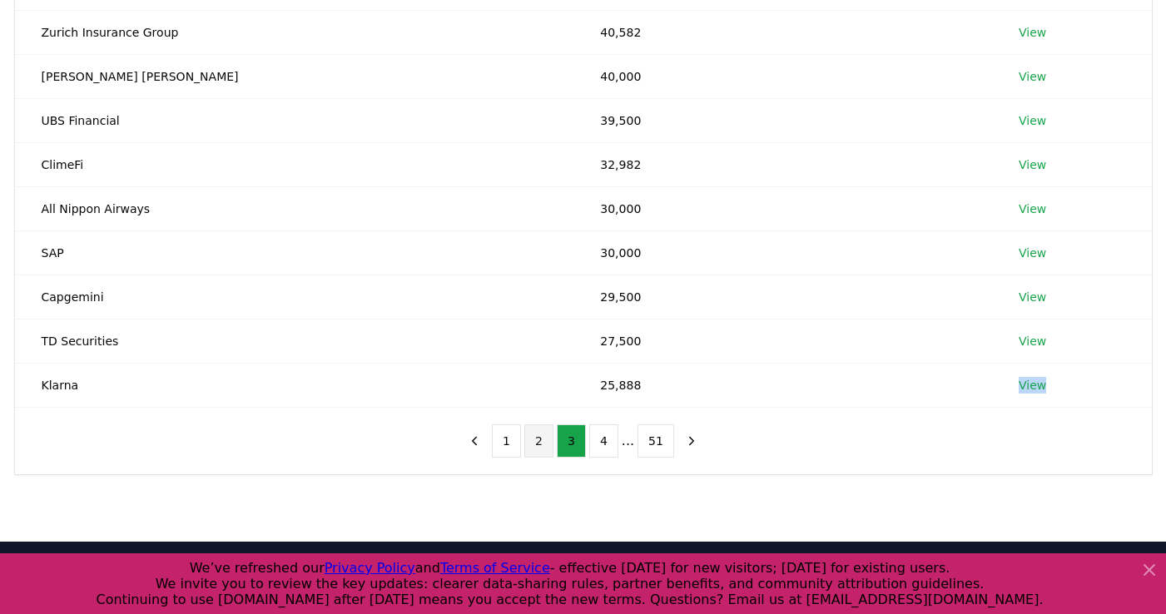
click at [541, 446] on button "2" at bounding box center [538, 440] width 29 height 33
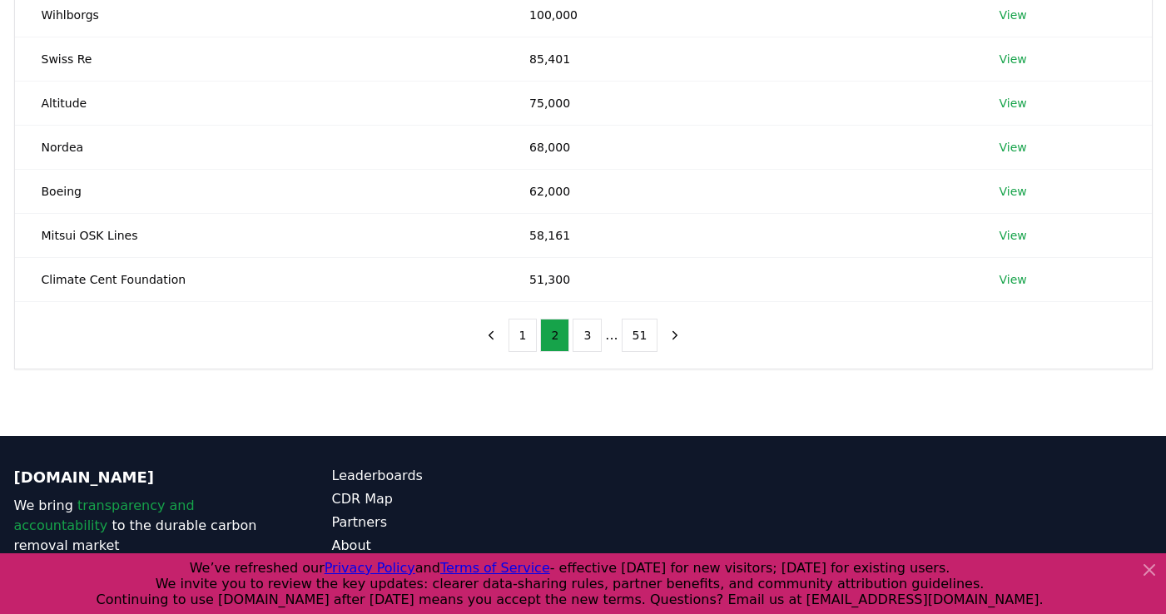
scroll to position [494, 0]
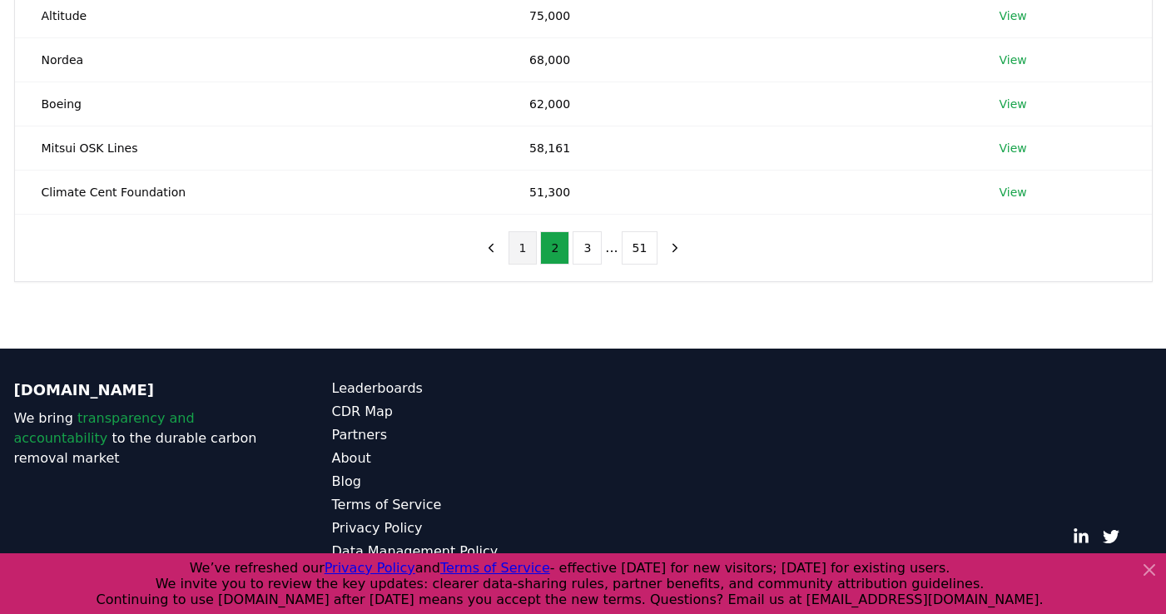
click at [525, 249] on button "1" at bounding box center [522, 247] width 29 height 33
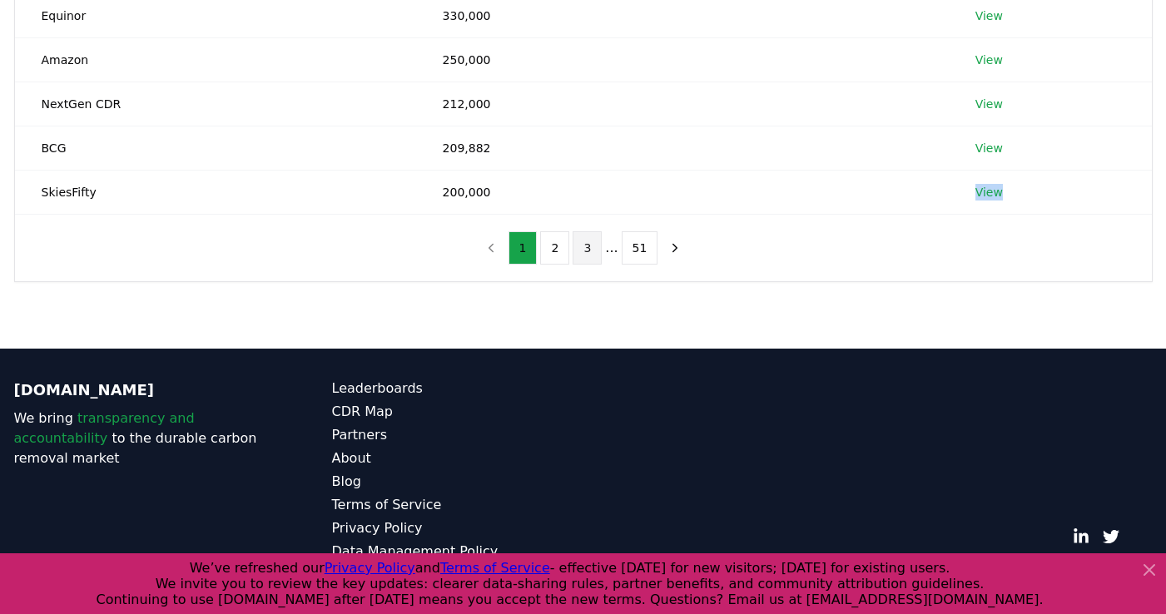
click at [589, 250] on button "3" at bounding box center [586, 247] width 29 height 33
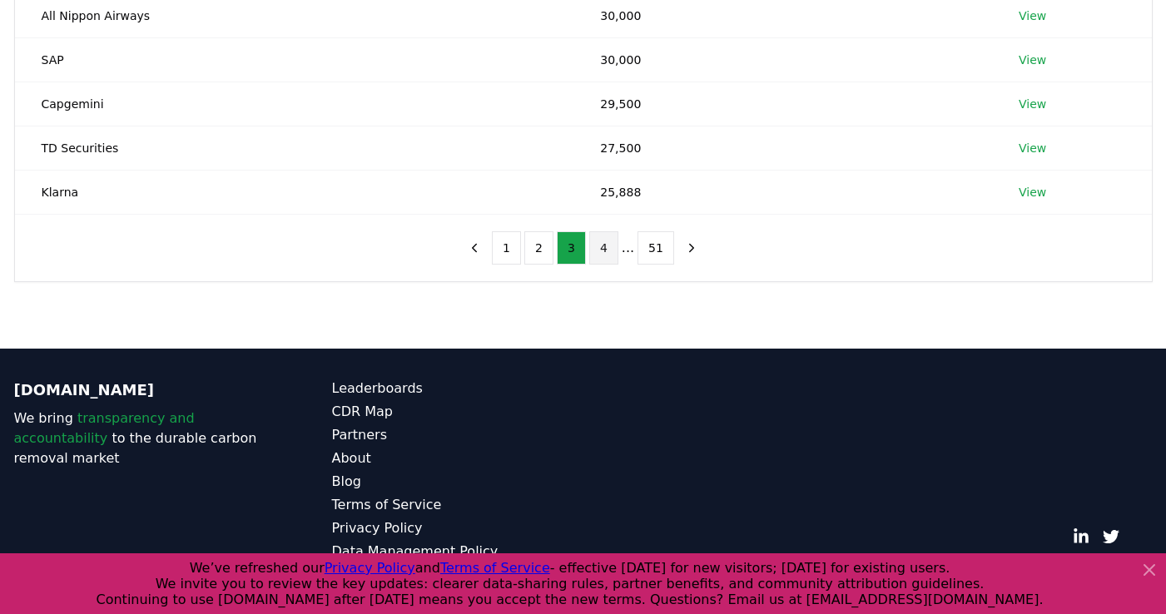
click at [602, 251] on button "4" at bounding box center [603, 247] width 29 height 33
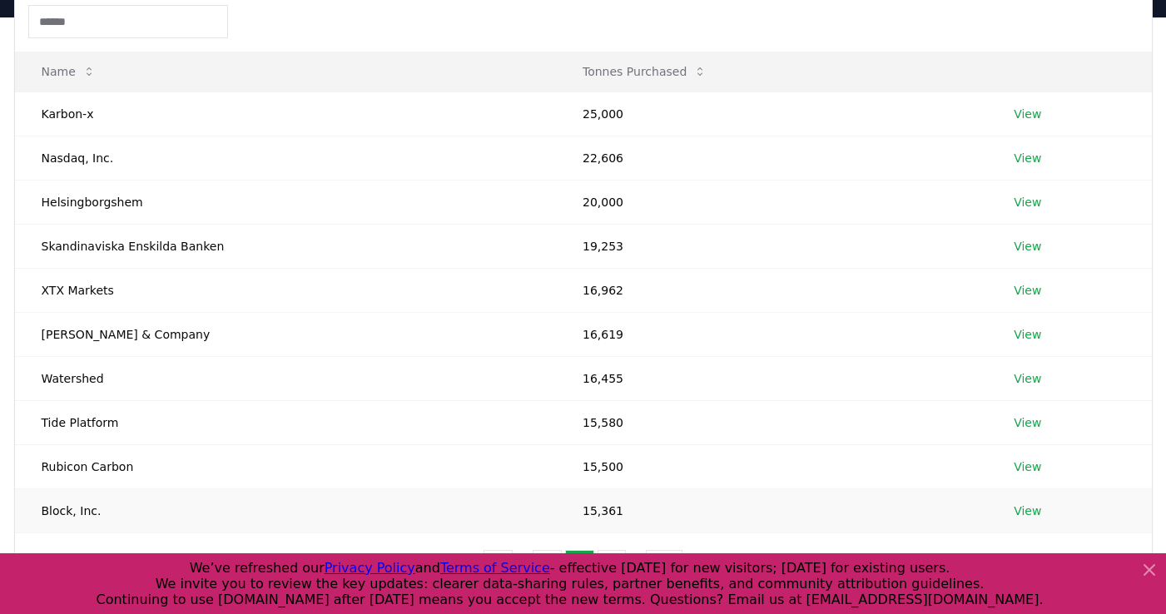
scroll to position [0, 0]
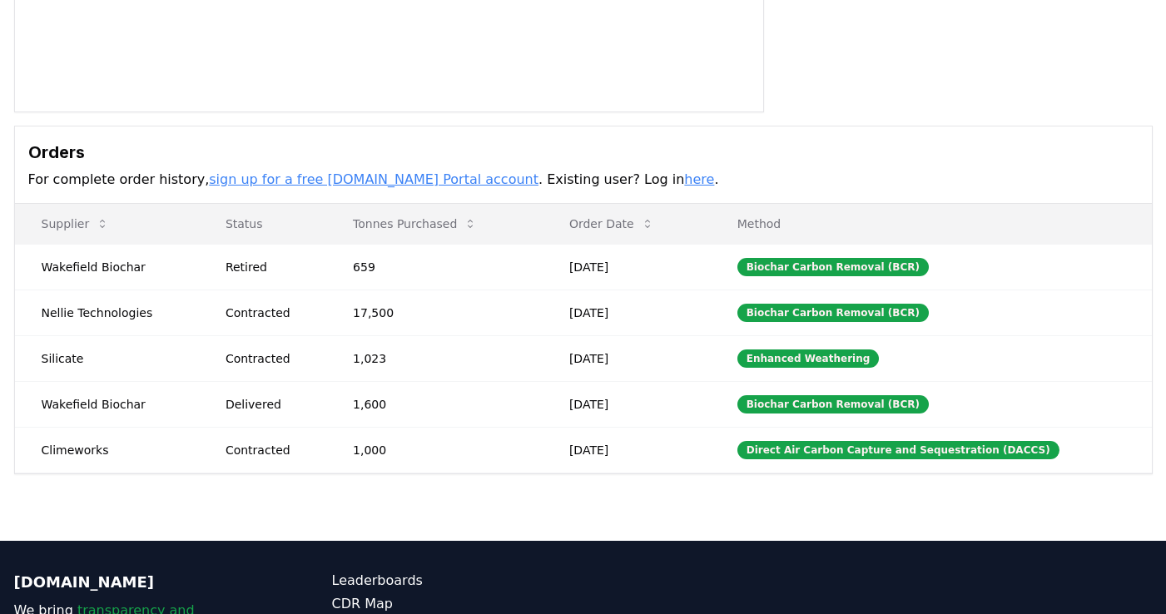
scroll to position [561, 0]
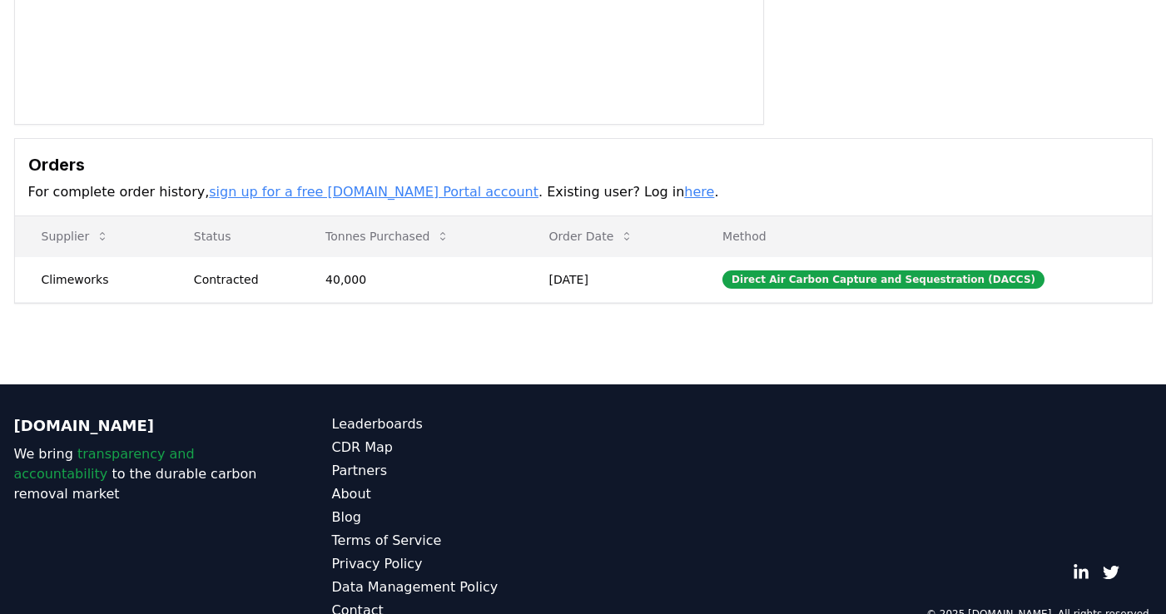
scroll to position [393, 0]
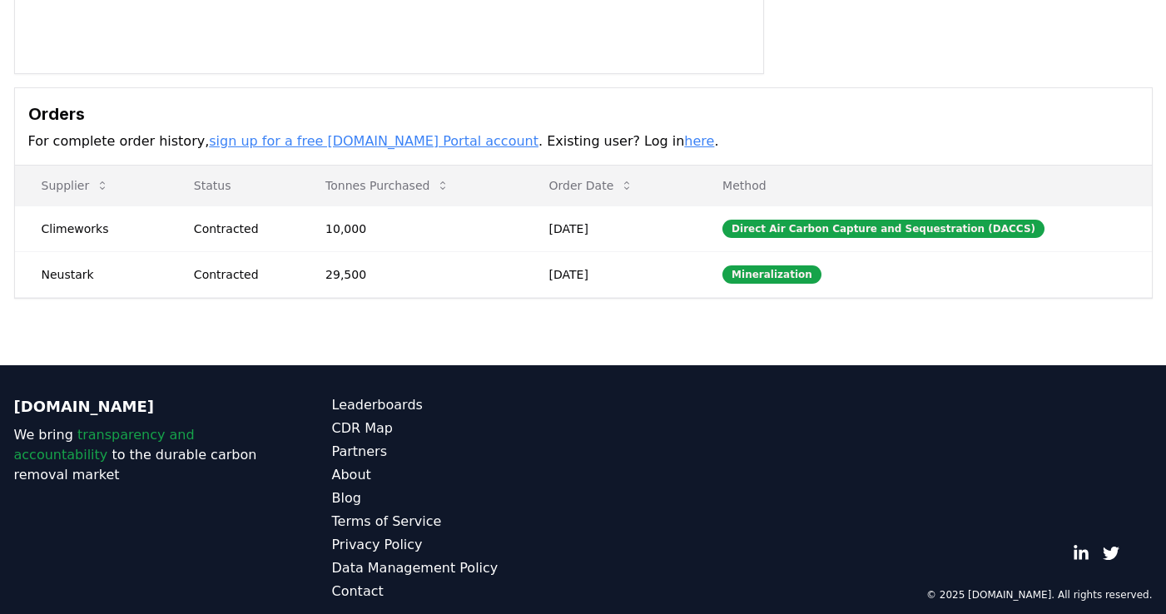
scroll to position [424, 0]
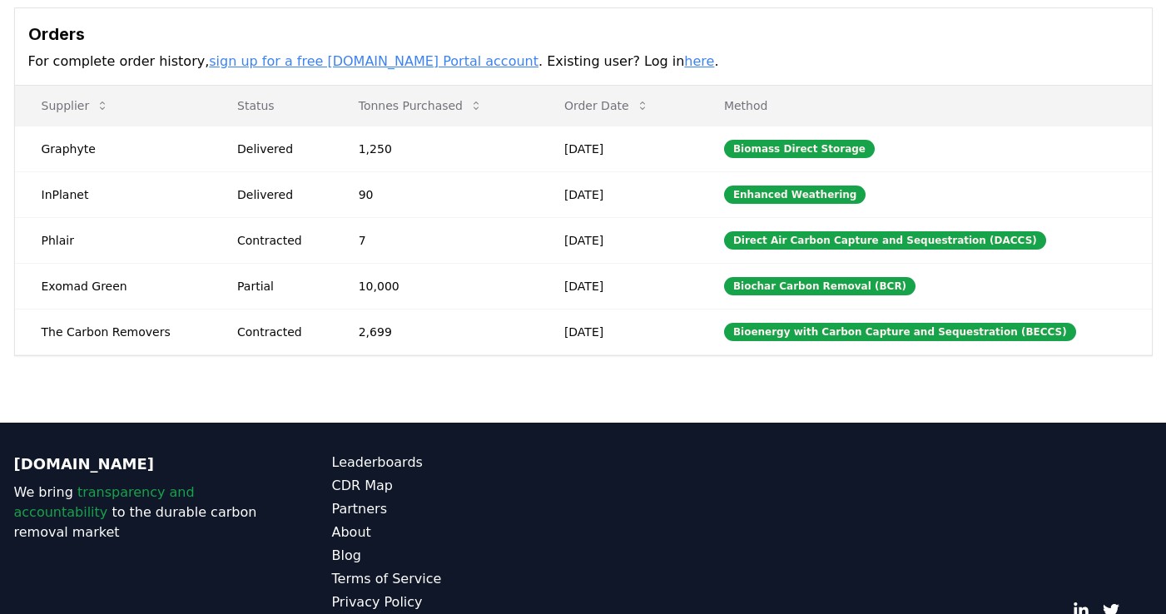
scroll to position [561, 0]
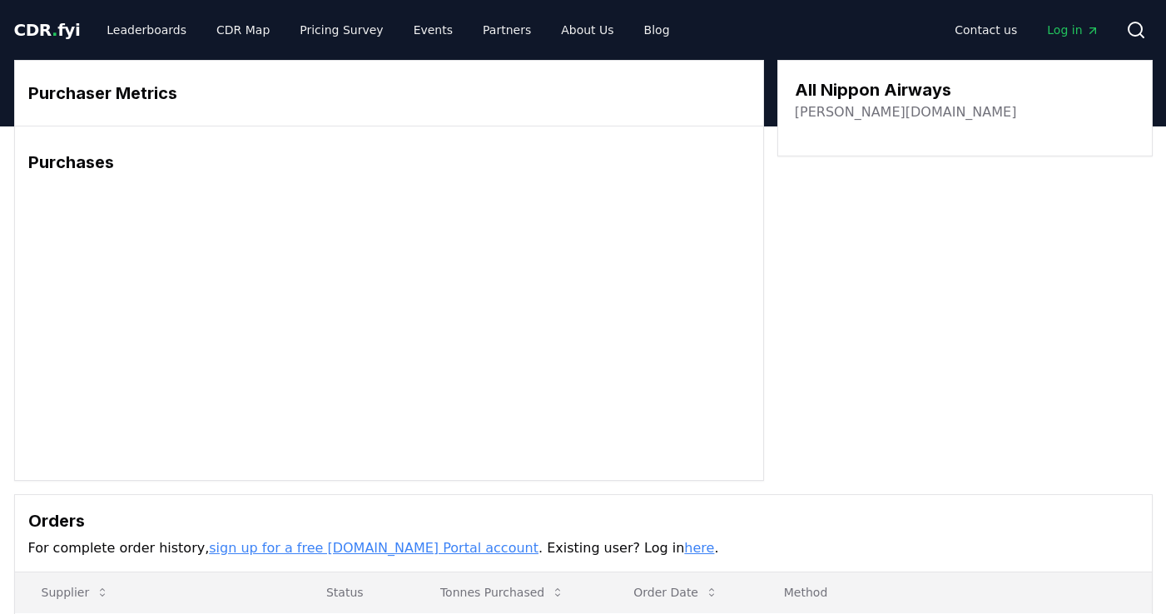
scroll to position [469, 0]
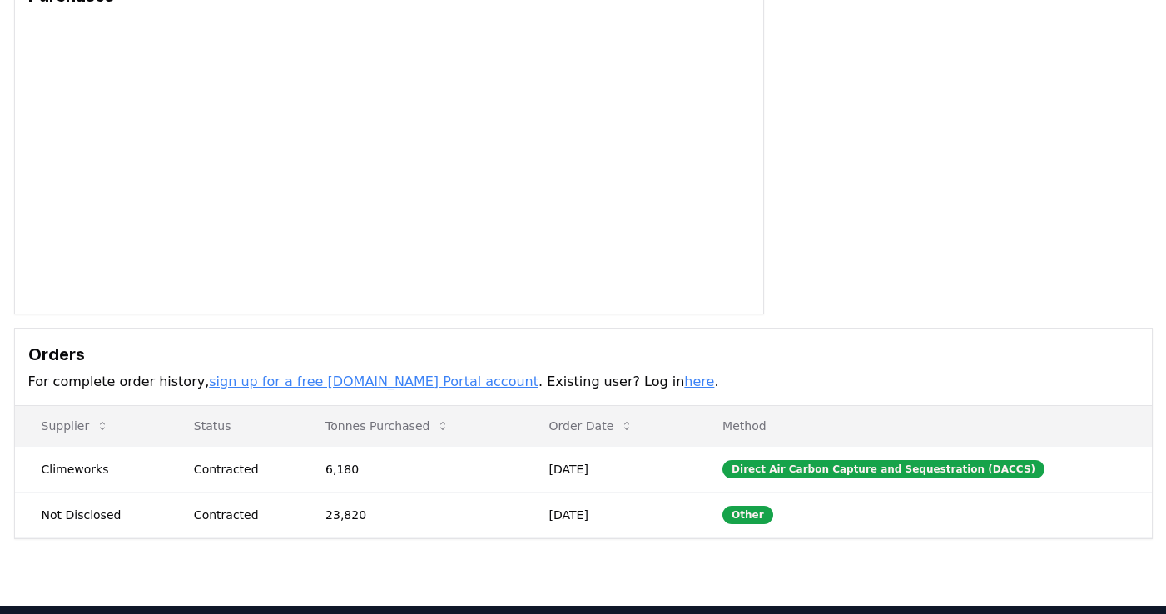
scroll to position [424, 0]
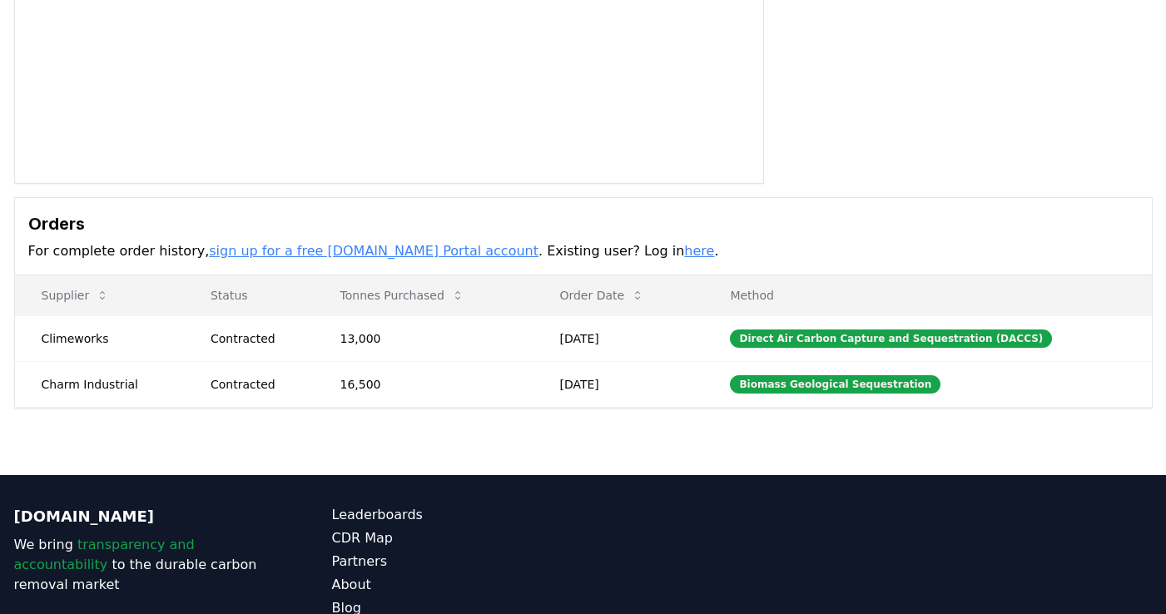
scroll to position [424, 0]
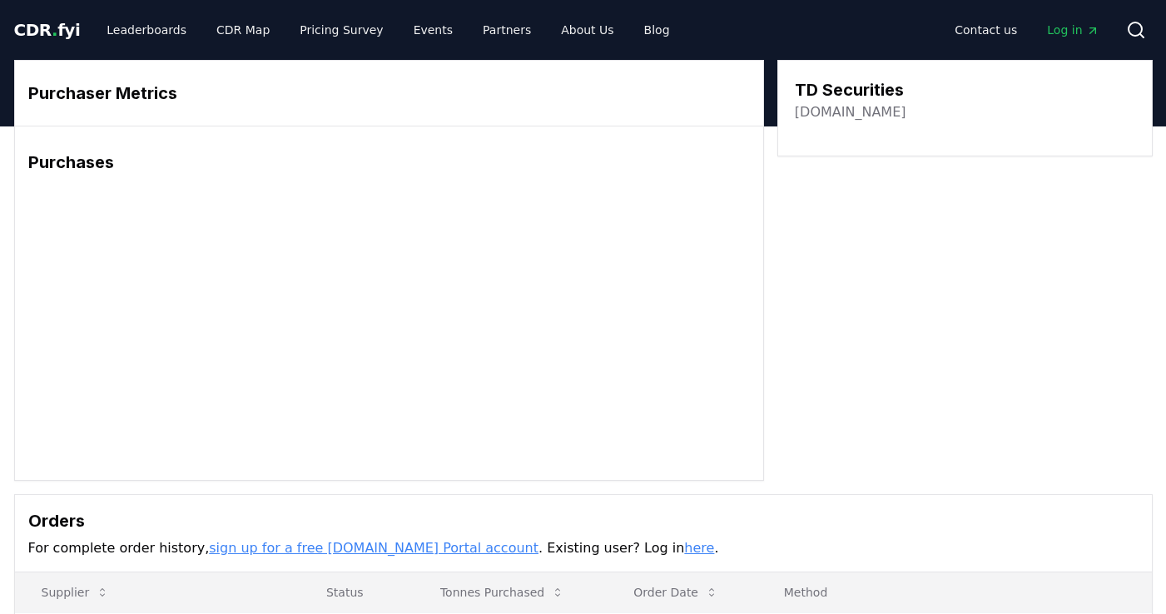
scroll to position [393, 0]
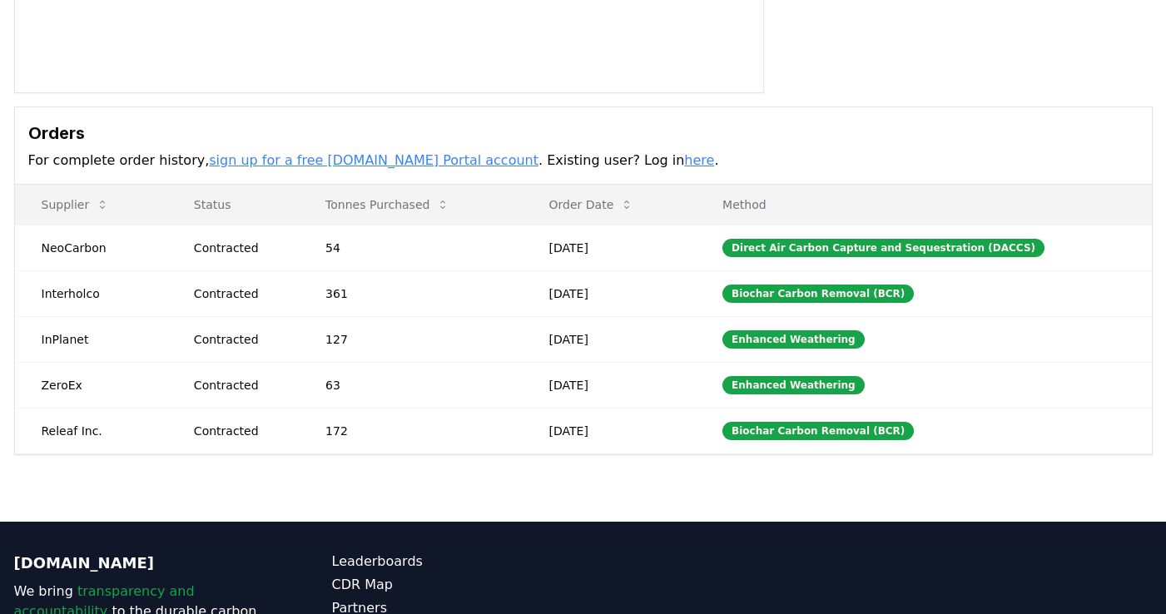
scroll to position [561, 0]
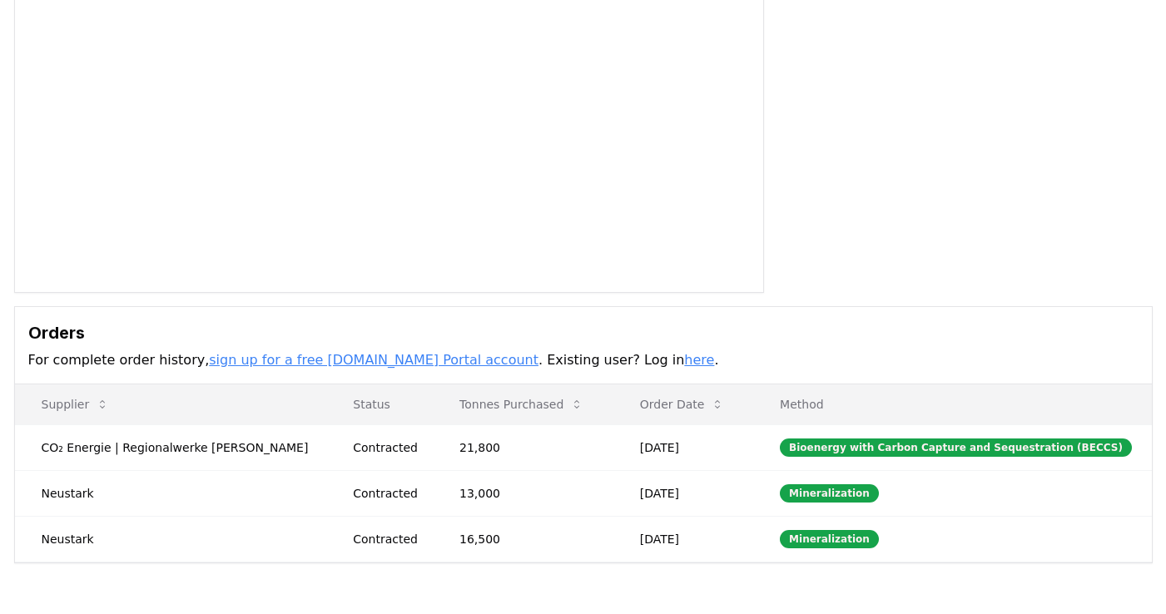
scroll to position [469, 0]
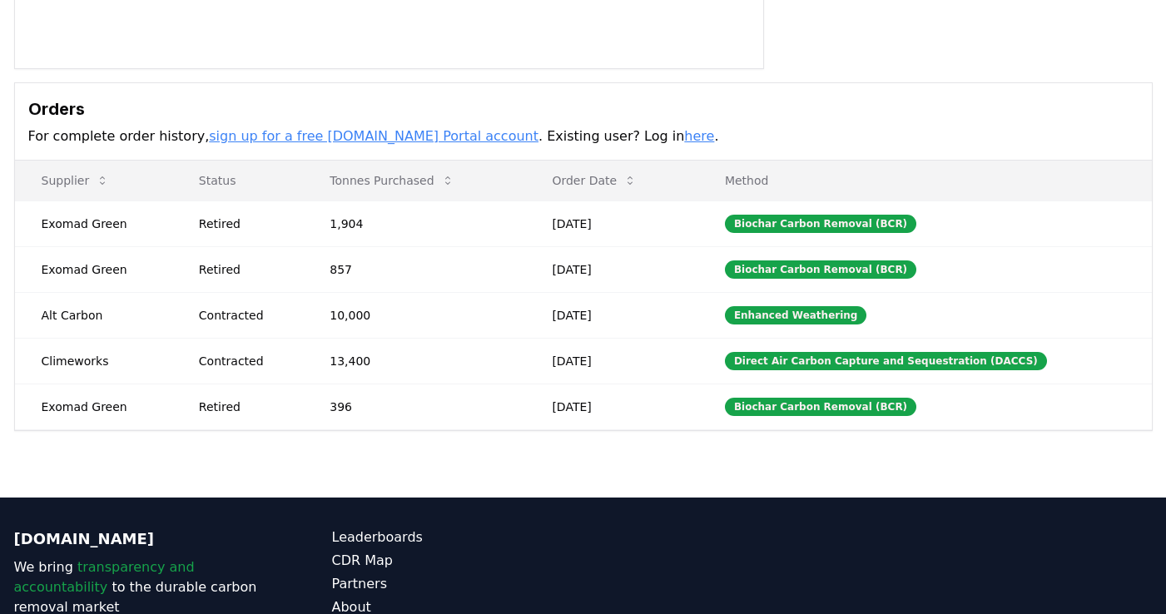
scroll to position [561, 0]
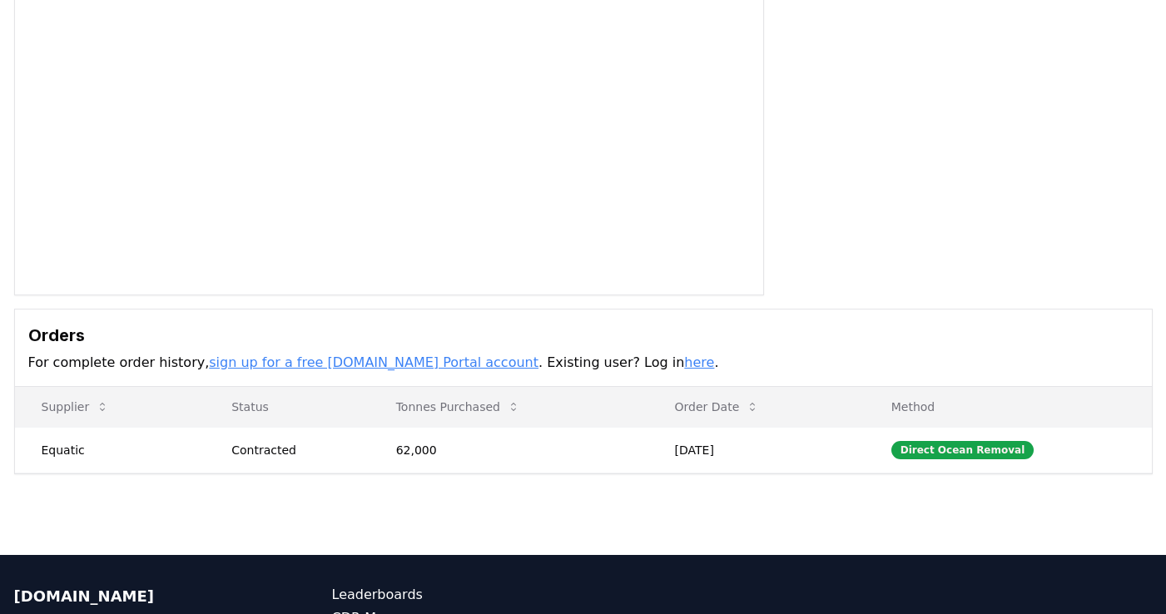
scroll to position [393, 0]
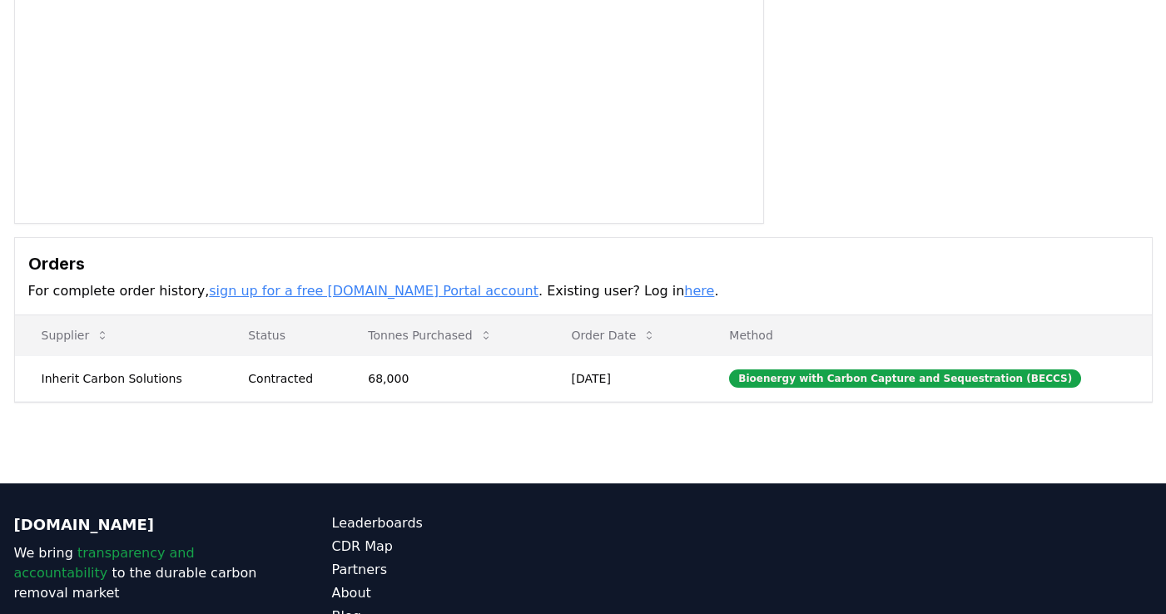
scroll to position [393, 0]
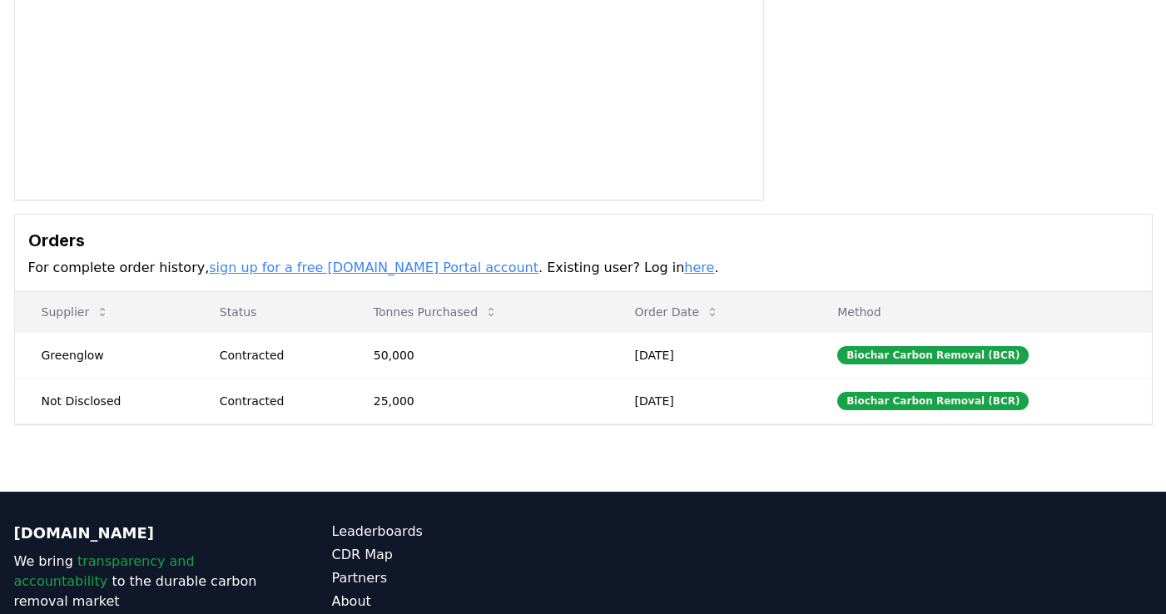
scroll to position [424, 0]
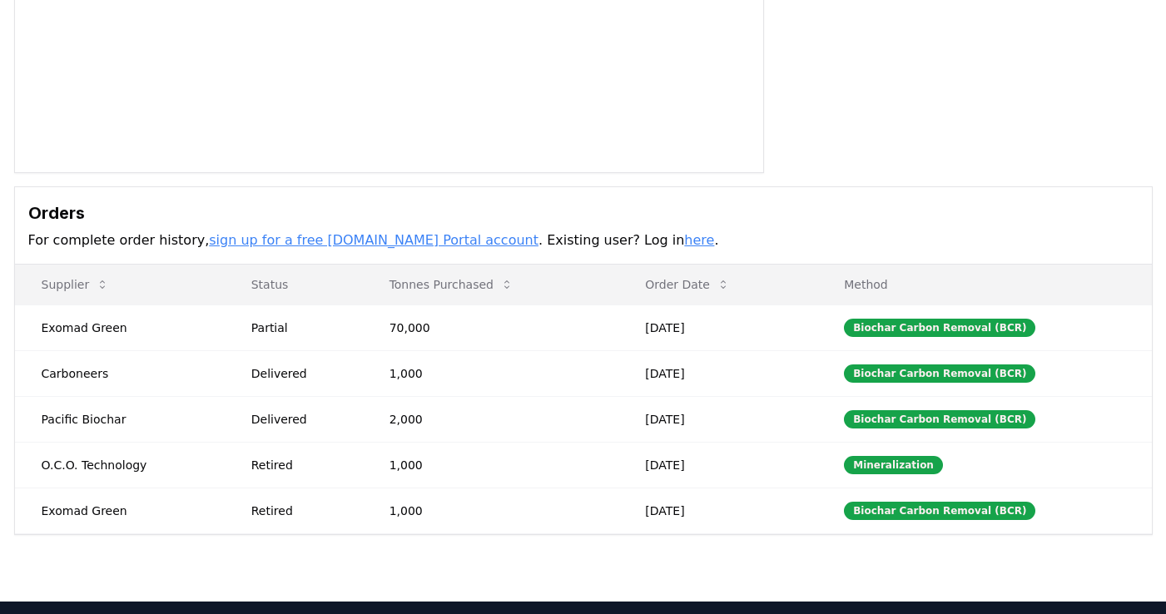
scroll to position [561, 0]
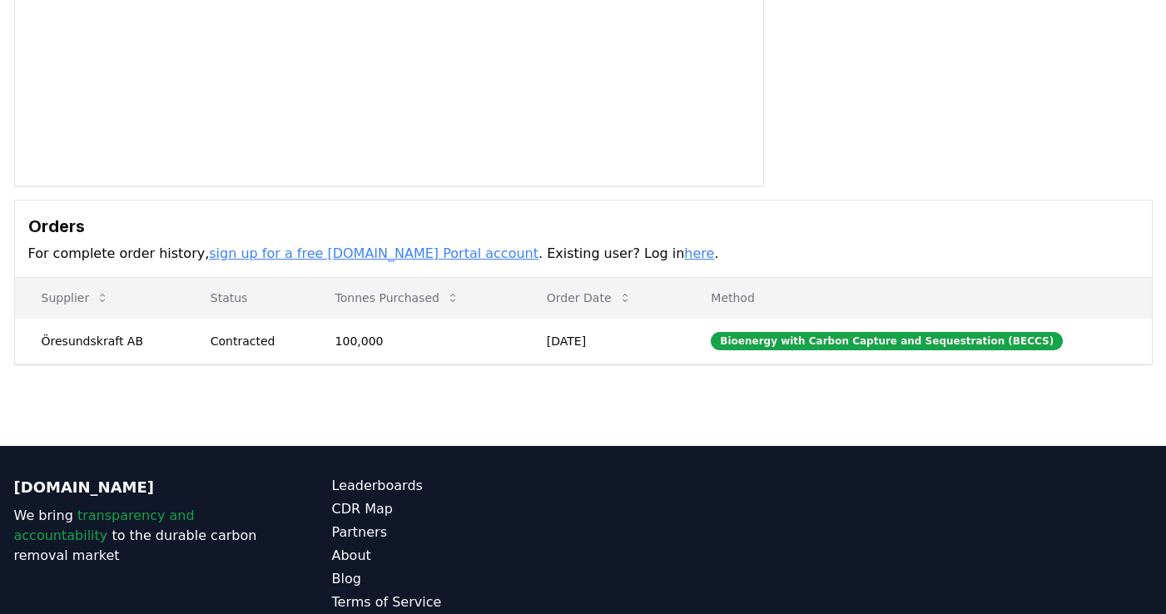
scroll to position [393, 0]
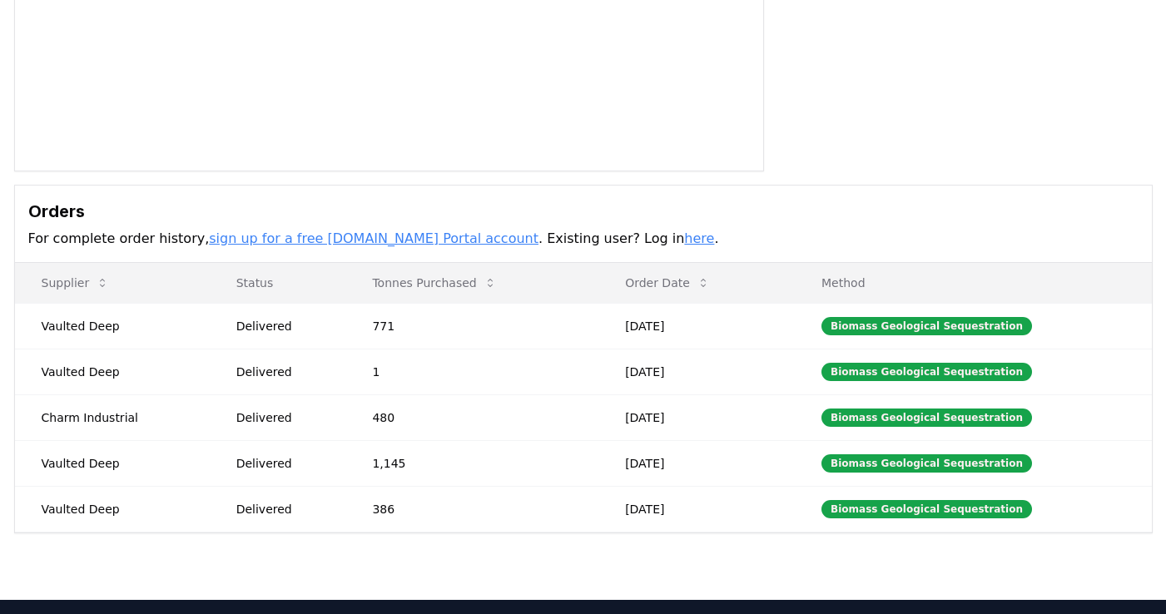
scroll to position [561, 0]
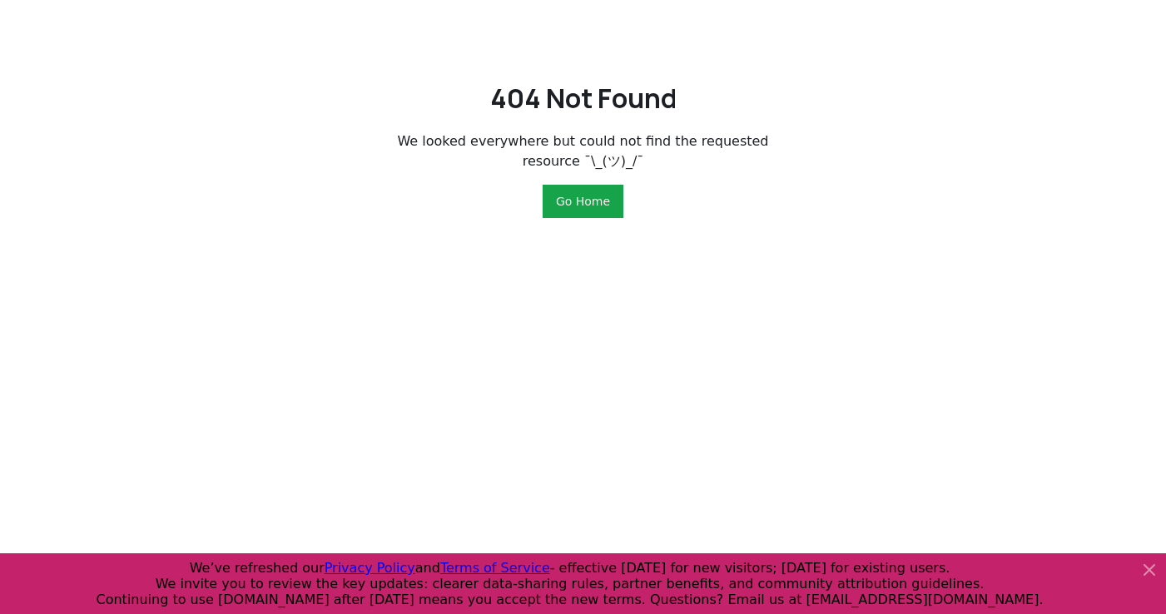
scroll to position [459, 0]
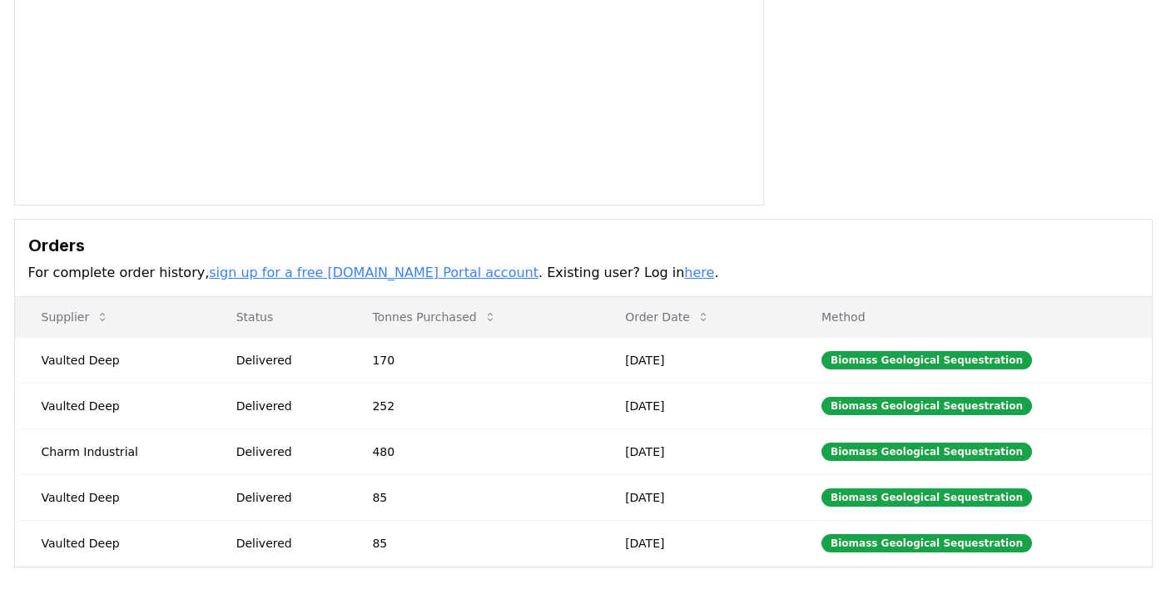
scroll to position [191, 0]
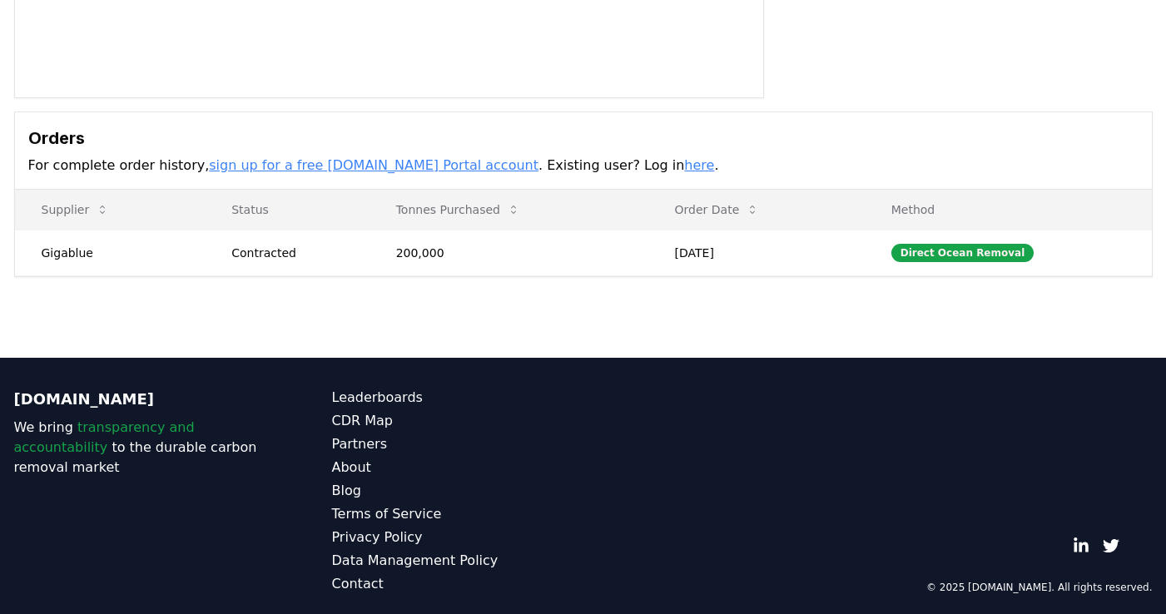
scroll to position [393, 0]
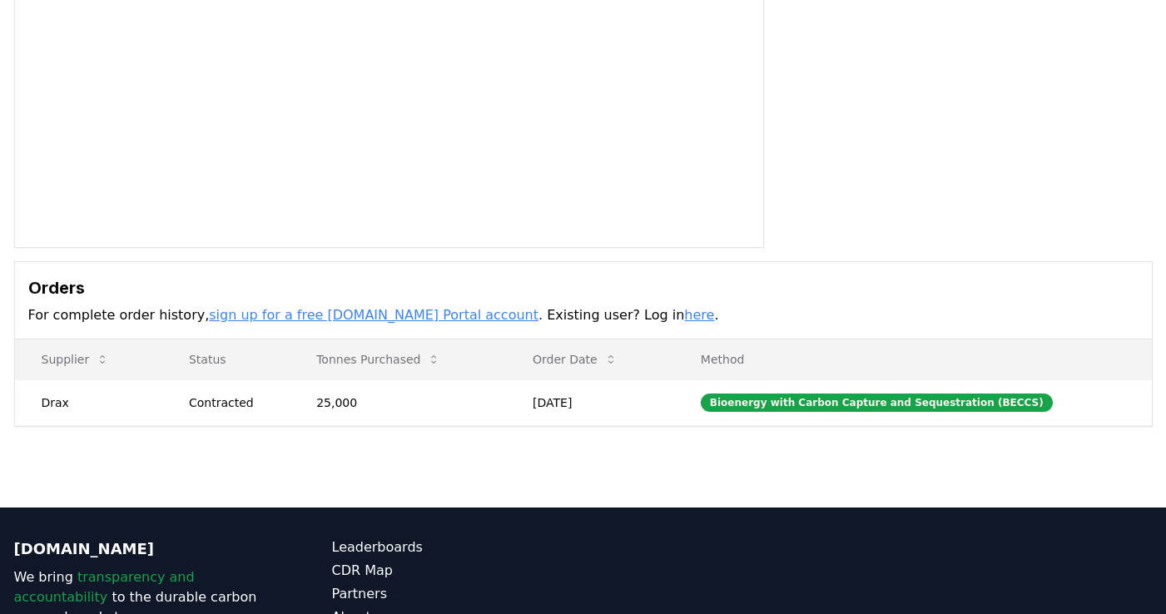
scroll to position [393, 0]
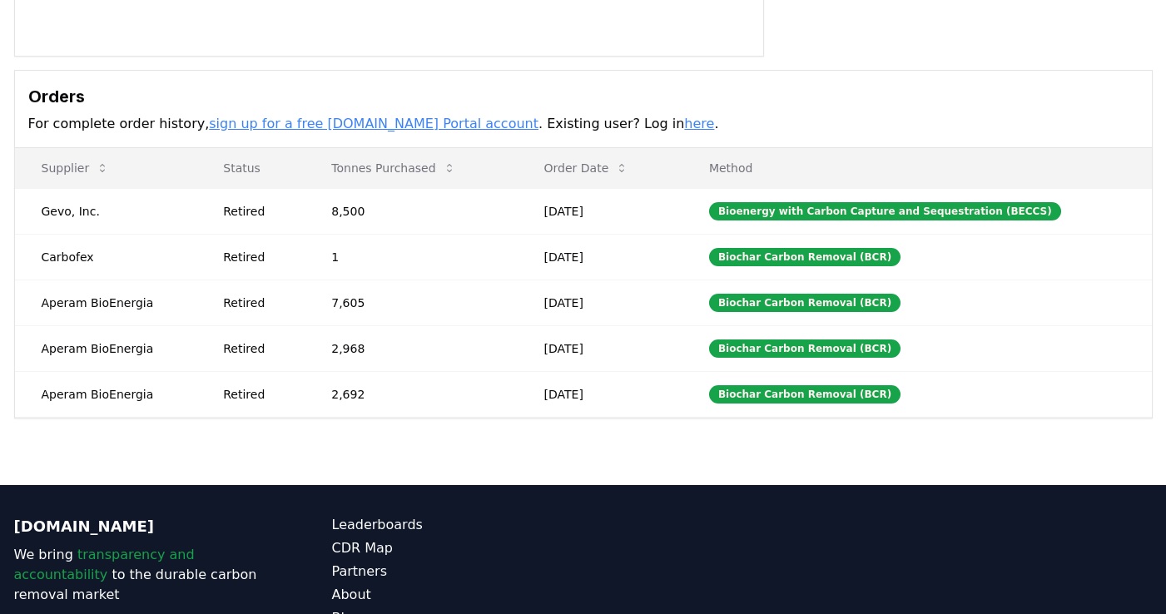
scroll to position [561, 0]
